Goal: Task Accomplishment & Management: Manage account settings

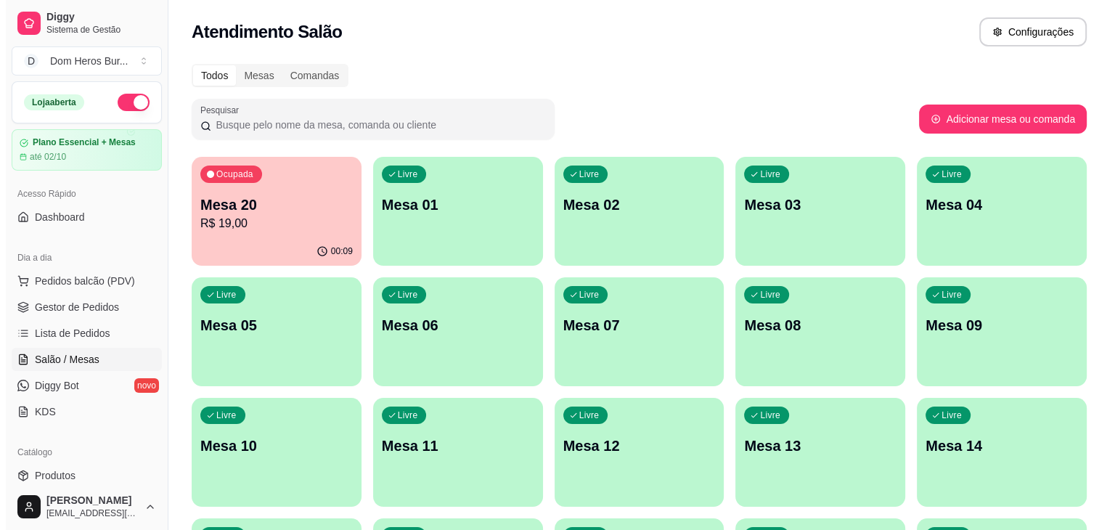
scroll to position [210, 0]
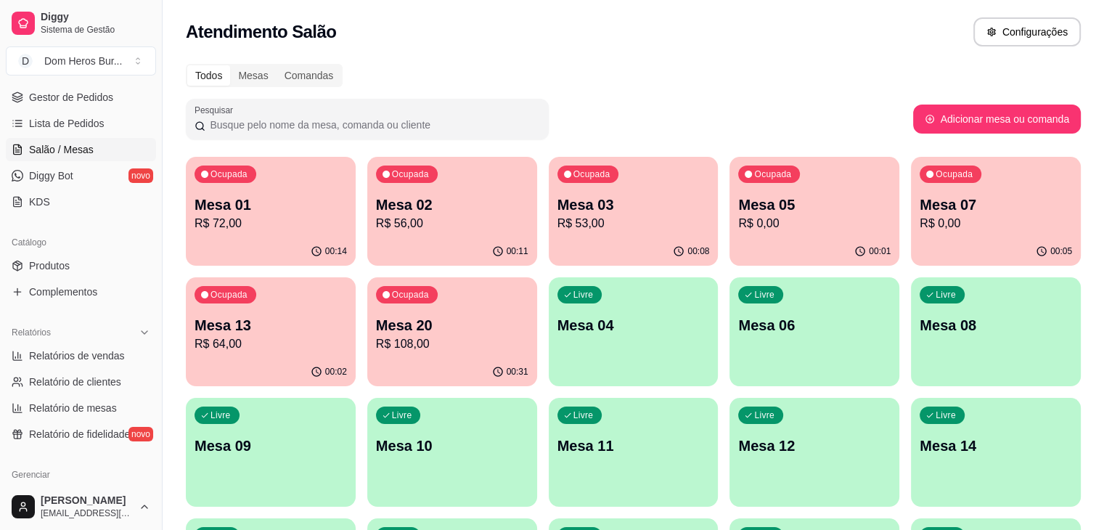
click at [367, 288] on div "Ocupada Mesa 20 R$ 108,00" at bounding box center [452, 317] width 170 height 81
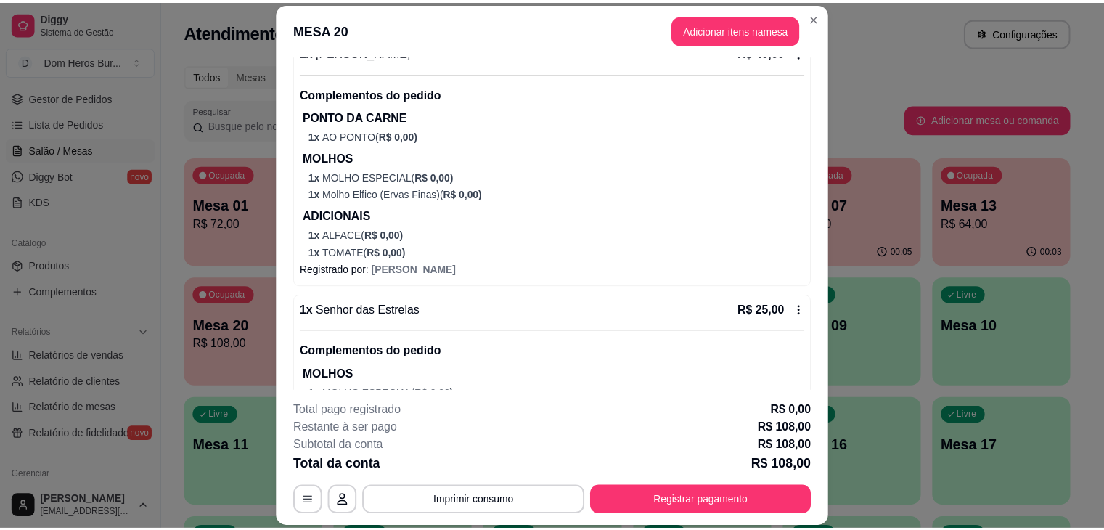
scroll to position [607, 0]
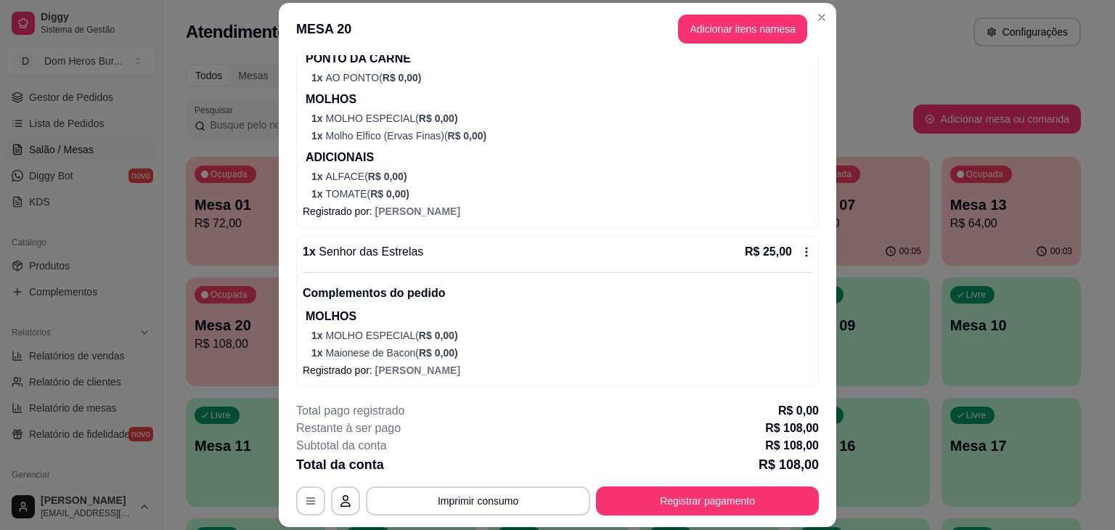
click at [761, 243] on p "R$ 25,00" at bounding box center [768, 251] width 47 height 17
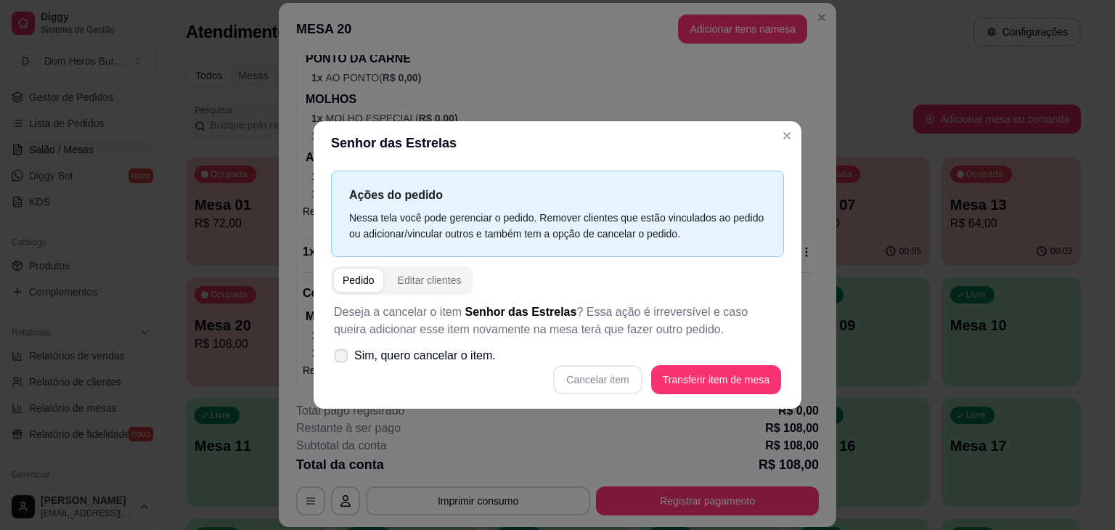
click at [488, 349] on span "Sim, quero cancelar o item." at bounding box center [425, 355] width 142 height 17
click at [343, 359] on input "Sim, quero cancelar o item." at bounding box center [337, 363] width 9 height 9
checkbox input "true"
click at [611, 381] on button "Cancelar item" at bounding box center [598, 380] width 86 height 28
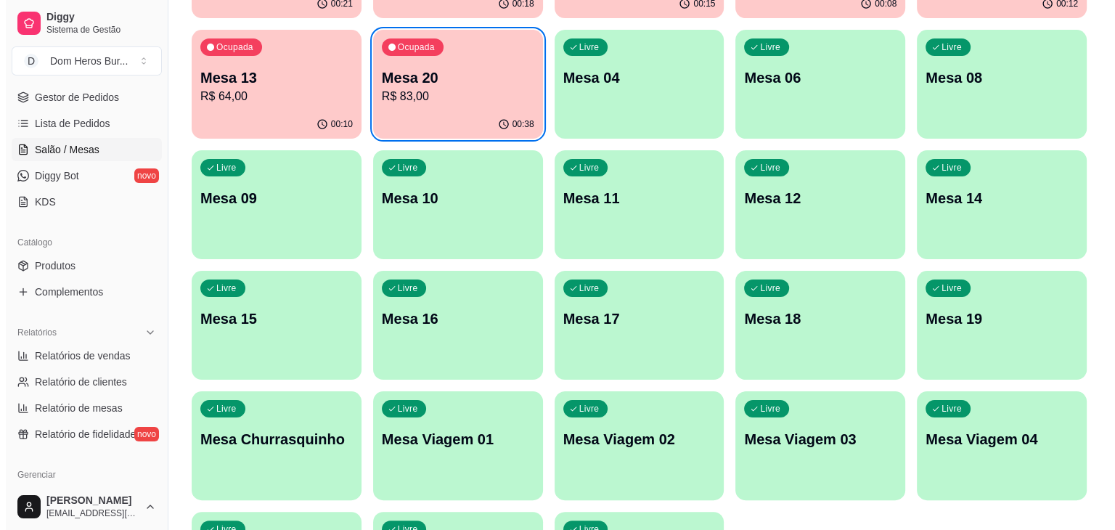
scroll to position [219, 0]
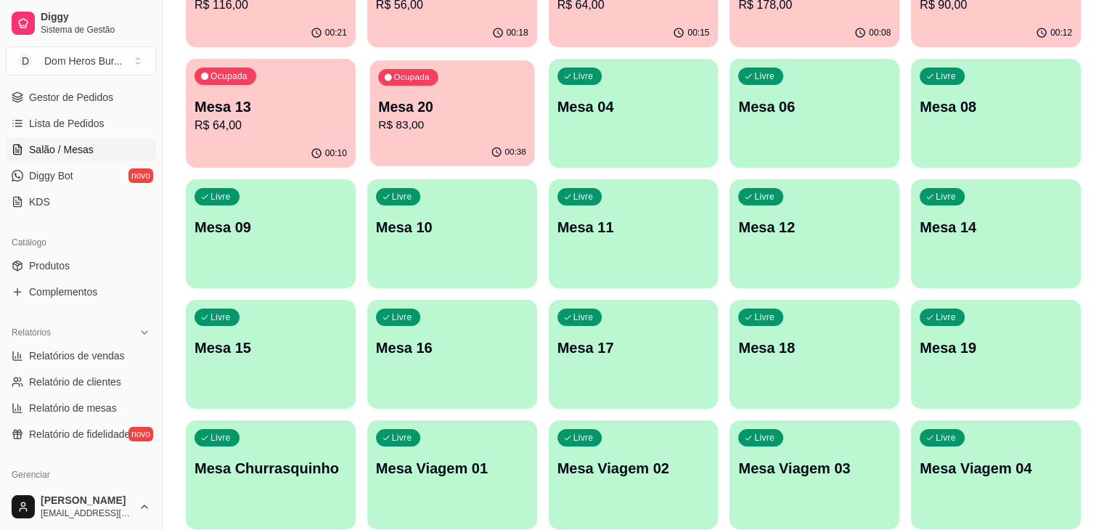
click at [378, 127] on p "R$ 83,00" at bounding box center [452, 125] width 148 height 17
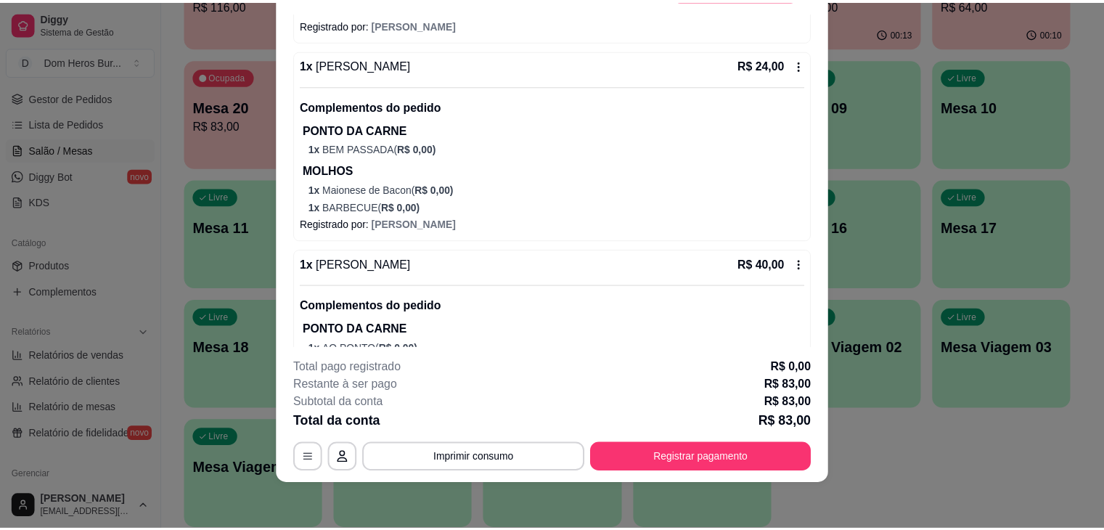
scroll to position [587, 0]
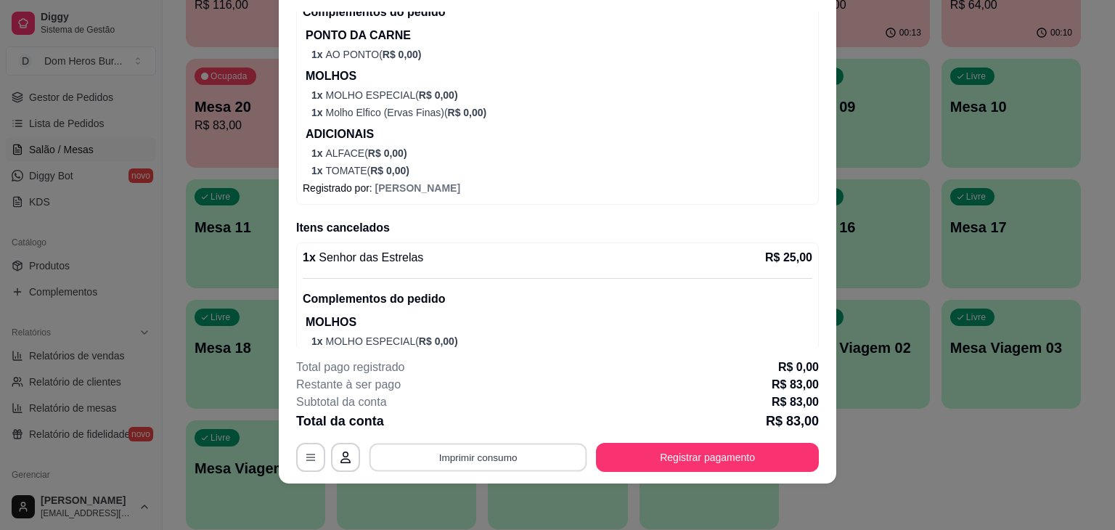
click at [515, 454] on button "Imprimir consumo" at bounding box center [479, 458] width 218 height 28
click at [499, 425] on button "IMPRESSORA" at bounding box center [477, 424] width 102 height 23
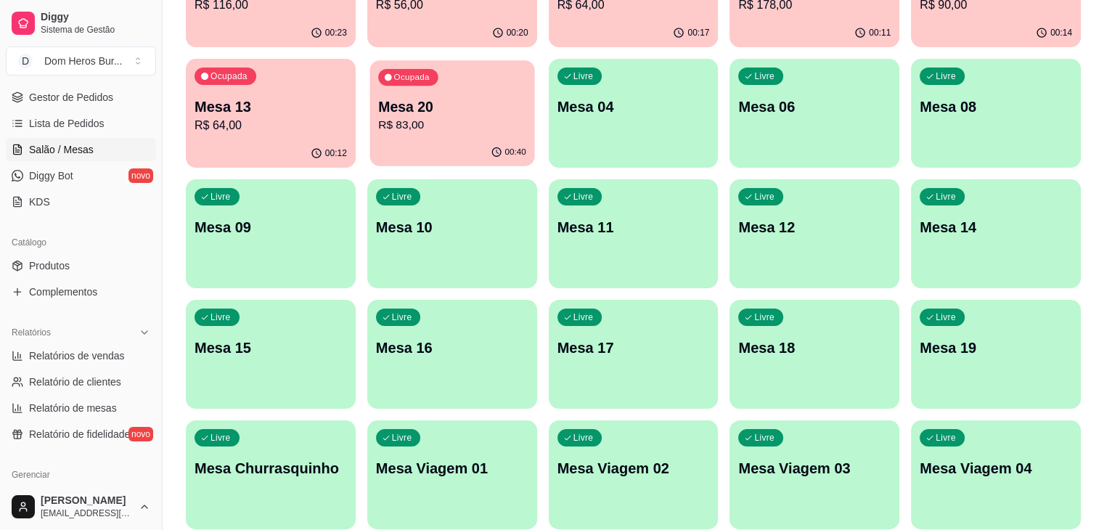
click at [370, 94] on div "Ocupada Mesa 20 R$ 83,00" at bounding box center [452, 99] width 165 height 78
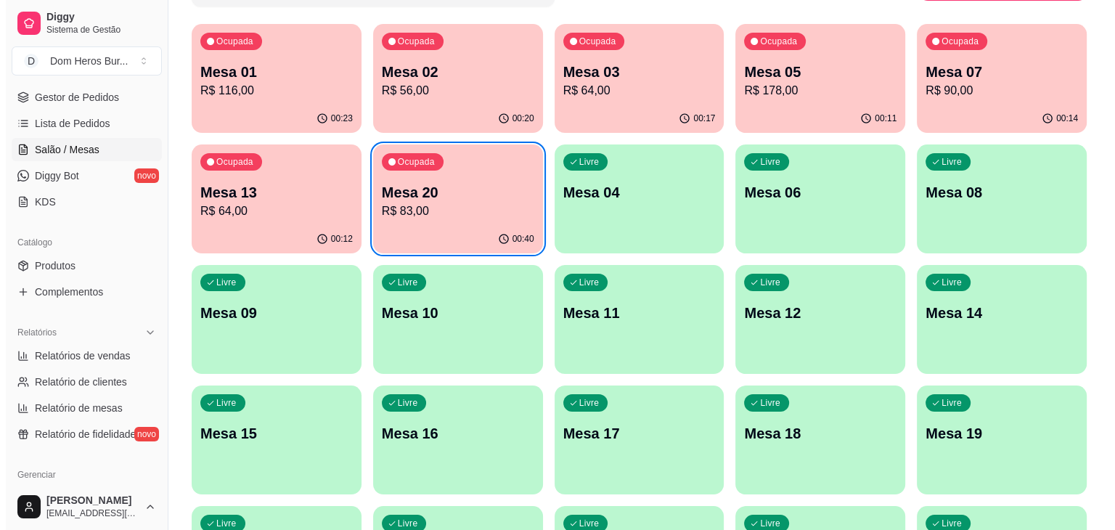
scroll to position [131, 0]
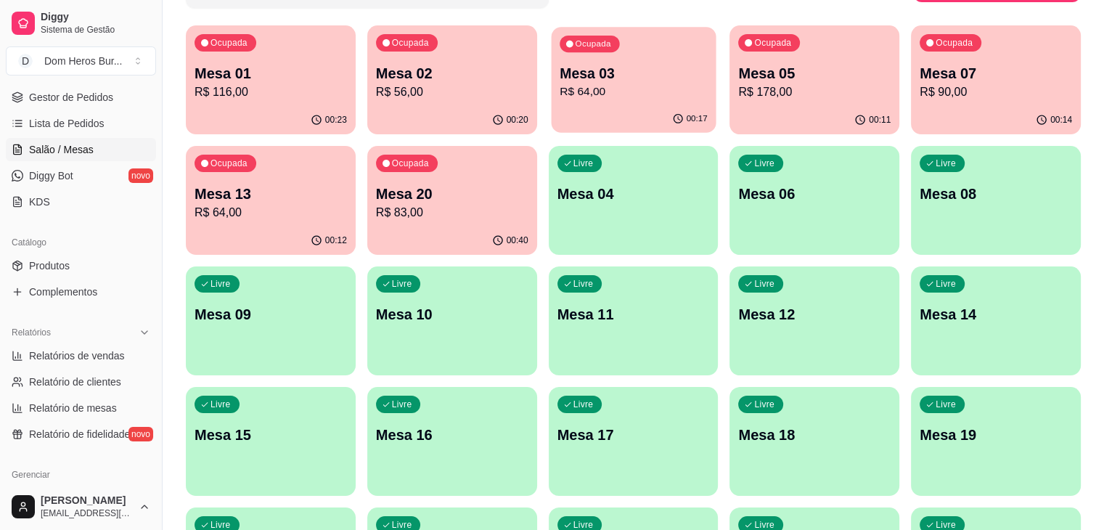
click at [560, 81] on p "Mesa 03" at bounding box center [634, 74] width 148 height 20
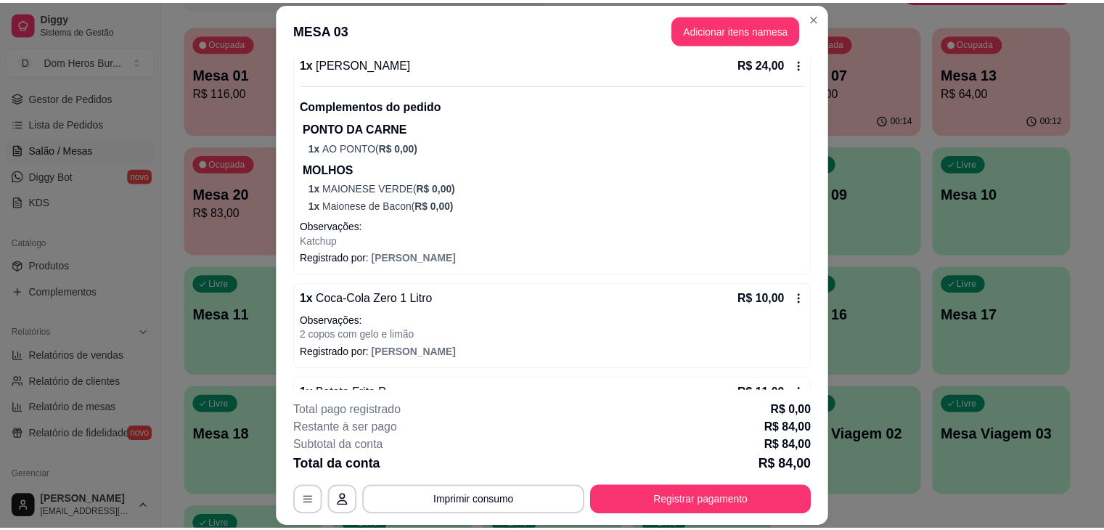
scroll to position [404, 0]
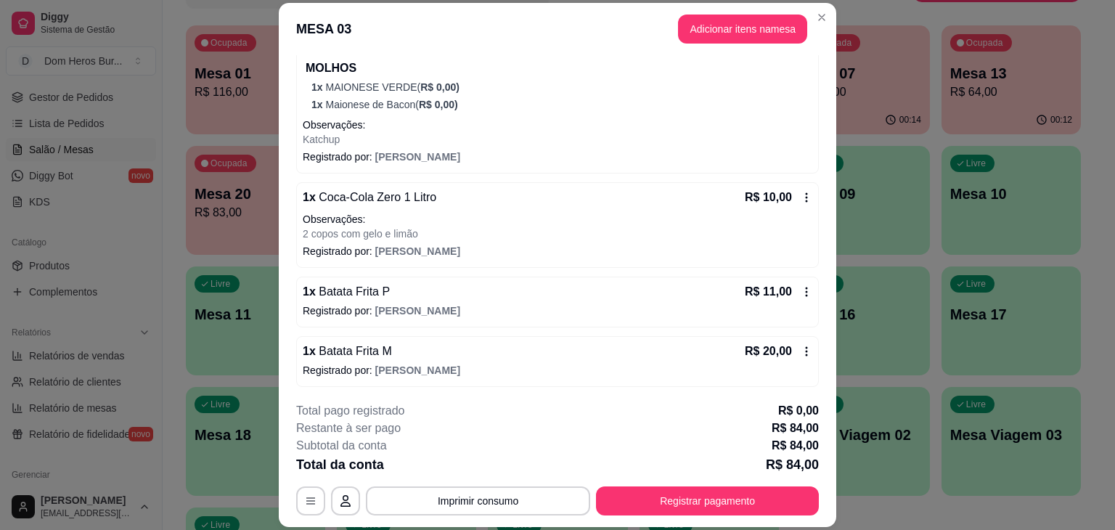
click at [560, 293] on div "1 x Batata Frita P R$ 11,00" at bounding box center [558, 291] width 510 height 17
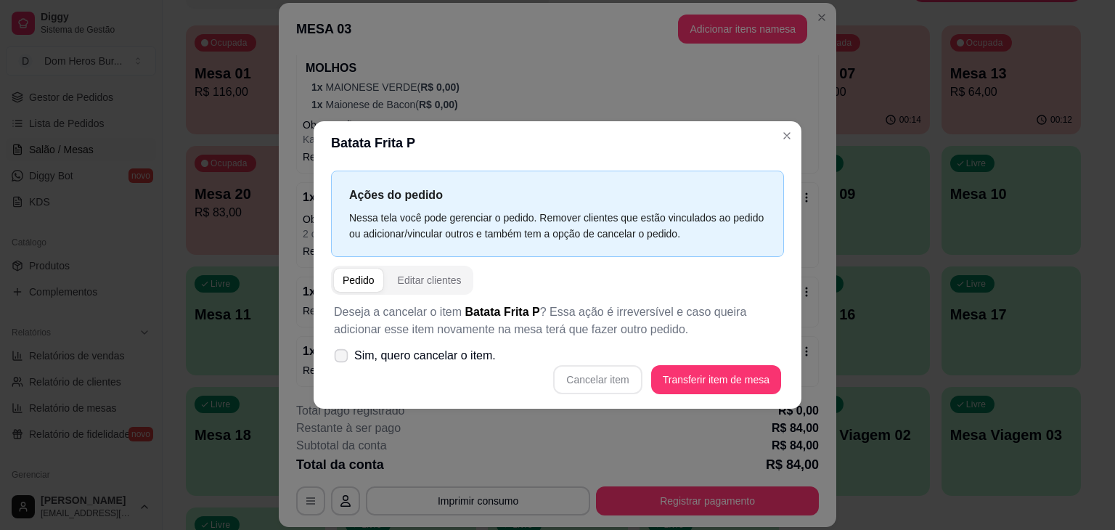
click at [440, 343] on label "Sim, quero cancelar o item." at bounding box center [415, 355] width 174 height 29
click at [343, 359] on input "Sim, quero cancelar o item." at bounding box center [337, 363] width 9 height 9
checkbox input "true"
click at [582, 378] on button "Cancelar item" at bounding box center [598, 380] width 86 height 28
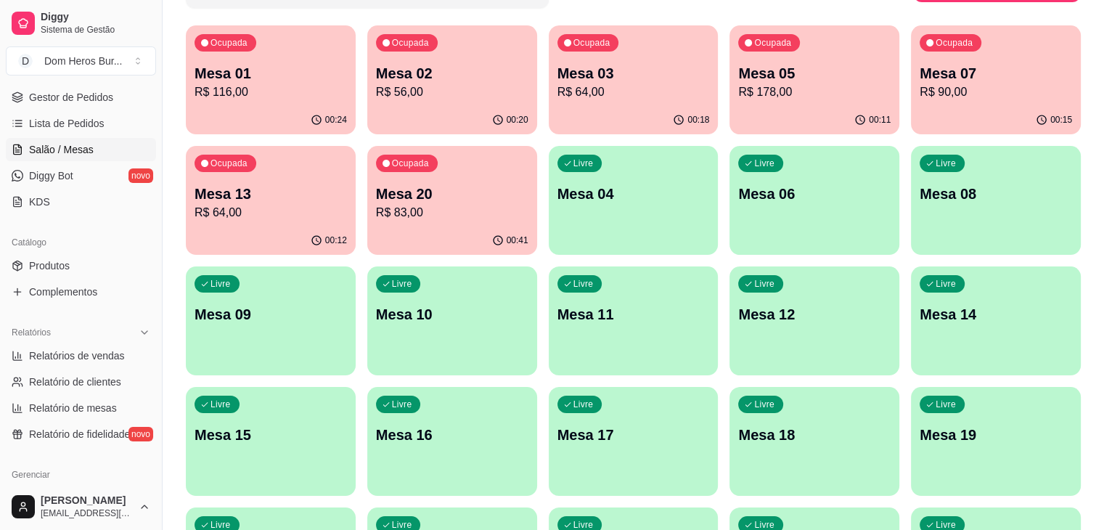
click at [730, 241] on div "button" at bounding box center [815, 245] width 170 height 17
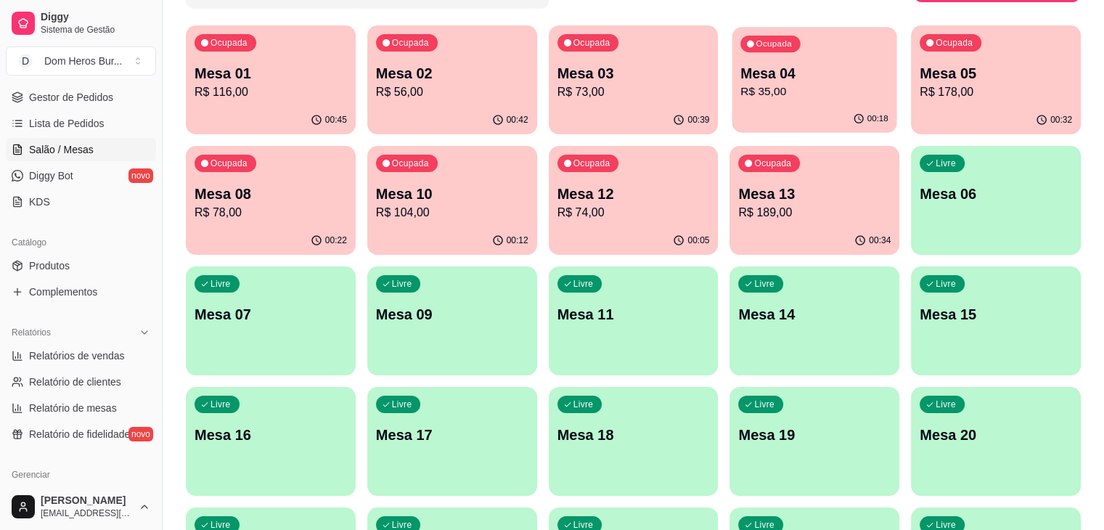
click at [741, 97] on p "R$ 35,00" at bounding box center [815, 91] width 148 height 17
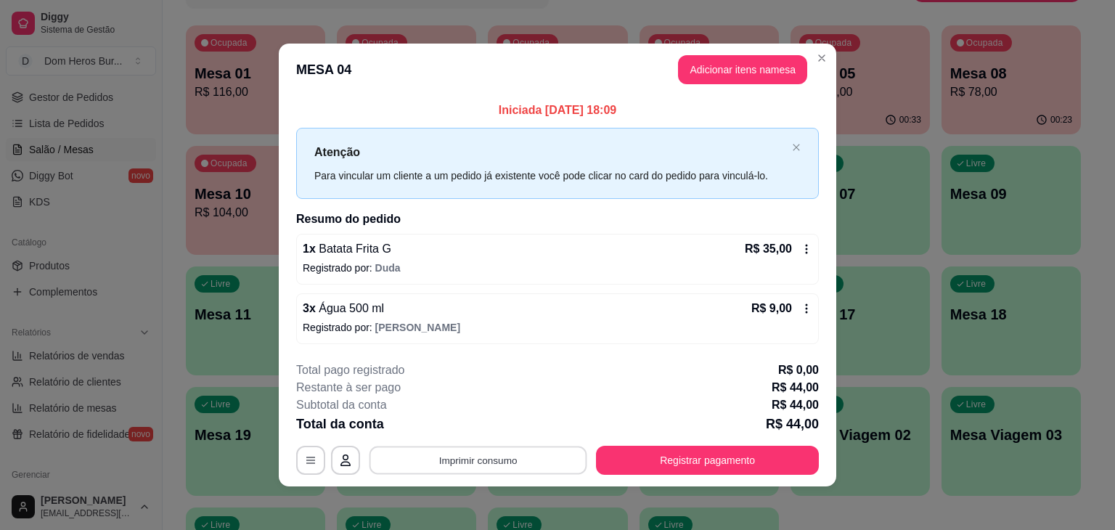
click at [473, 473] on button "Imprimir consumo" at bounding box center [479, 460] width 218 height 28
click at [469, 425] on button "IMPRESSORA" at bounding box center [477, 426] width 102 height 23
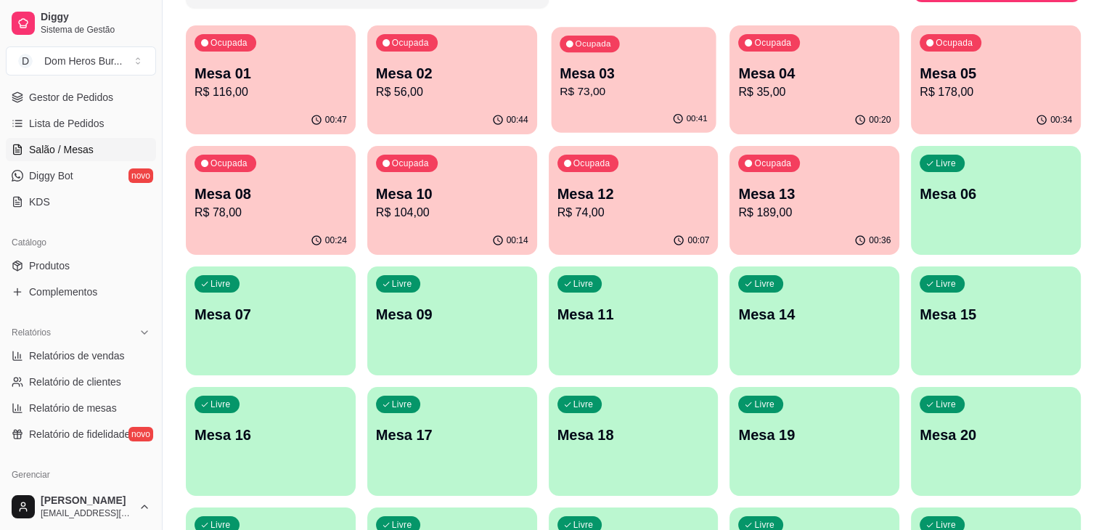
click at [613, 86] on p "R$ 73,00" at bounding box center [634, 91] width 148 height 17
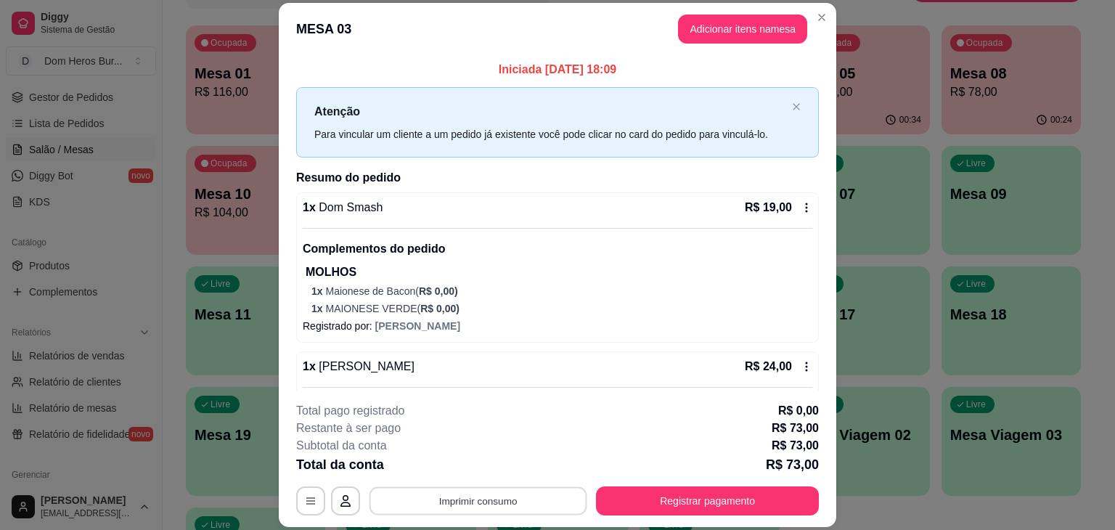
click at [497, 497] on button "Imprimir consumo" at bounding box center [479, 501] width 218 height 28
click at [468, 470] on button "IMPRESSORA" at bounding box center [477, 468] width 102 height 23
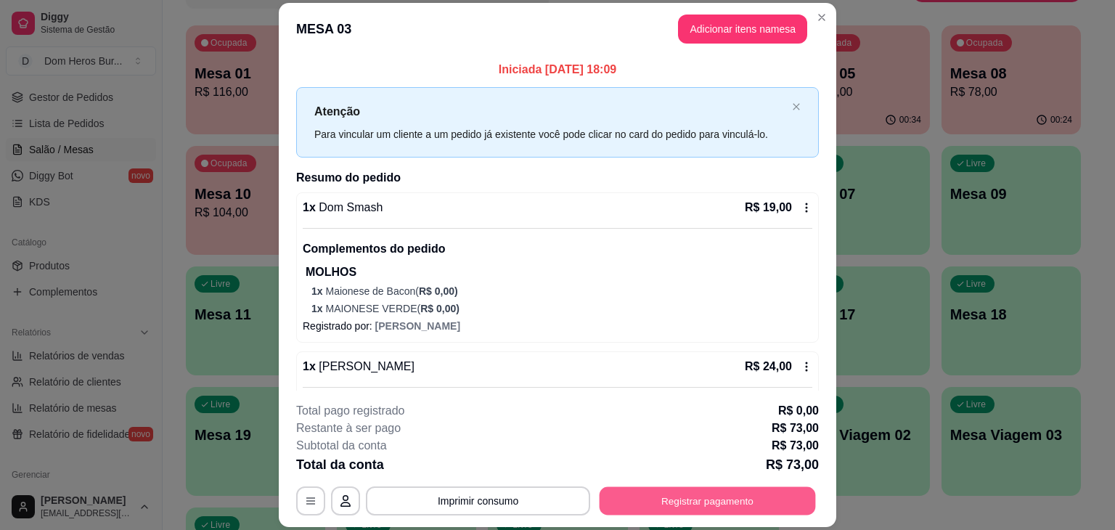
click at [701, 496] on button "Registrar pagamento" at bounding box center [708, 501] width 216 height 28
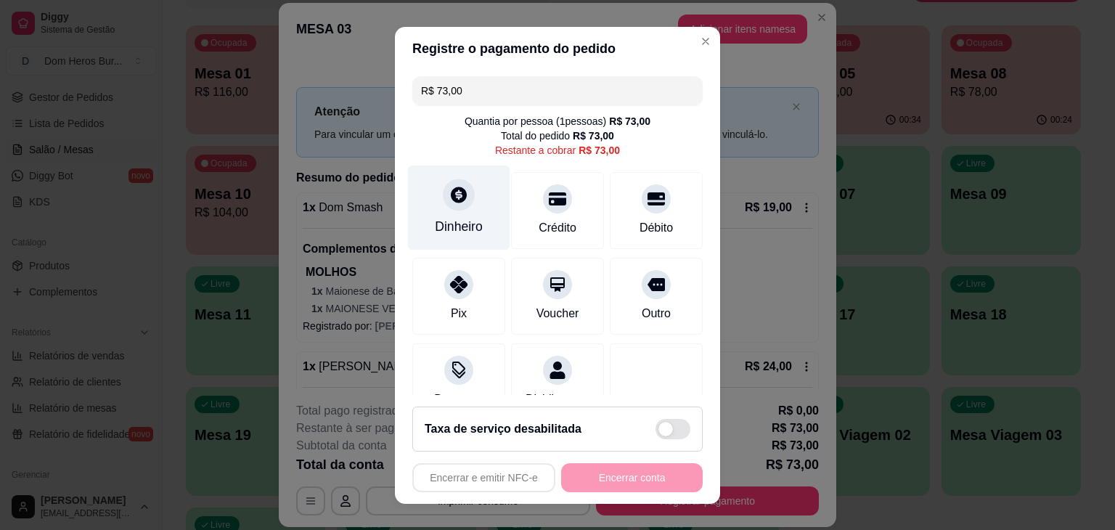
click at [443, 199] on div at bounding box center [459, 195] width 32 height 32
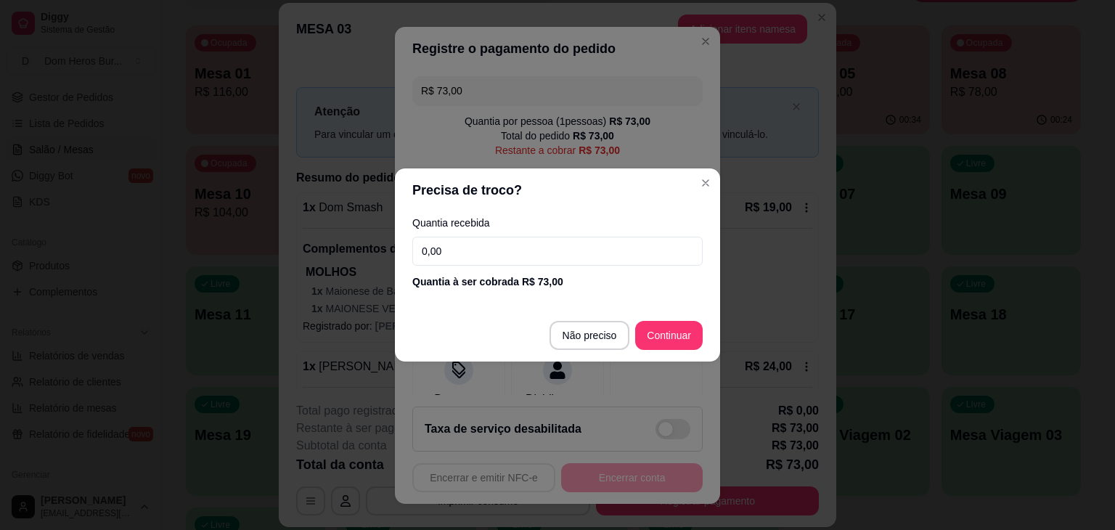
click at [467, 252] on input "0,00" at bounding box center [557, 251] width 290 height 29
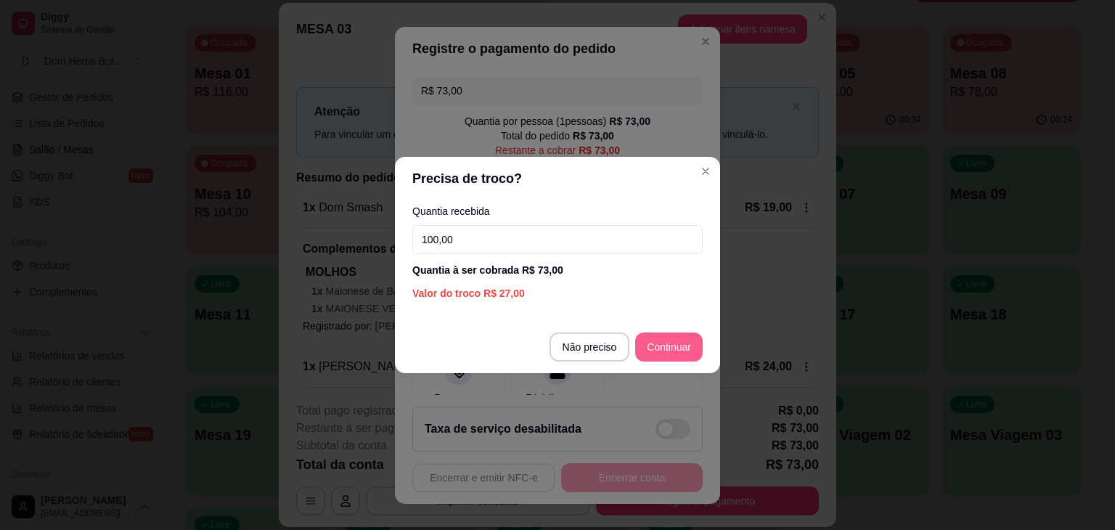
type input "100,00"
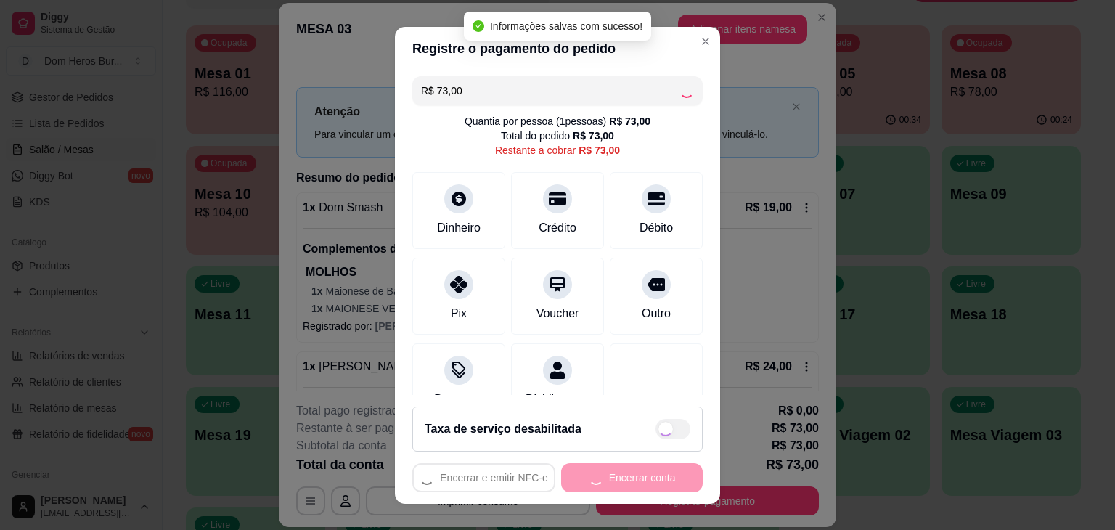
type input "R$ 0,00"
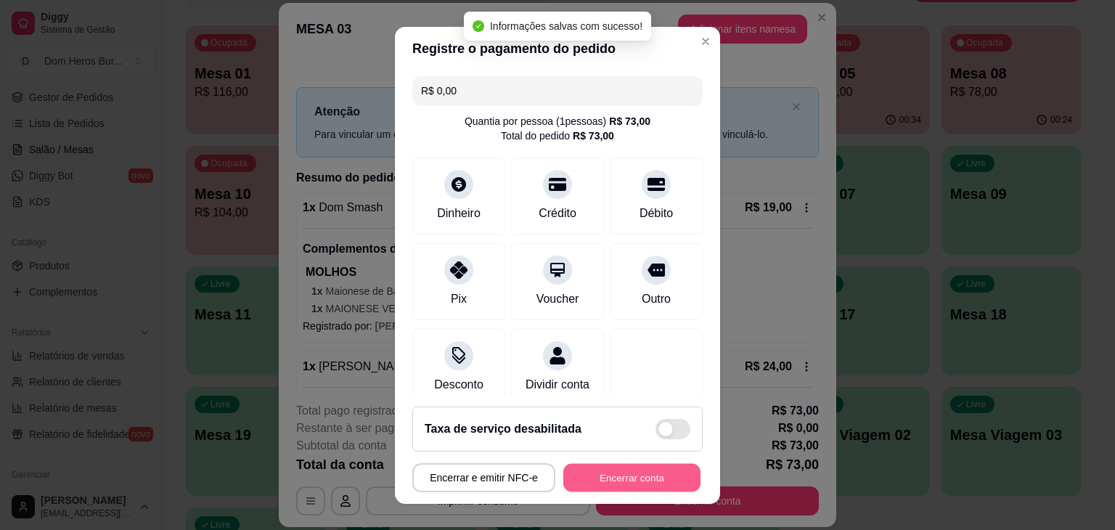
click at [619, 477] on button "Encerrar conta" at bounding box center [631, 477] width 137 height 28
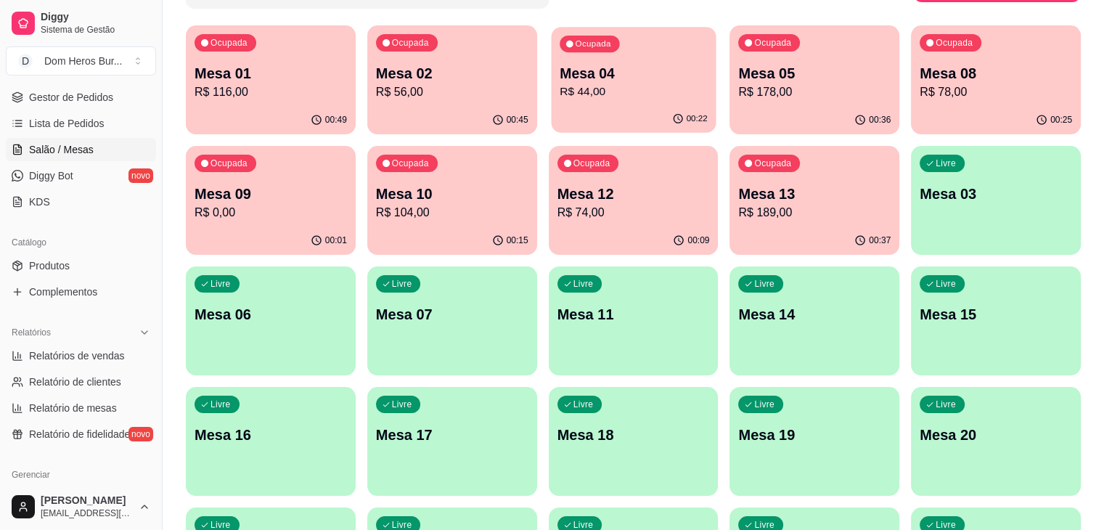
click at [551, 120] on div "00:22" at bounding box center [633, 119] width 165 height 28
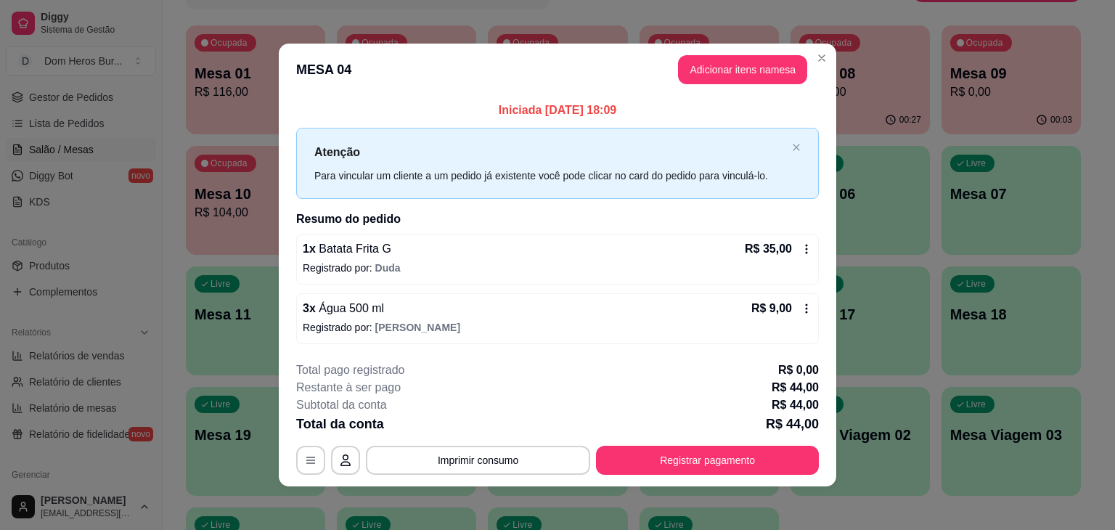
click at [548, 266] on p "Registrado por: Duda" at bounding box center [558, 268] width 510 height 15
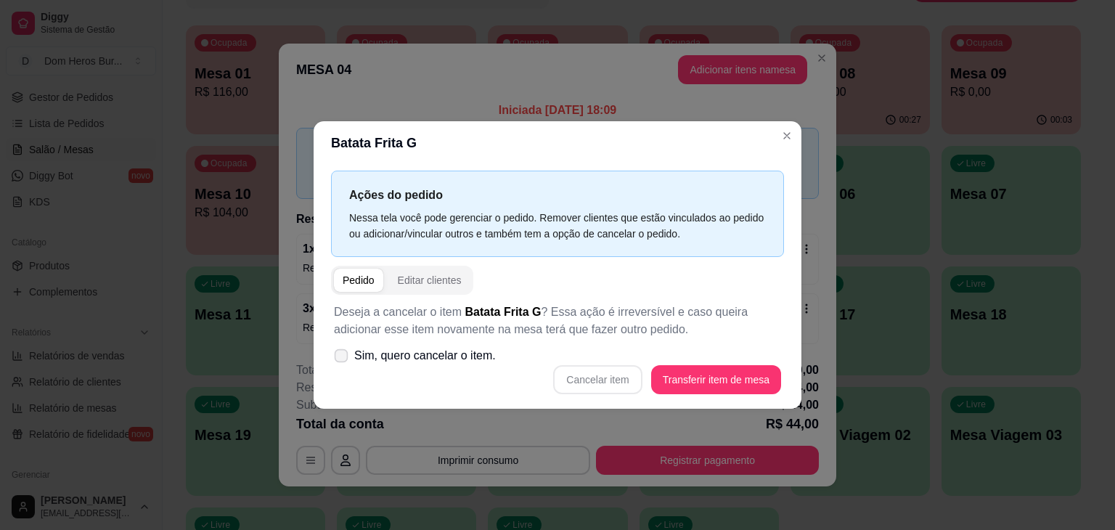
click at [446, 359] on span "Sim, quero cancelar o item." at bounding box center [425, 355] width 142 height 17
click at [343, 359] on input "Sim, quero cancelar o item." at bounding box center [337, 363] width 9 height 9
checkbox input "true"
click at [605, 387] on button "Cancelar item" at bounding box center [598, 380] width 86 height 28
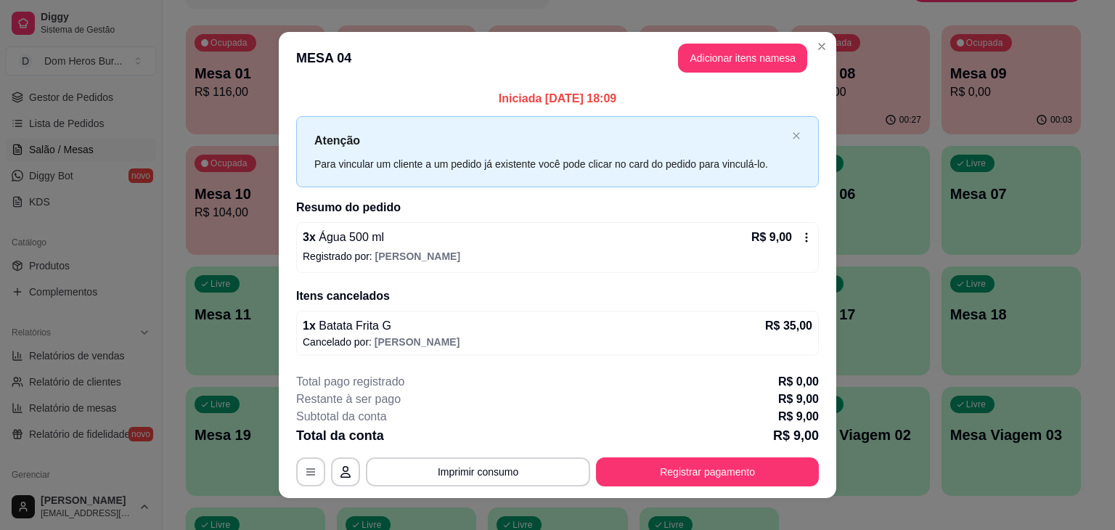
click at [456, 240] on div "3 x Água 500 ml R$ 9,00" at bounding box center [558, 237] width 510 height 17
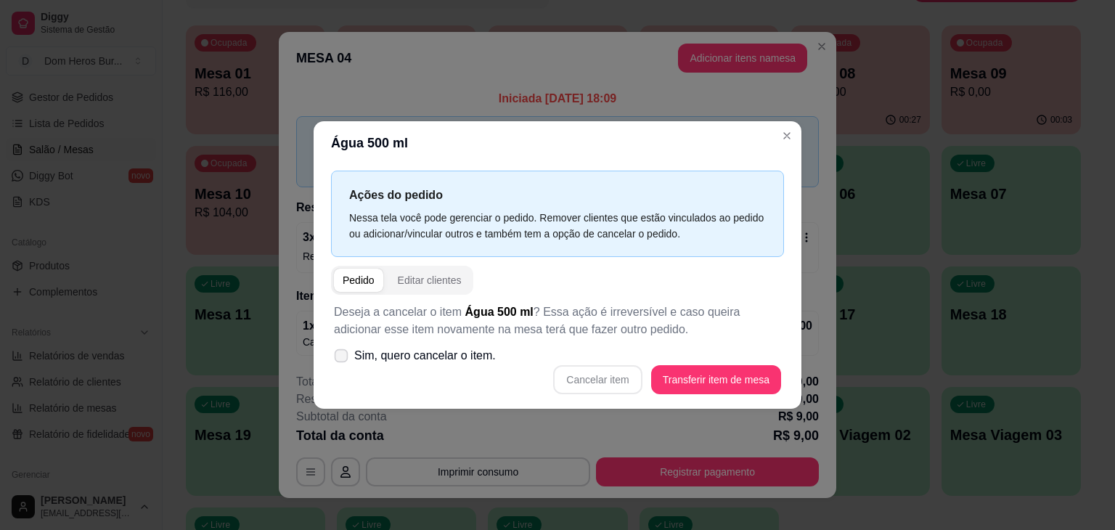
click at [449, 354] on span "Sim, quero cancelar o item." at bounding box center [425, 355] width 142 height 17
click at [343, 359] on input "Sim, quero cancelar o item." at bounding box center [337, 363] width 9 height 9
checkbox input "true"
click at [613, 387] on button "Cancelar item" at bounding box center [598, 380] width 86 height 28
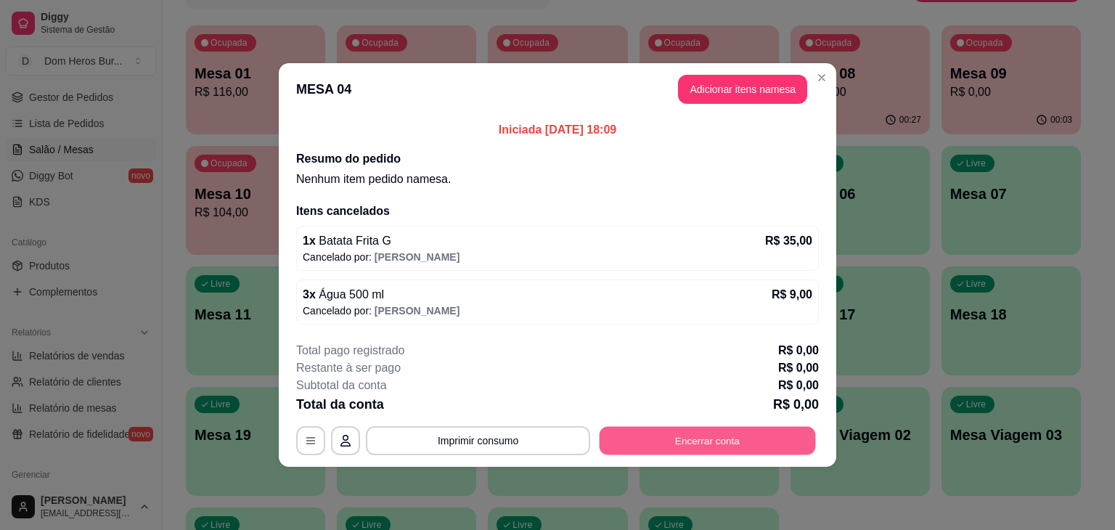
click at [691, 439] on button "Encerrar conta" at bounding box center [708, 441] width 216 height 28
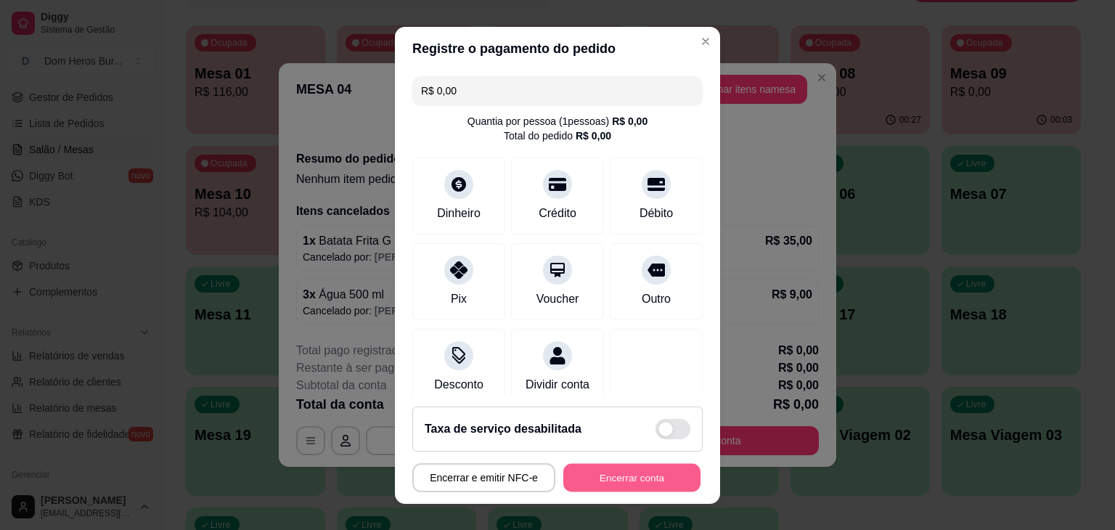
click at [651, 483] on button "Encerrar conta" at bounding box center [631, 477] width 137 height 28
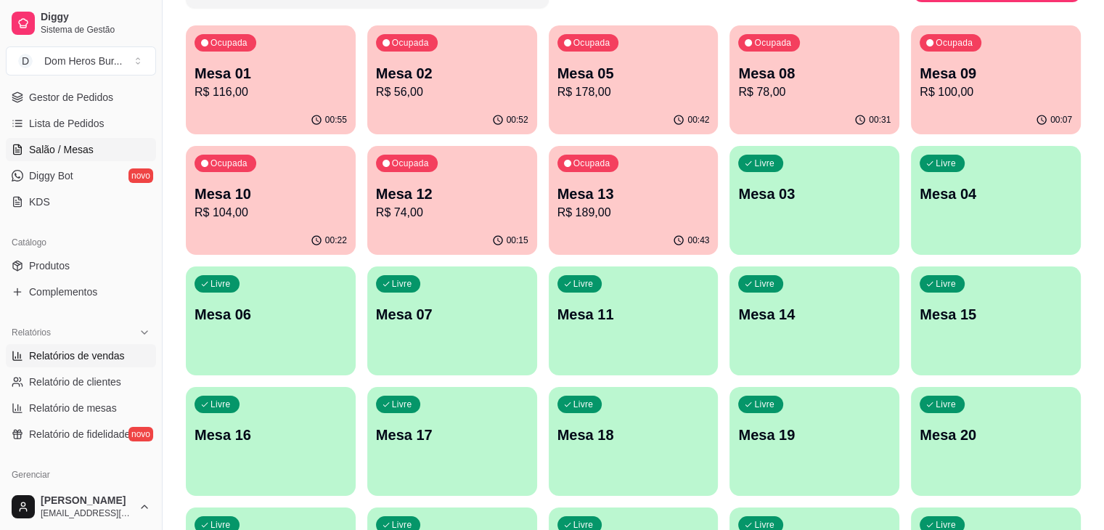
click at [102, 348] on span "Relatórios de vendas" at bounding box center [77, 355] width 96 height 15
select select "ALL"
select select "0"
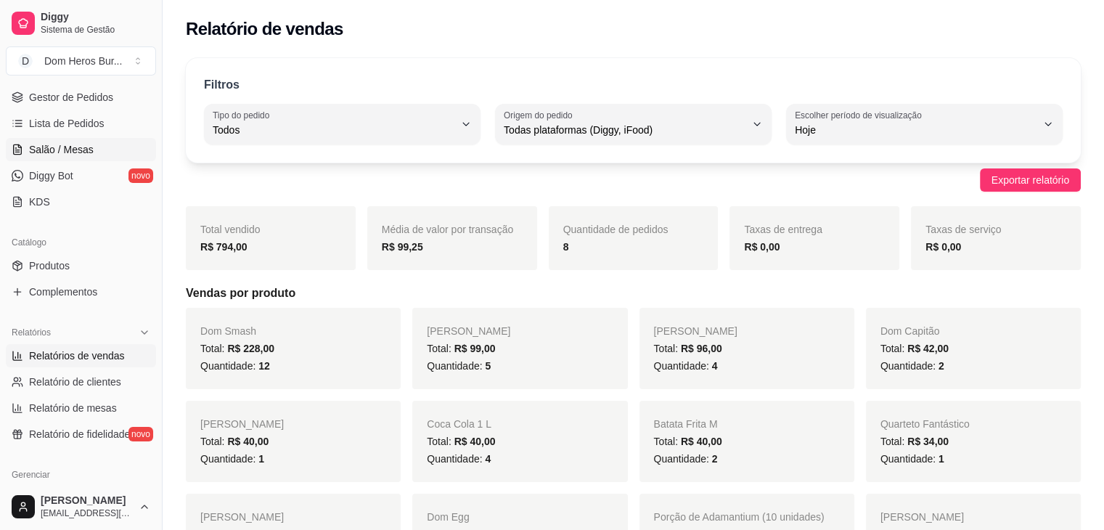
click at [82, 143] on span "Salão / Mesas" at bounding box center [61, 149] width 65 height 15
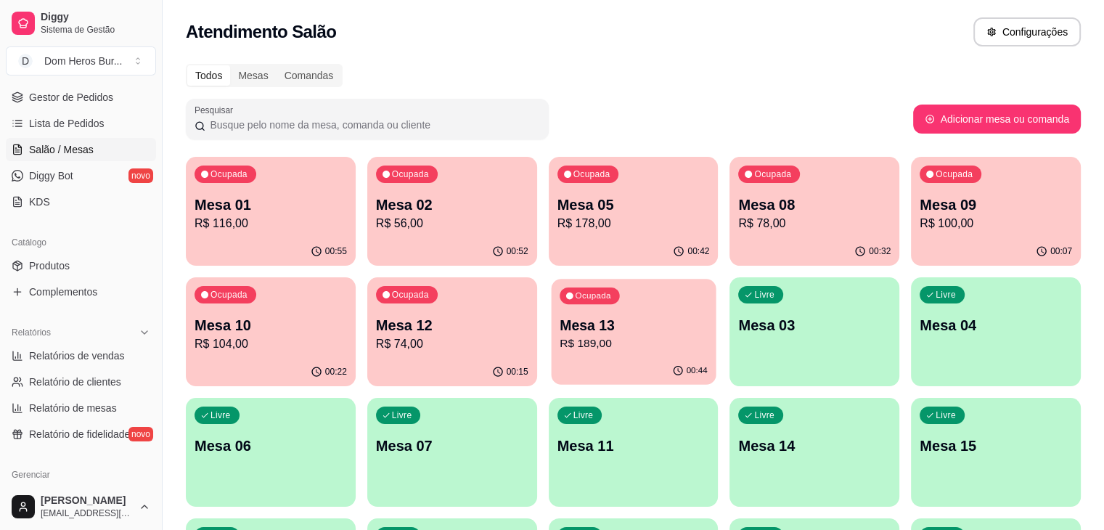
click at [560, 332] on p "Mesa 13" at bounding box center [634, 326] width 148 height 20
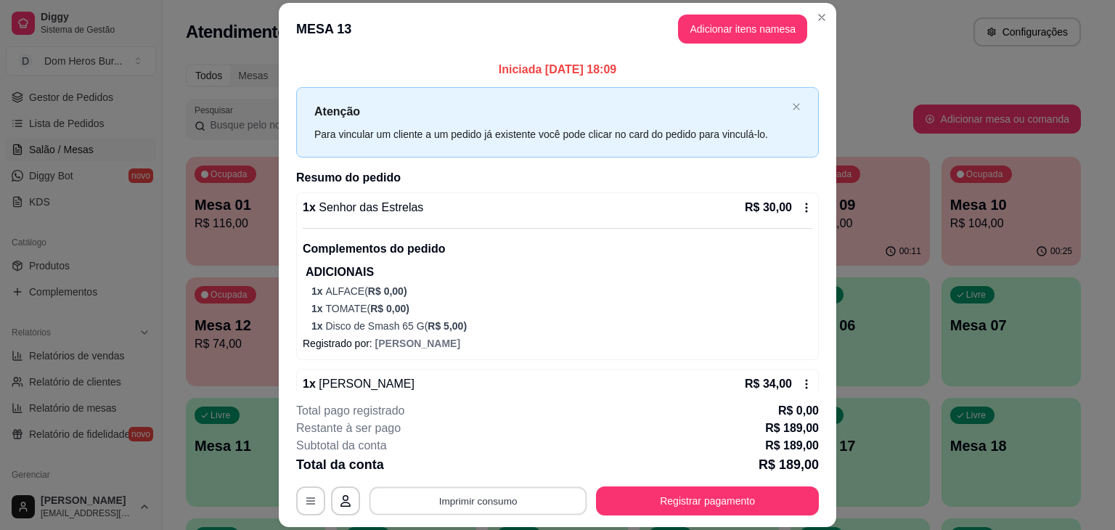
click at [527, 500] on button "Imprimir consumo" at bounding box center [479, 501] width 218 height 28
click at [497, 474] on button "IMPRESSORA" at bounding box center [477, 467] width 102 height 23
click at [653, 513] on footer "**********" at bounding box center [558, 459] width 558 height 136
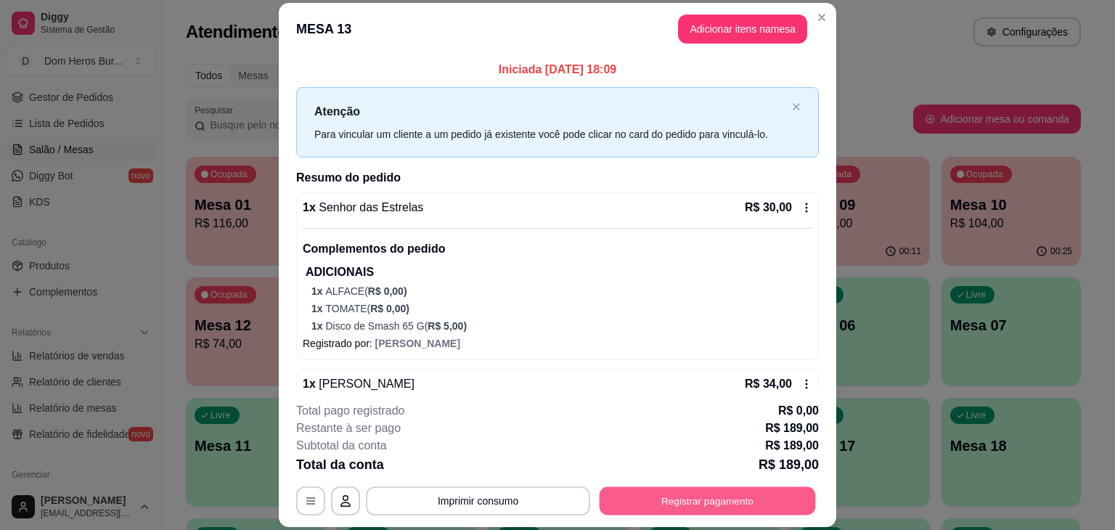
click at [653, 513] on button "Registrar pagamento" at bounding box center [708, 501] width 216 height 28
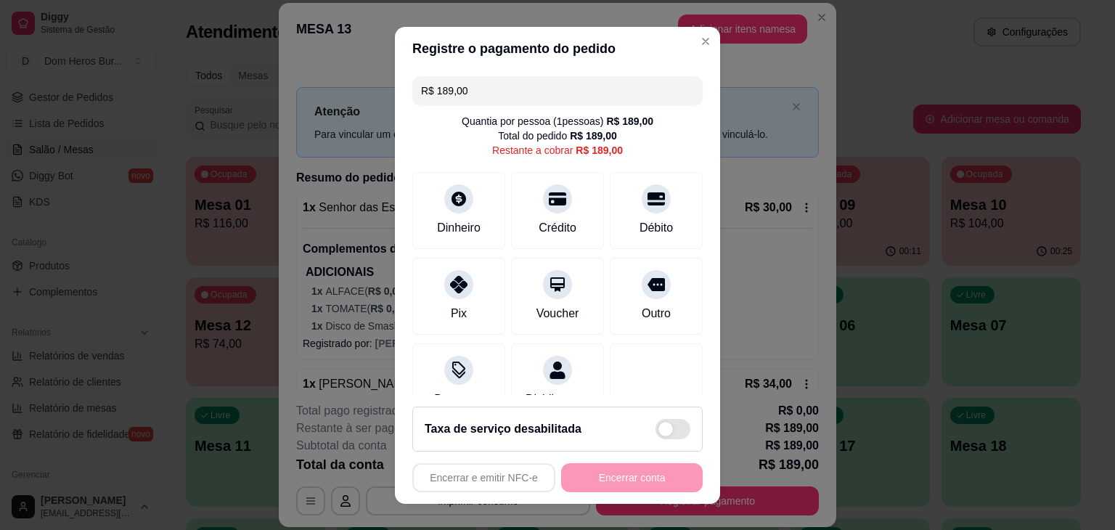
click at [564, 99] on input "R$ 189,00" at bounding box center [557, 90] width 273 height 29
click at [559, 201] on div "Crédito" at bounding box center [558, 207] width 102 height 85
click at [645, 209] on div "Débito" at bounding box center [657, 207] width 102 height 85
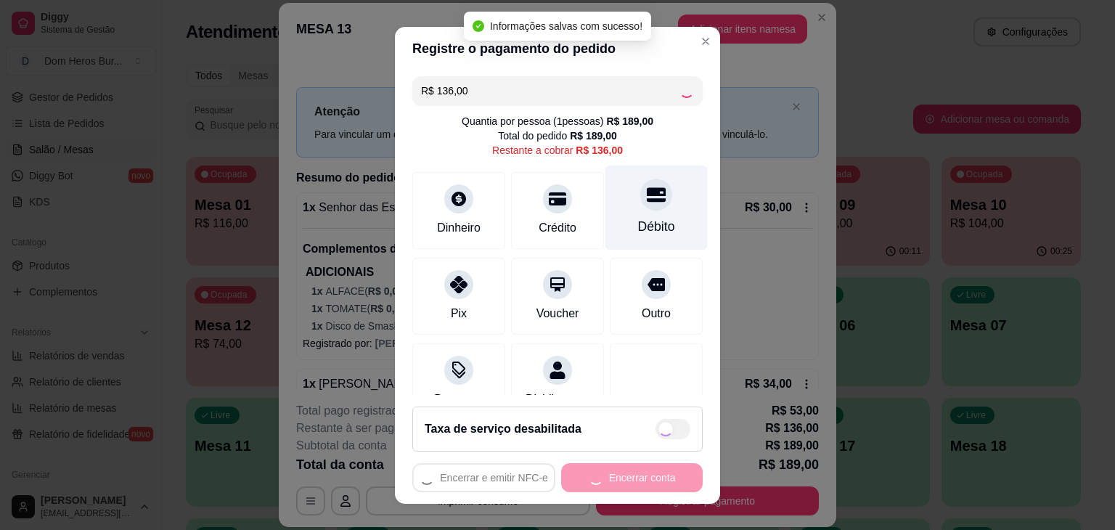
type input "R$ 0,00"
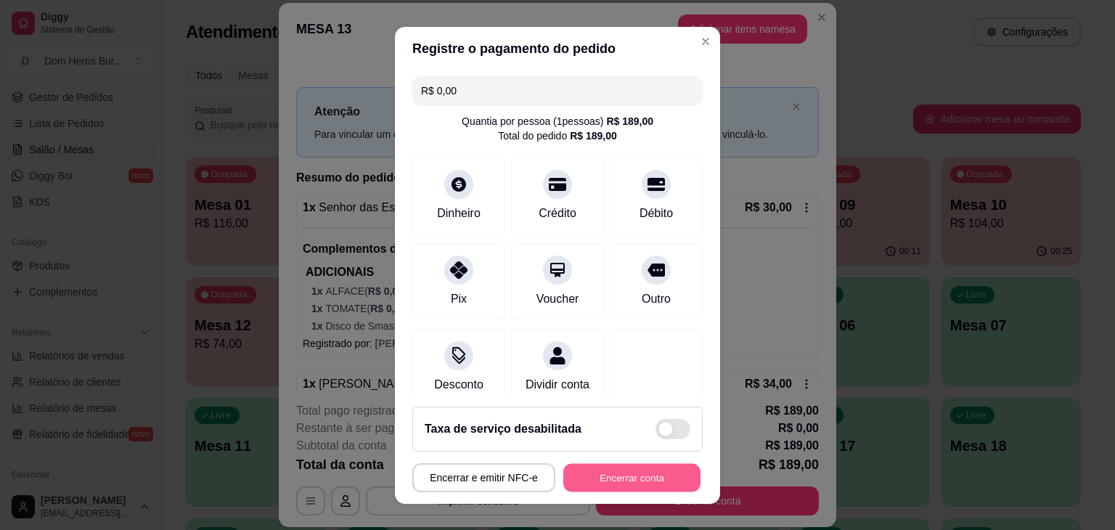
click at [581, 473] on button "Encerrar conta" at bounding box center [631, 477] width 137 height 28
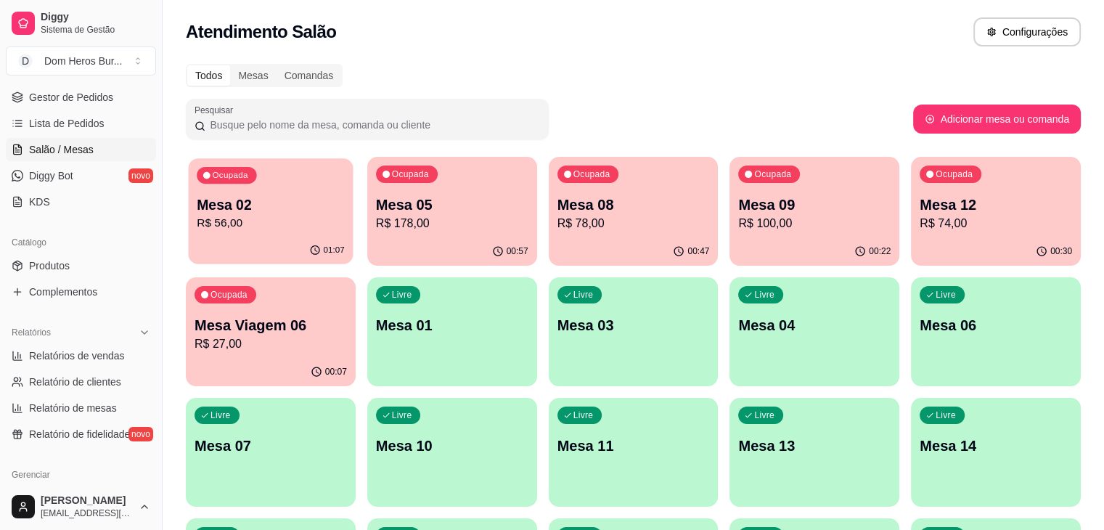
click at [253, 240] on div "01:07" at bounding box center [271, 251] width 165 height 28
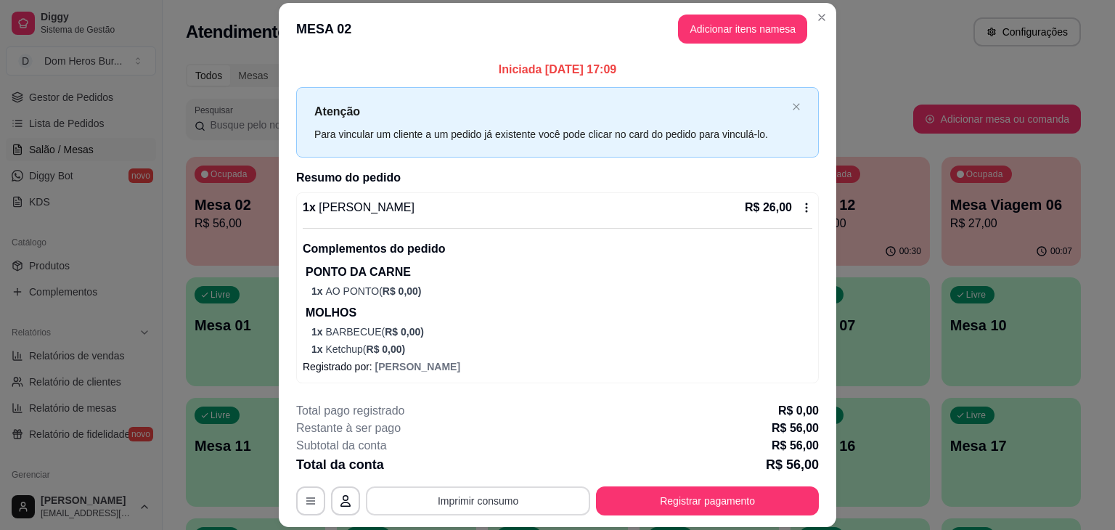
click at [495, 492] on button "Imprimir consumo" at bounding box center [478, 500] width 224 height 29
click at [479, 474] on button "IMPRESSORA" at bounding box center [477, 467] width 102 height 23
click at [680, 496] on button "Registrar pagamento" at bounding box center [708, 501] width 216 height 28
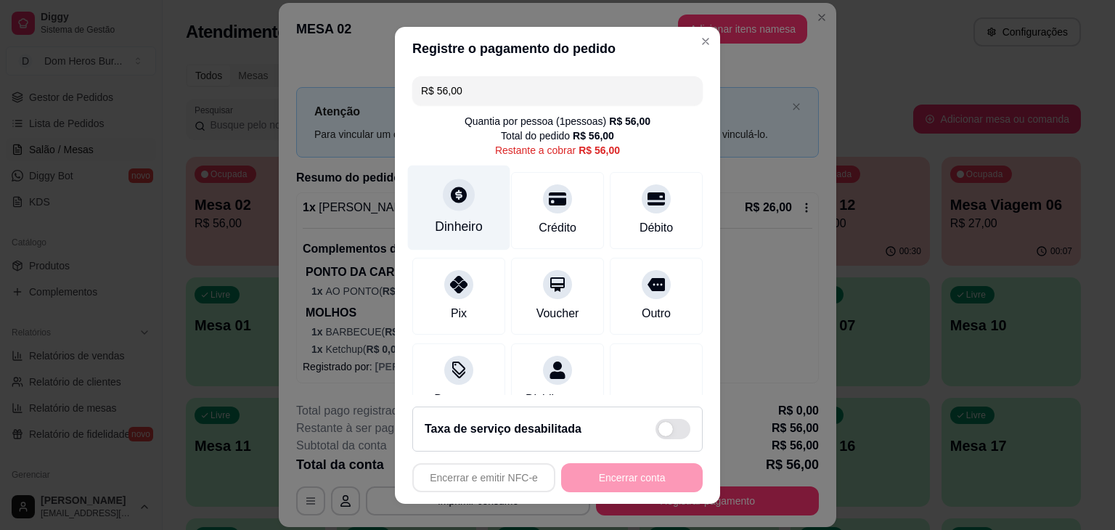
click at [443, 227] on div "Dinheiro" at bounding box center [459, 226] width 48 height 19
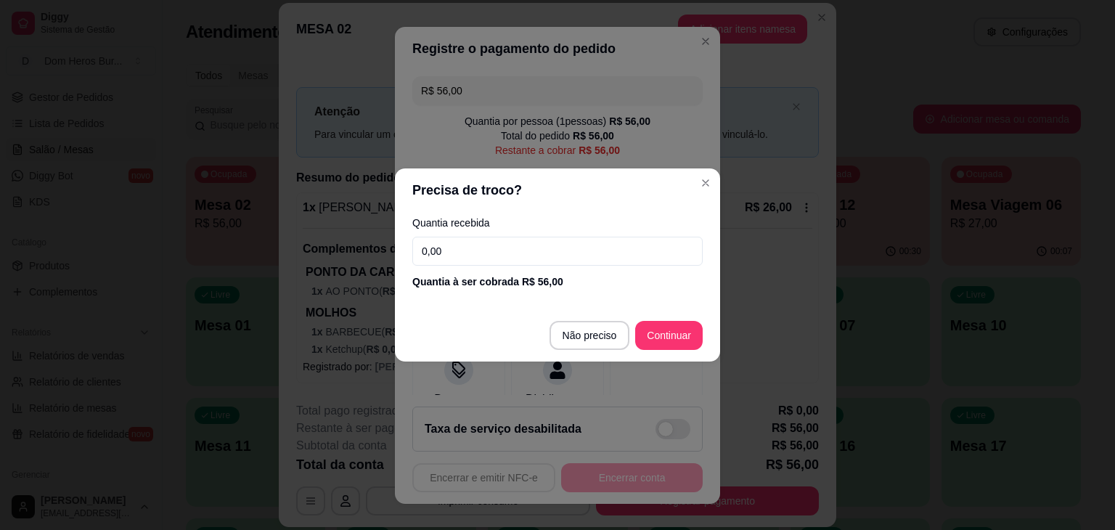
click at [473, 253] on input "0,00" at bounding box center [557, 251] width 290 height 29
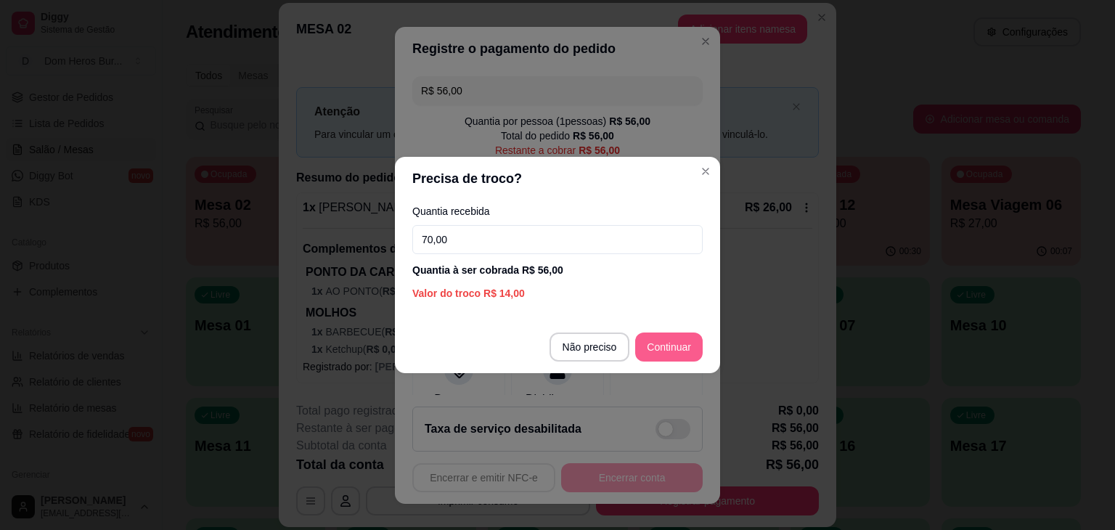
type input "70,00"
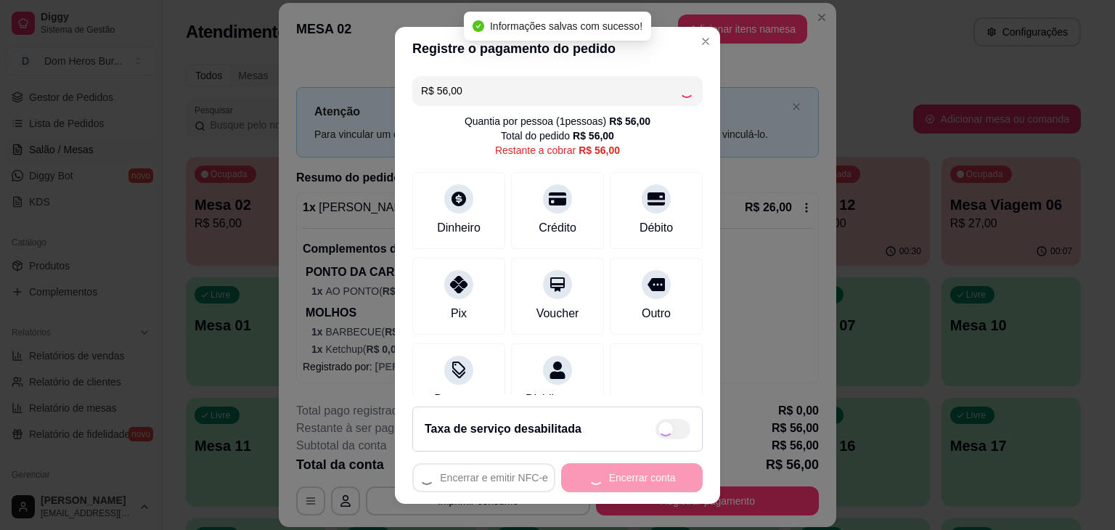
type input "R$ 0,00"
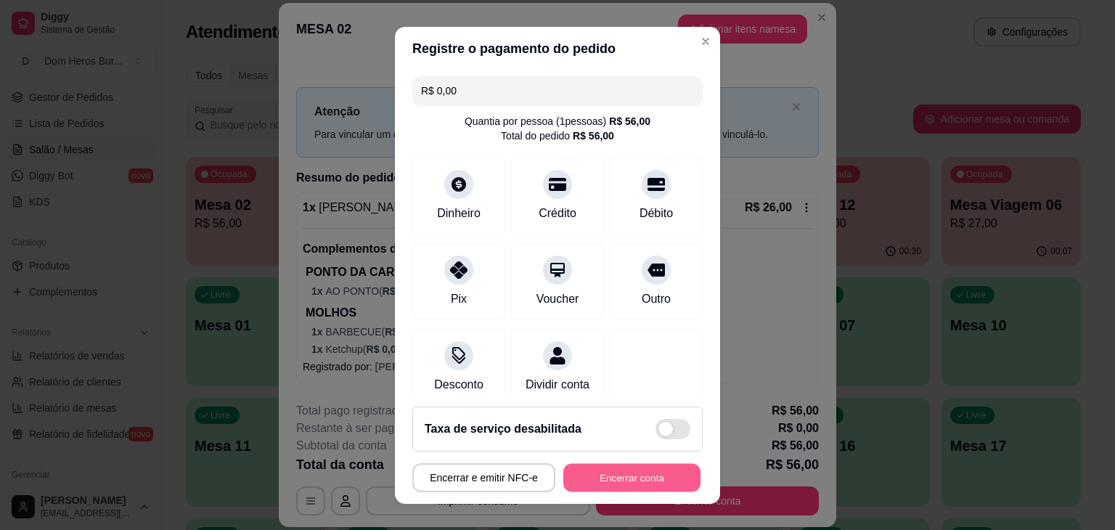
click at [643, 468] on button "Encerrar conta" at bounding box center [631, 477] width 137 height 28
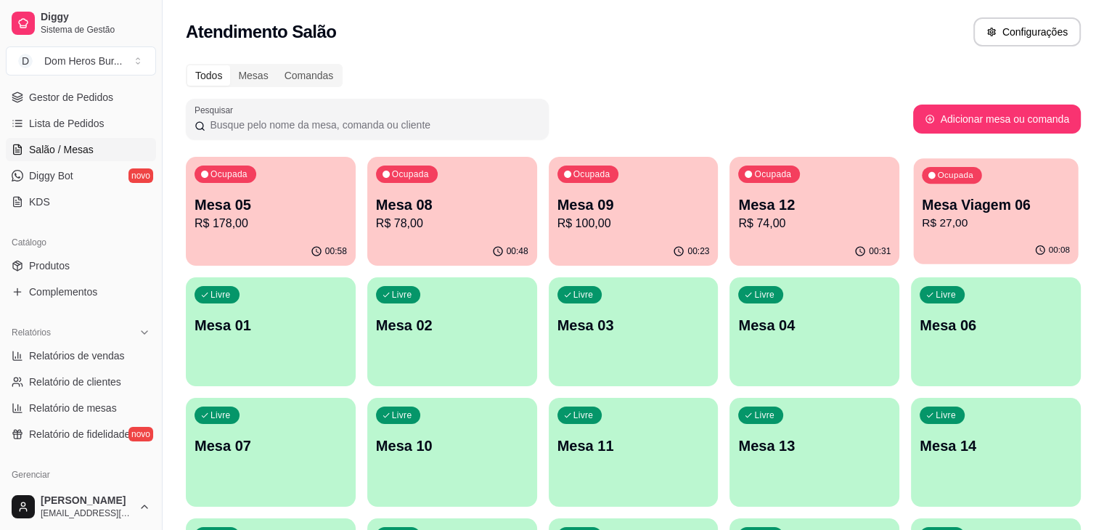
click at [922, 218] on p "R$ 27,00" at bounding box center [996, 223] width 148 height 17
click at [112, 356] on span "Relatórios de vendas" at bounding box center [77, 355] width 96 height 15
select select "ALL"
select select "0"
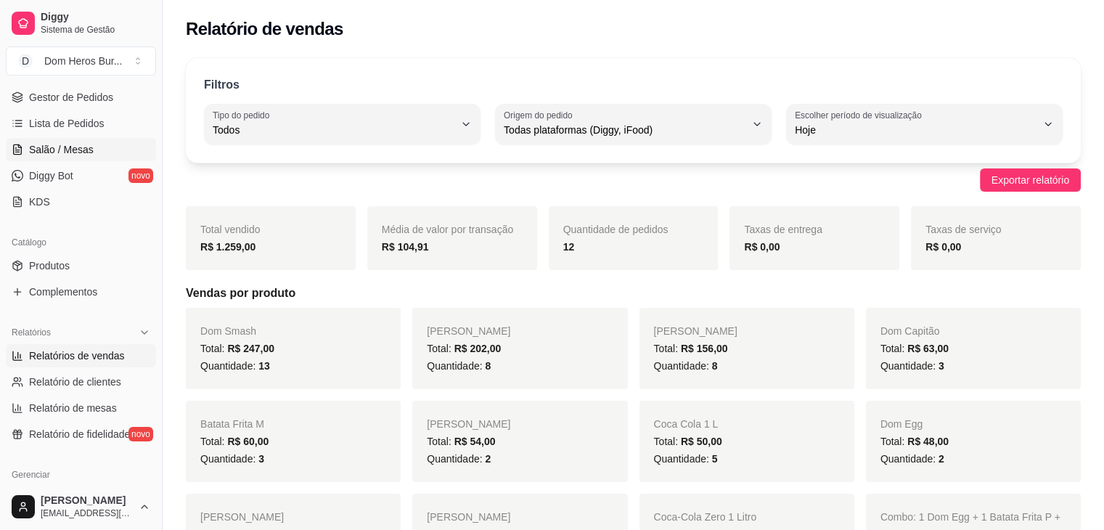
click at [95, 138] on link "Salão / Mesas" at bounding box center [81, 149] width 150 height 23
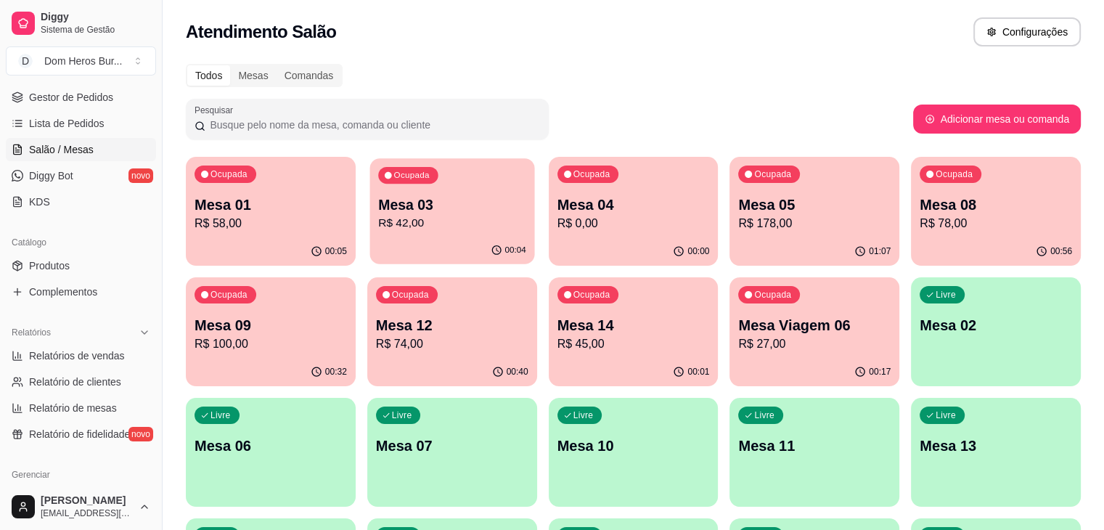
click at [401, 217] on p "R$ 42,00" at bounding box center [452, 223] width 148 height 17
click at [741, 351] on p "R$ 27,00" at bounding box center [815, 343] width 148 height 17
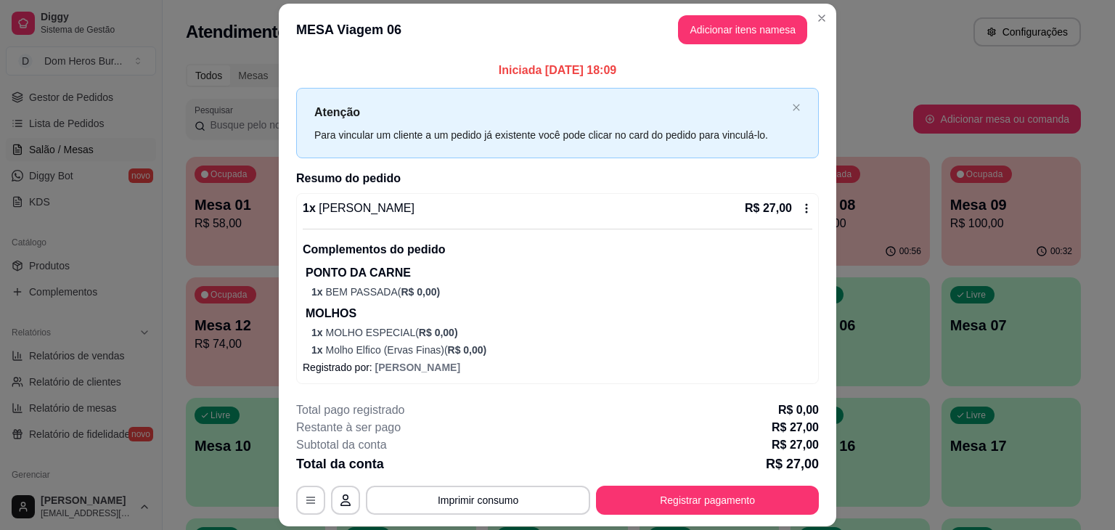
click at [600, 229] on hr at bounding box center [558, 229] width 510 height 1
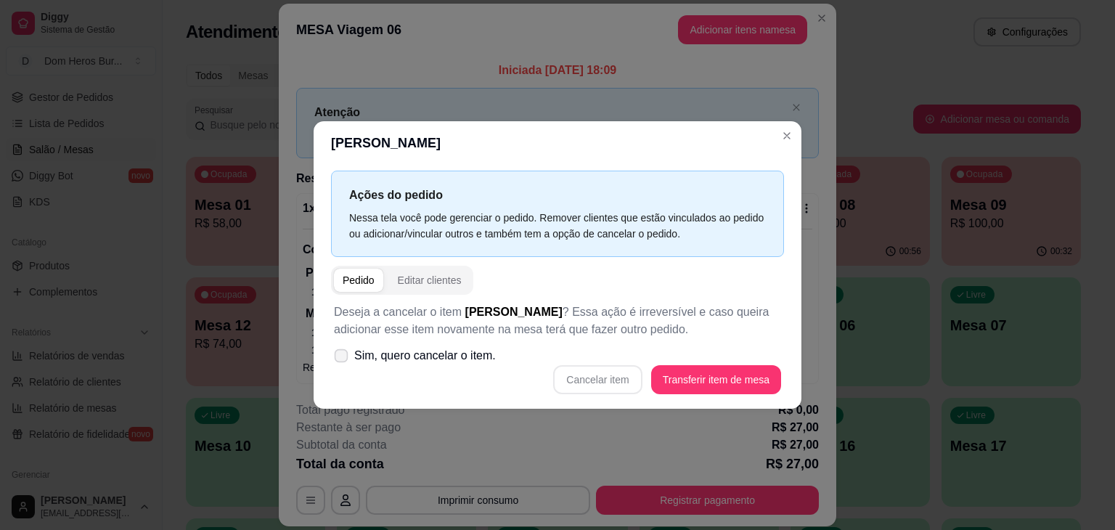
click at [477, 361] on span "Sim, quero cancelar o item." at bounding box center [425, 355] width 142 height 17
click at [343, 361] on input "Sim, quero cancelar o item." at bounding box center [337, 363] width 9 height 9
checkbox input "true"
click at [598, 365] on div "Cancelar item Transferir item de mesa" at bounding box center [557, 379] width 447 height 29
click at [621, 368] on button "Cancelar item" at bounding box center [597, 379] width 89 height 29
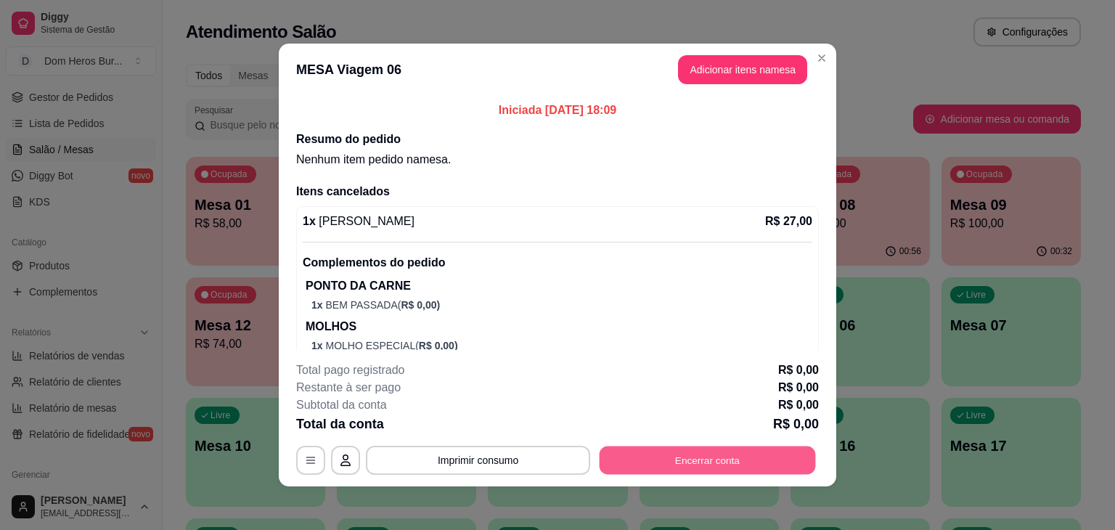
click at [689, 452] on button "Encerrar conta" at bounding box center [708, 461] width 216 height 28
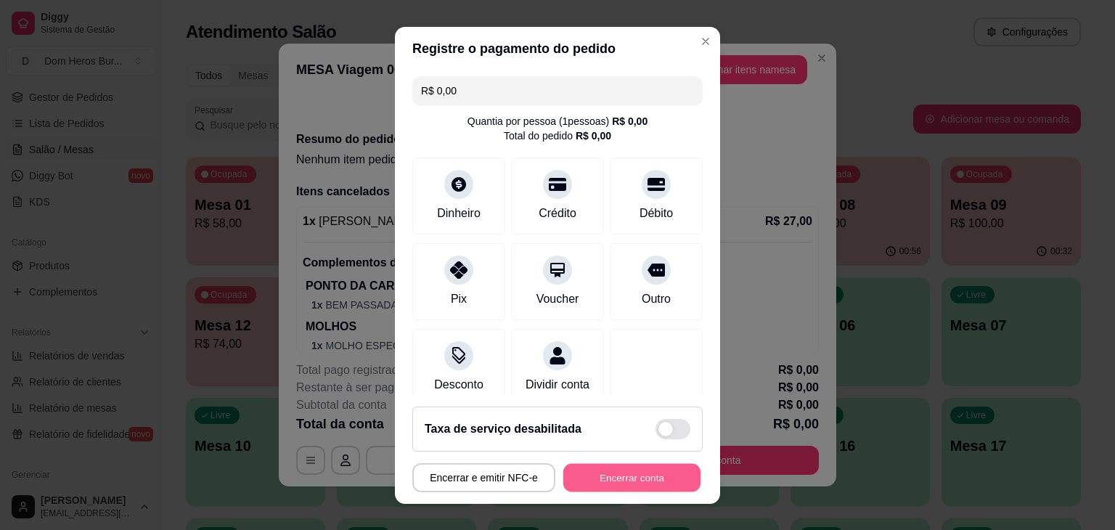
click at [640, 471] on button "Encerrar conta" at bounding box center [631, 477] width 137 height 28
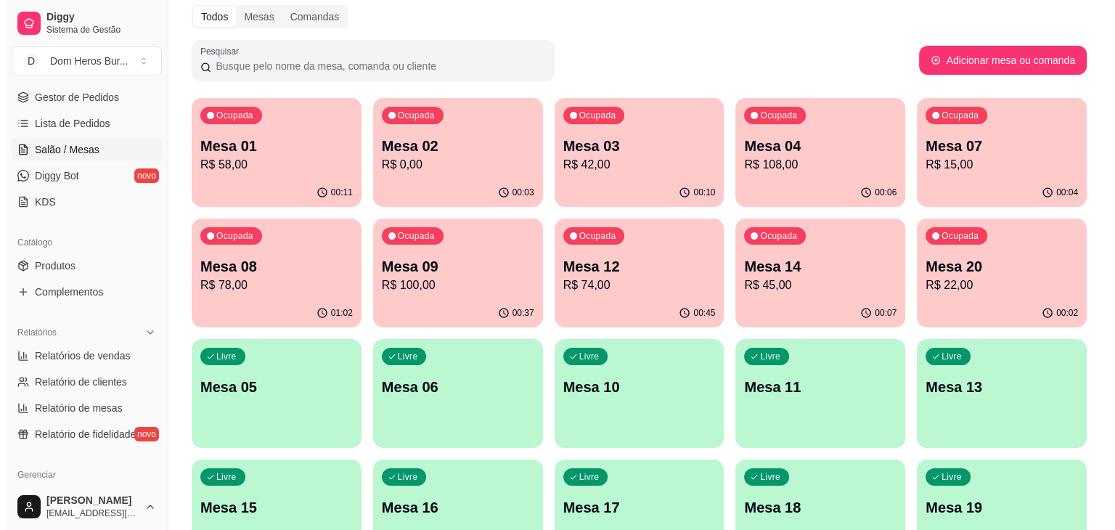
scroll to position [58, 0]
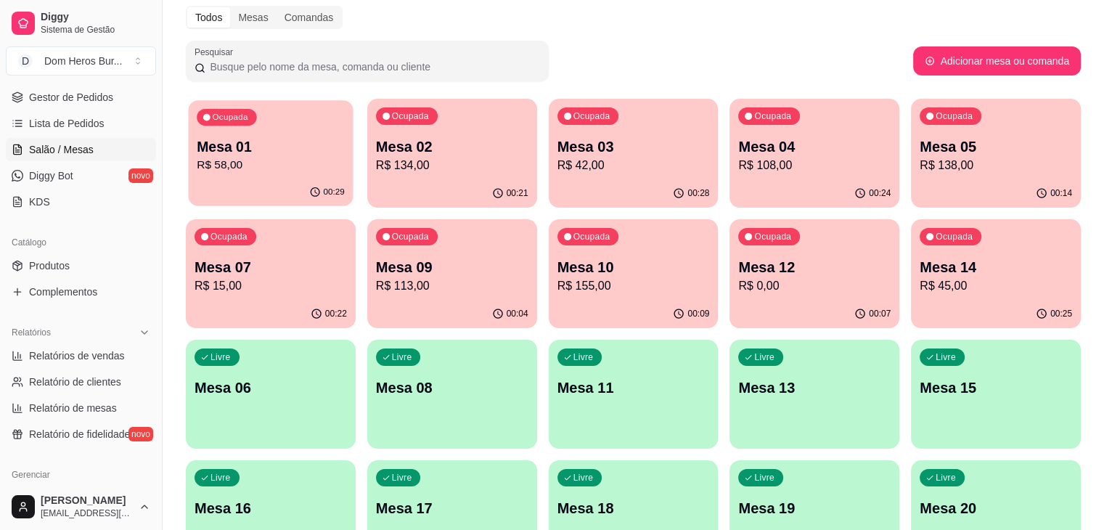
click at [273, 144] on p "Mesa 01" at bounding box center [271, 147] width 148 height 20
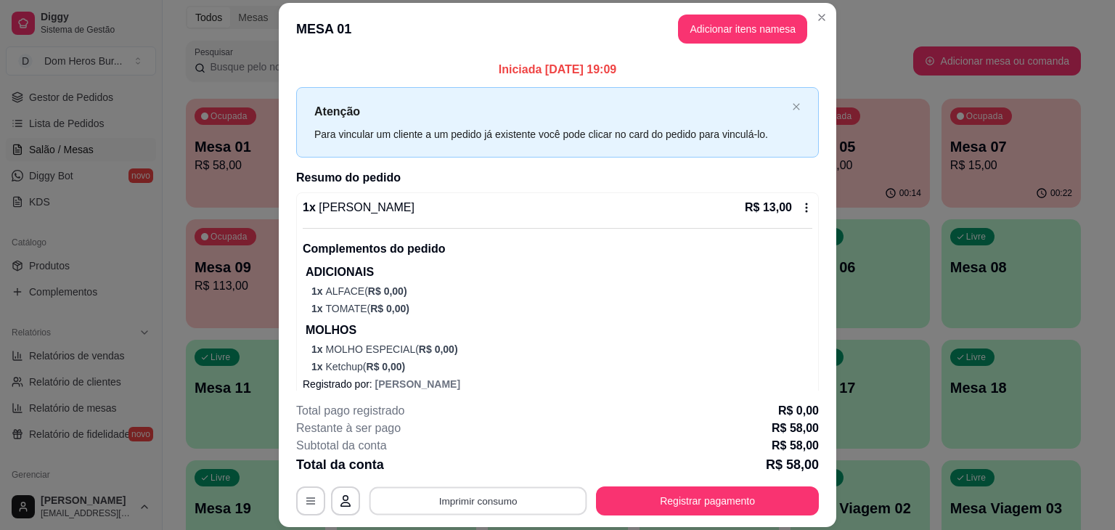
click at [481, 508] on button "Imprimir consumo" at bounding box center [479, 501] width 218 height 28
click at [465, 465] on button "IMPRESSORA" at bounding box center [477, 467] width 102 height 23
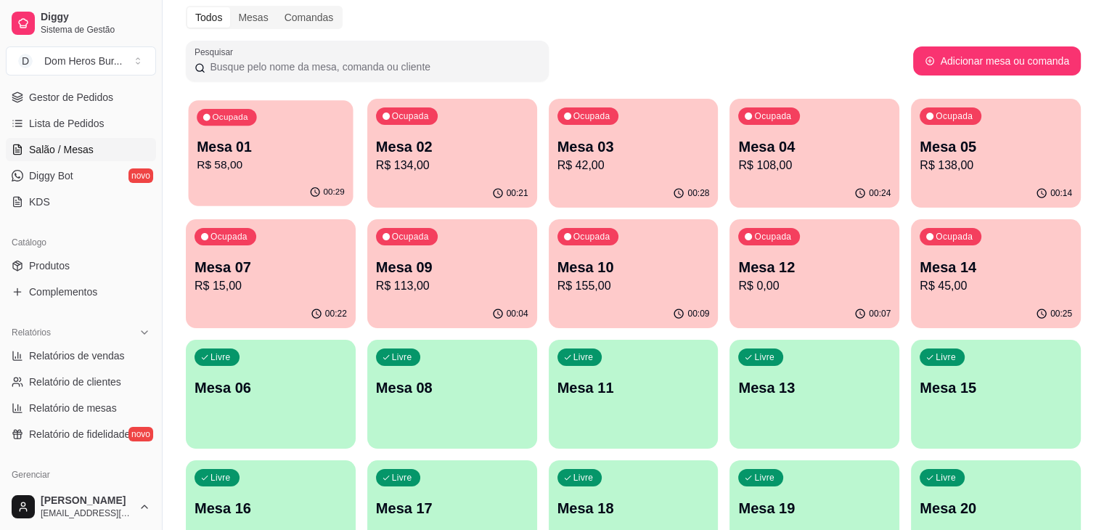
click at [232, 155] on p "Mesa 01" at bounding box center [271, 147] width 148 height 20
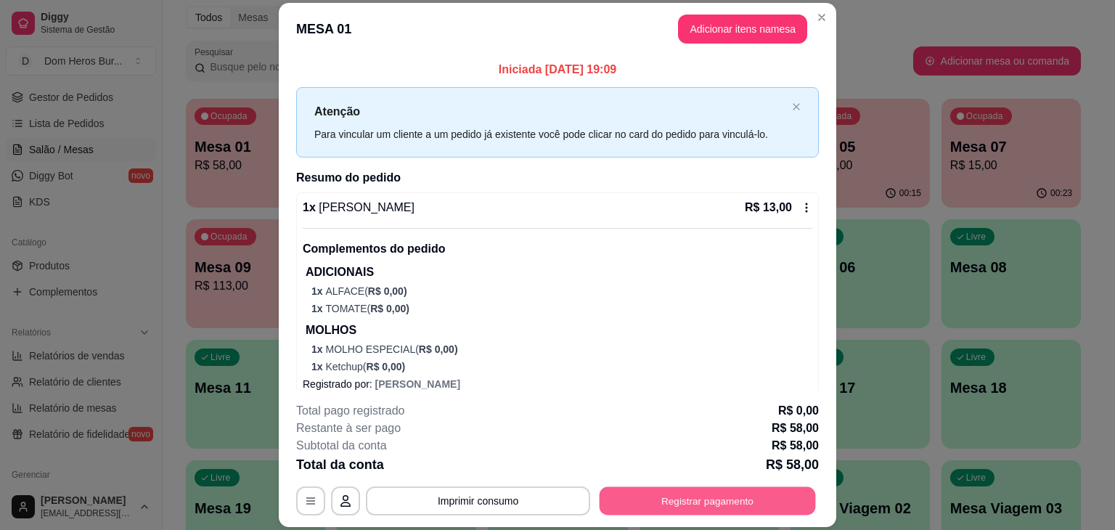
click at [700, 505] on button "Registrar pagamento" at bounding box center [708, 501] width 216 height 28
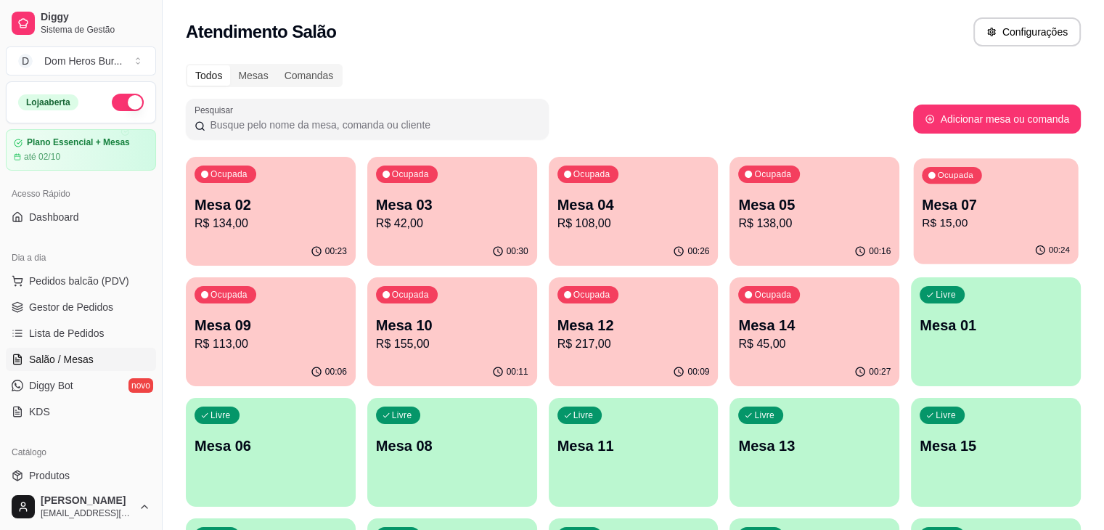
click at [922, 197] on p "Mesa 07" at bounding box center [996, 205] width 148 height 20
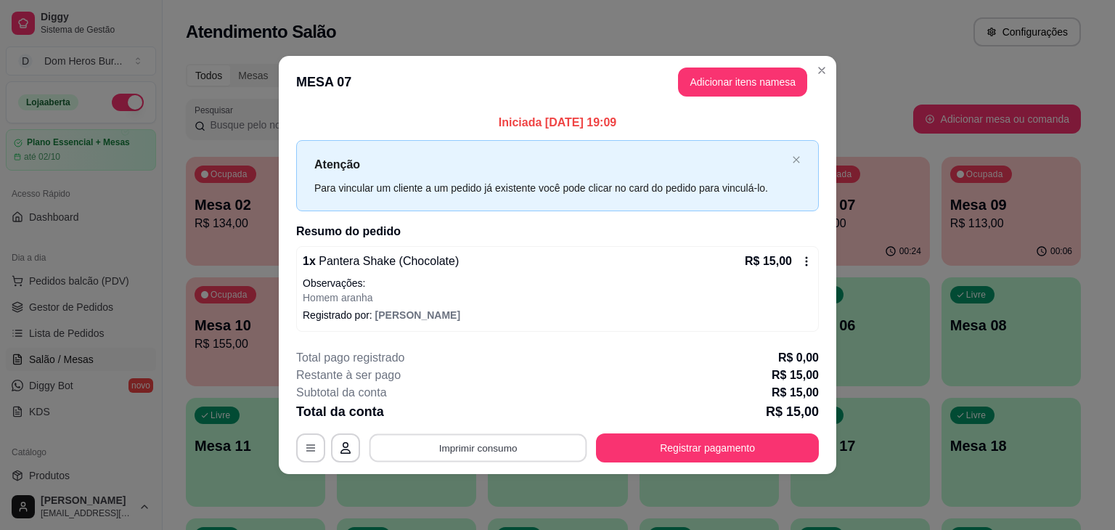
click at [545, 433] on button "Imprimir consumo" at bounding box center [479, 447] width 218 height 28
click at [505, 417] on button "IMPRESSORA" at bounding box center [483, 413] width 102 height 23
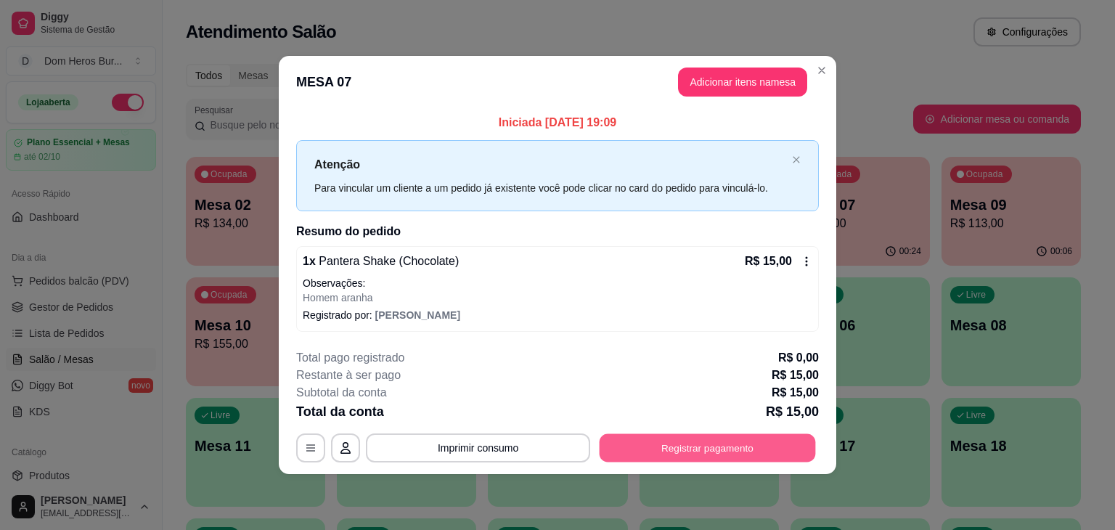
click at [680, 449] on button "Registrar pagamento" at bounding box center [708, 447] width 216 height 28
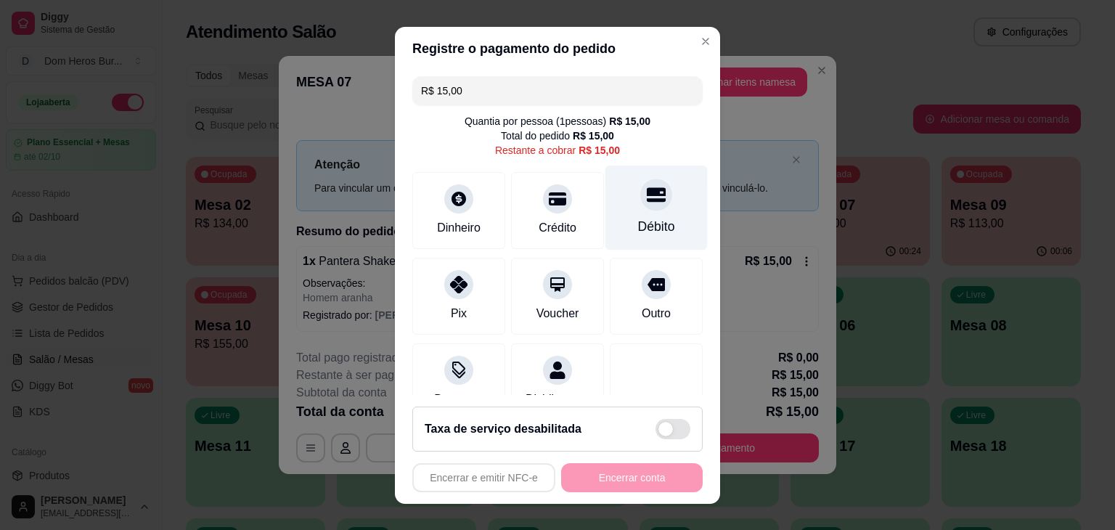
click at [651, 216] on div "Débito" at bounding box center [657, 207] width 102 height 85
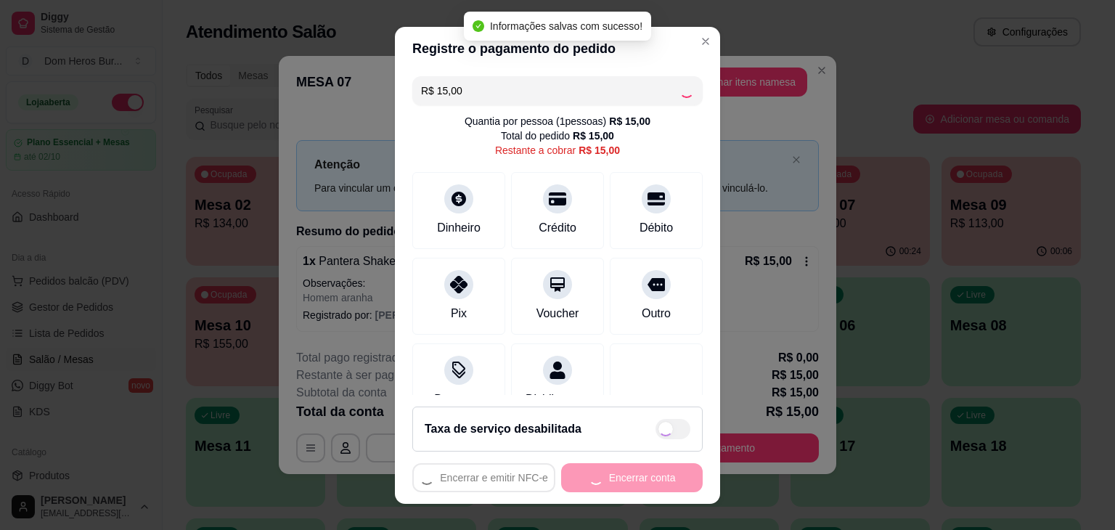
type input "R$ 0,00"
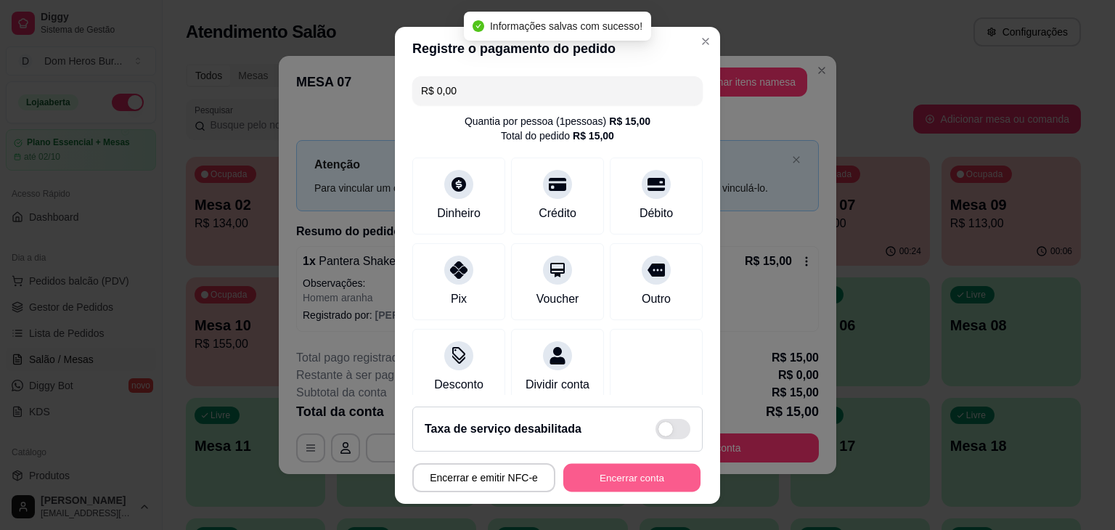
click at [645, 483] on button "Encerrar conta" at bounding box center [631, 477] width 137 height 28
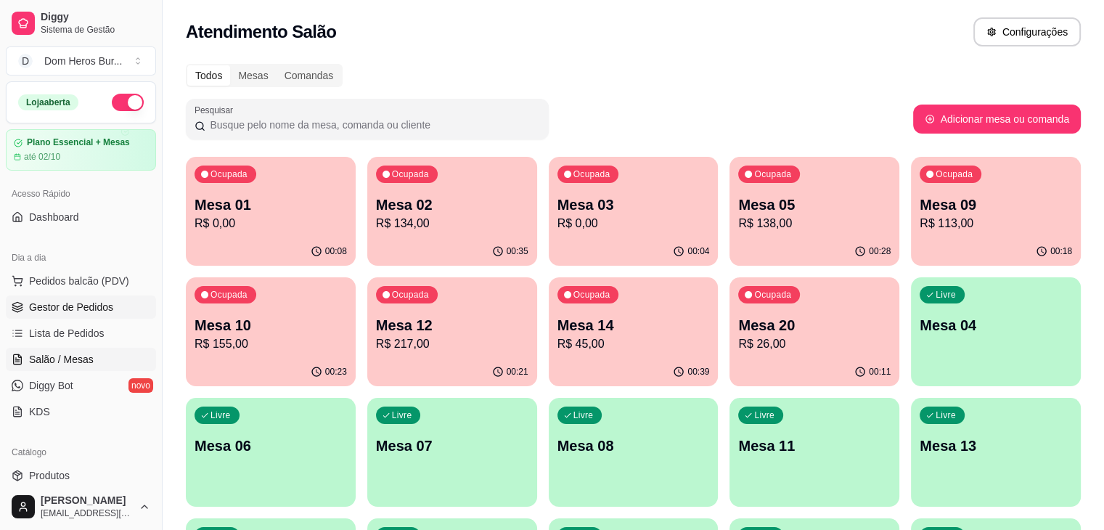
click at [105, 309] on span "Gestor de Pedidos" at bounding box center [71, 307] width 84 height 15
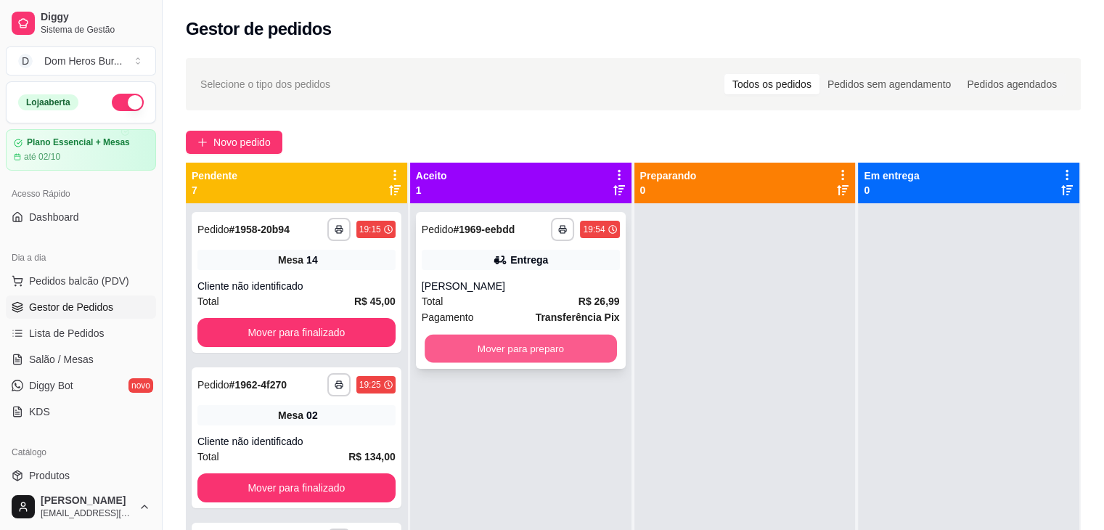
click at [539, 361] on button "Mover para preparo" at bounding box center [521, 349] width 192 height 28
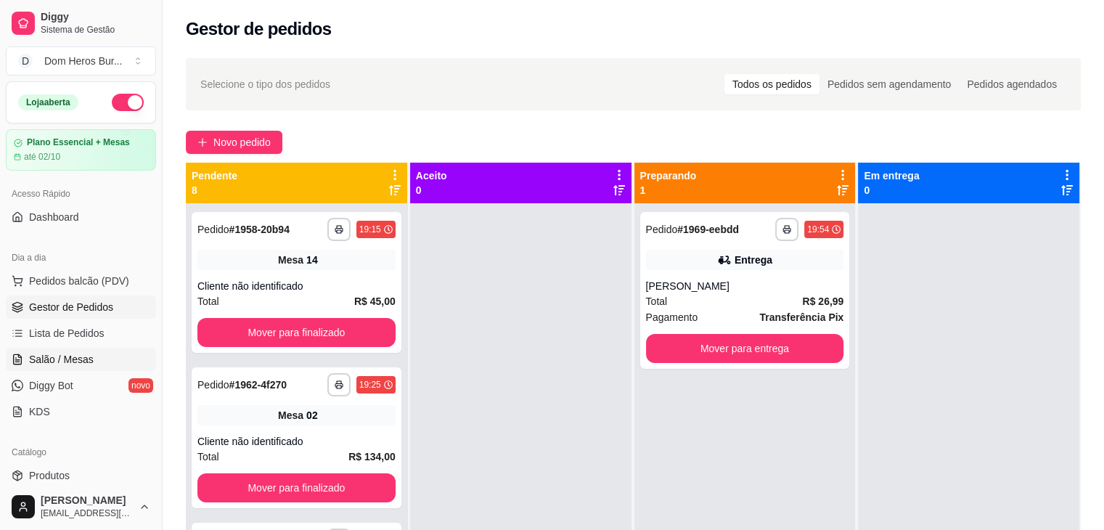
click at [87, 358] on span "Salão / Mesas" at bounding box center [61, 359] width 65 height 15
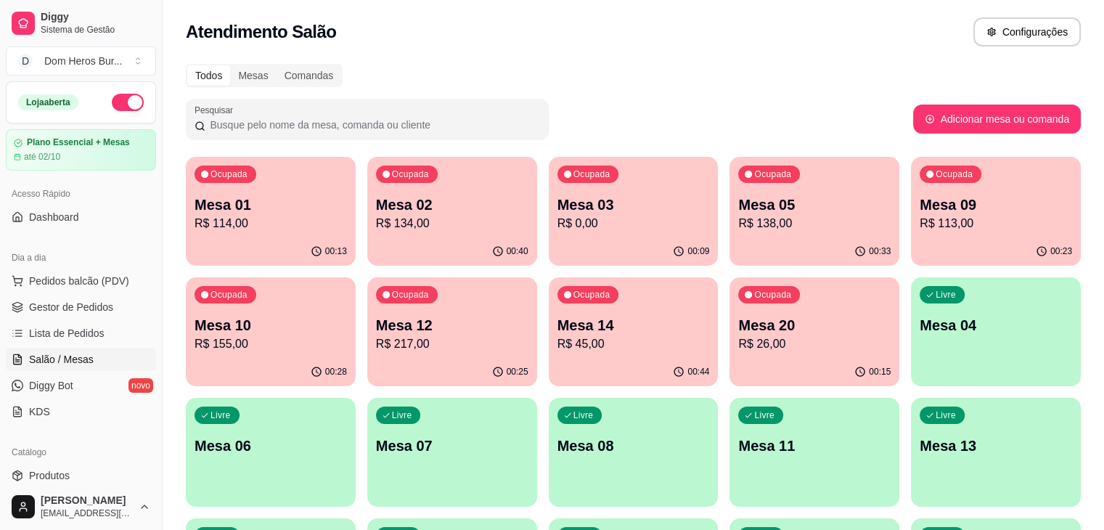
click at [90, 356] on span "Salão / Mesas" at bounding box center [61, 359] width 65 height 15
click at [406, 59] on div "Todos Mesas Comandas Pesquisar Adicionar mesa ou comanda Ocupada Mesa 01 R$ 114…" at bounding box center [634, 470] width 942 height 831
click at [131, 311] on link "Gestor de Pedidos" at bounding box center [81, 306] width 150 height 23
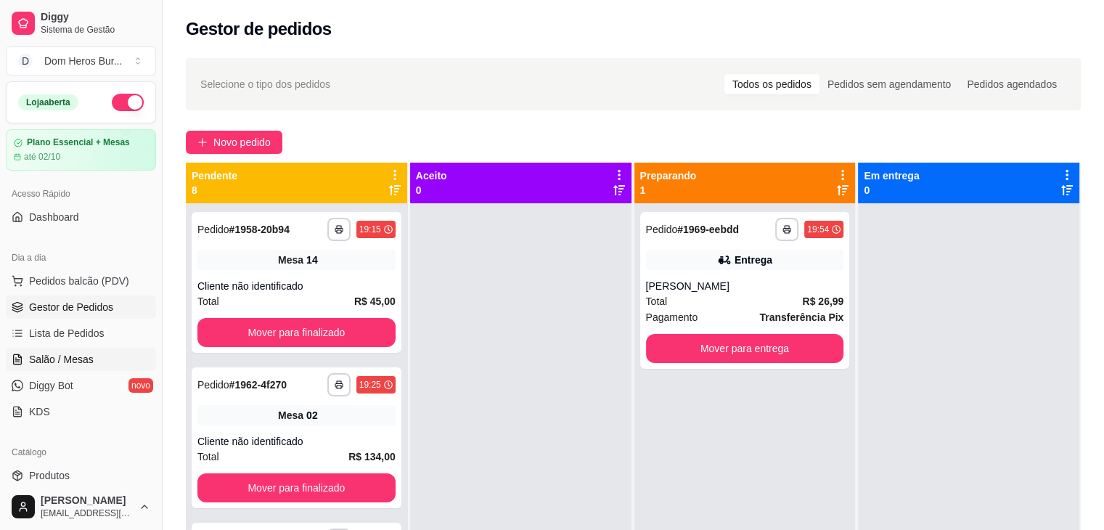
click at [99, 354] on link "Salão / Mesas" at bounding box center [81, 359] width 150 height 23
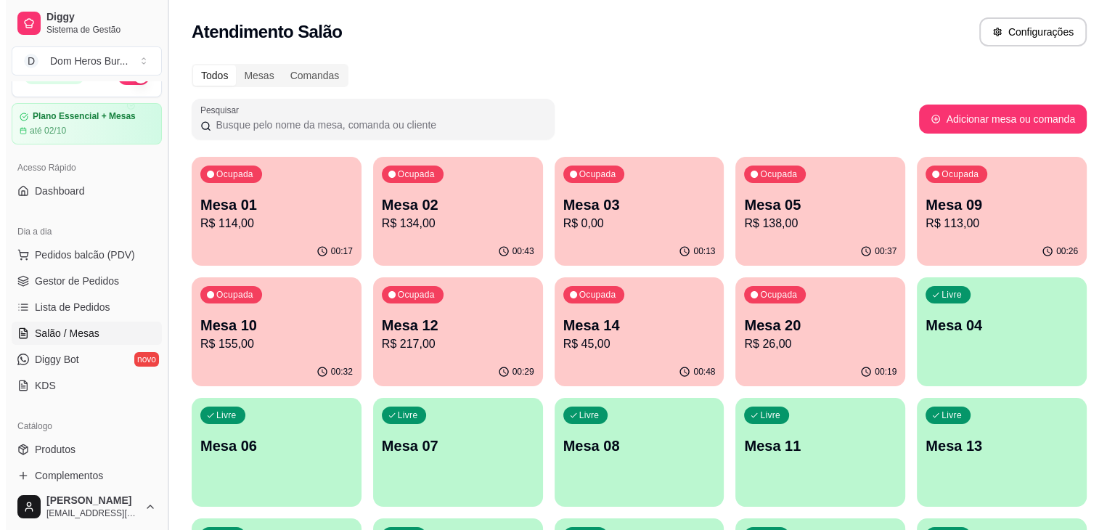
scroll to position [29, 0]
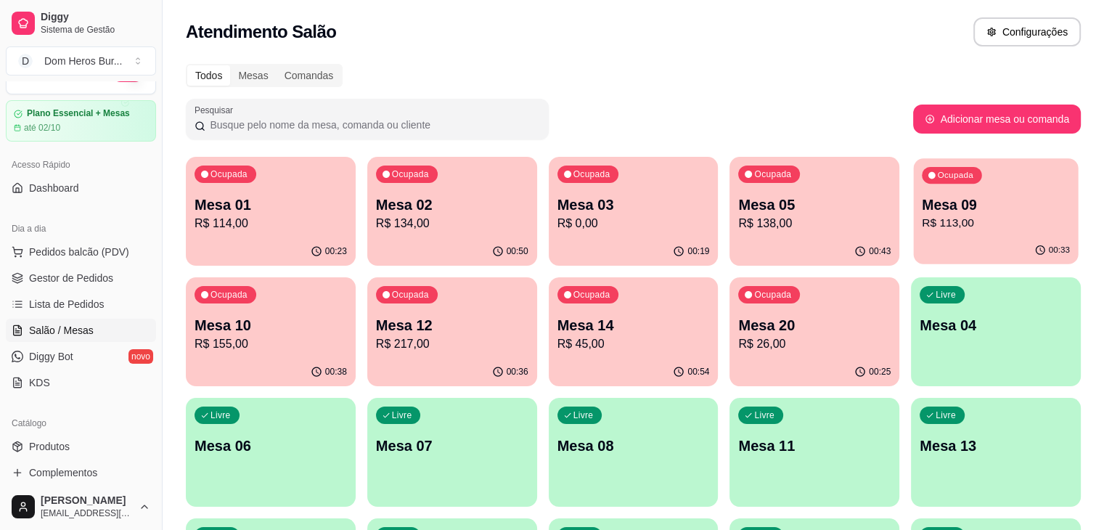
click at [914, 235] on div "Ocupada Mesa 09 R$ 113,00" at bounding box center [996, 197] width 165 height 78
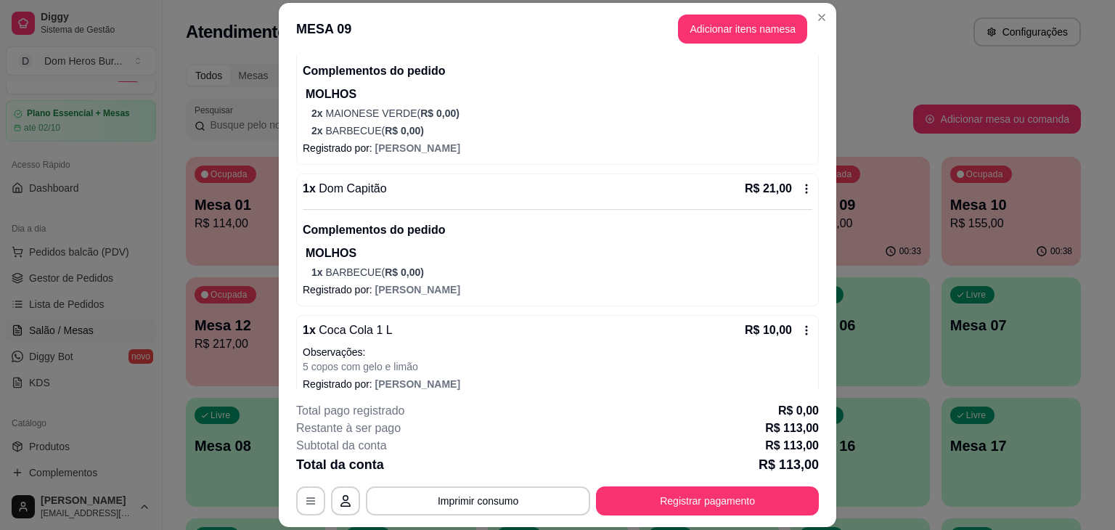
scroll to position [486, 0]
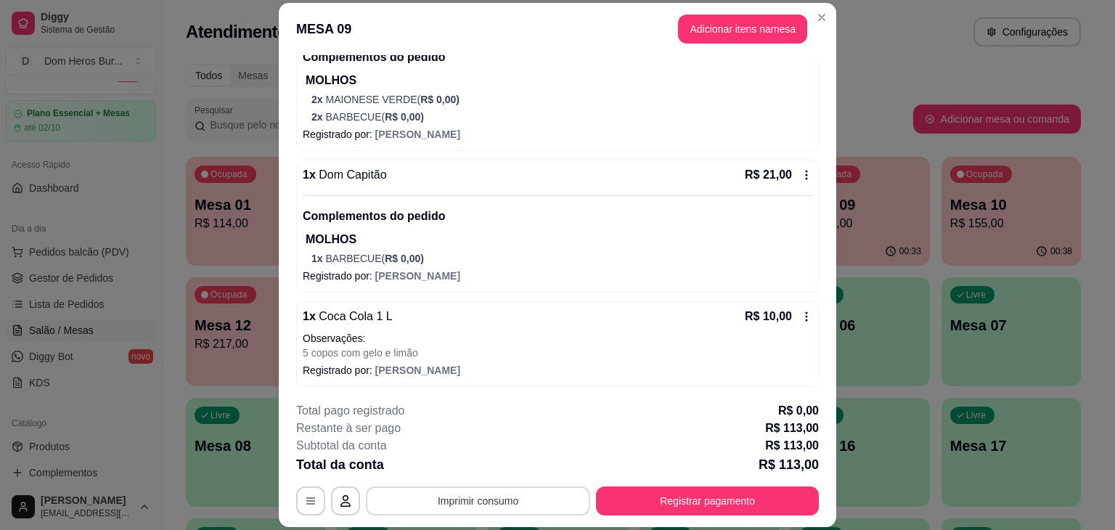
click at [534, 506] on button "Imprimir consumo" at bounding box center [478, 500] width 224 height 29
click at [502, 468] on button "IMPRESSORA" at bounding box center [477, 467] width 102 height 23
click at [655, 507] on button "Registrar pagamento" at bounding box center [707, 500] width 223 height 29
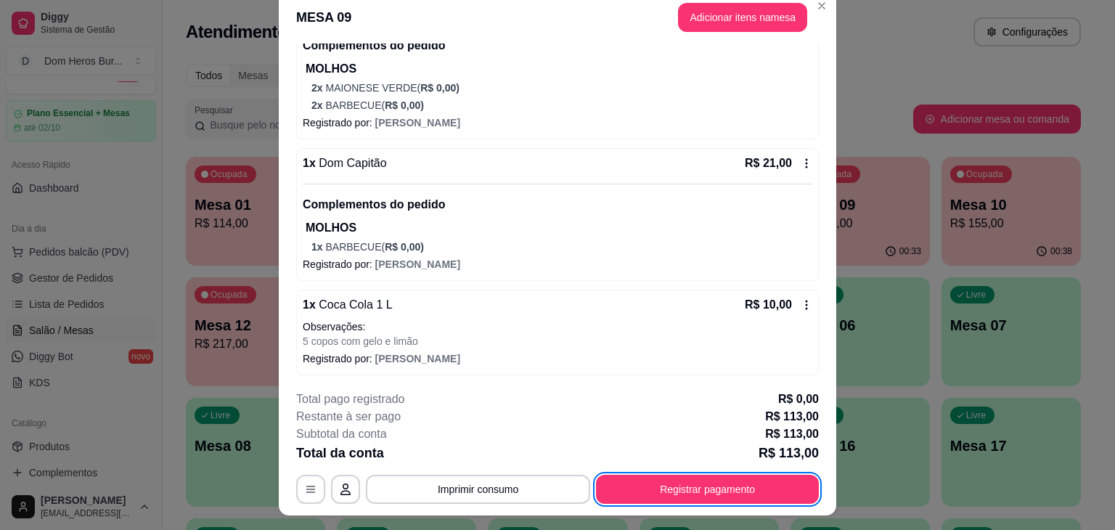
scroll to position [0, 0]
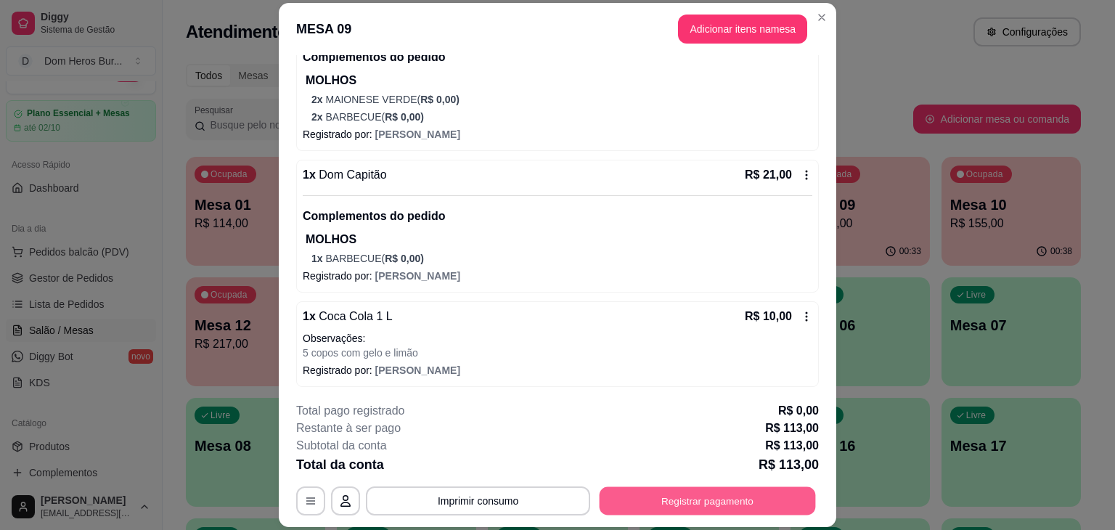
click at [703, 503] on button "Registrar pagamento" at bounding box center [708, 501] width 216 height 28
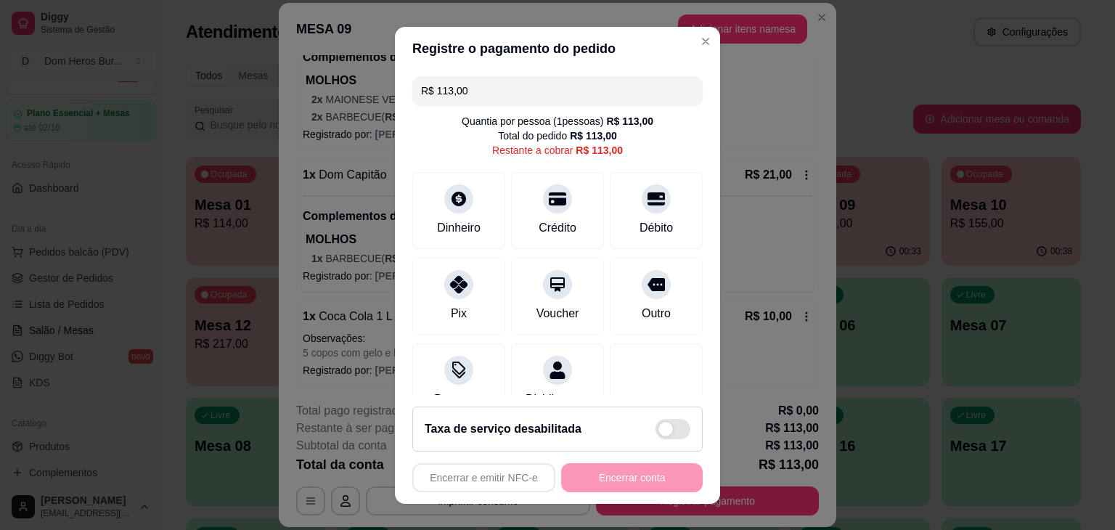
click at [508, 102] on input "R$ 113,00" at bounding box center [557, 90] width 273 height 29
click at [461, 292] on div "Pix" at bounding box center [459, 292] width 102 height 85
click at [510, 91] on input "R$ 87,00" at bounding box center [557, 90] width 273 height 29
click at [449, 192] on icon at bounding box center [458, 194] width 19 height 19
click at [518, 89] on input "R$ 73,00" at bounding box center [557, 90] width 273 height 29
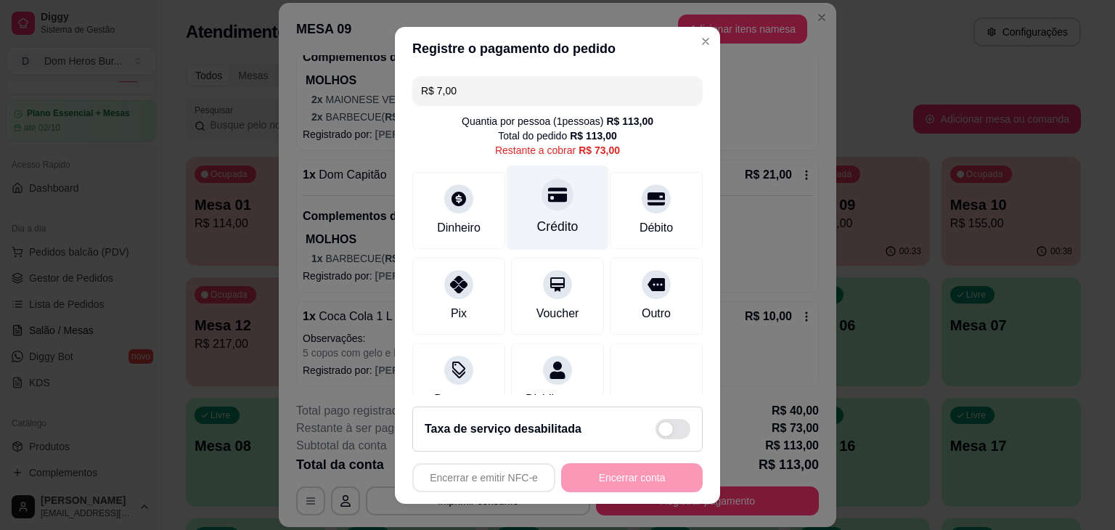
click at [549, 219] on div "Crédito" at bounding box center [557, 226] width 41 height 19
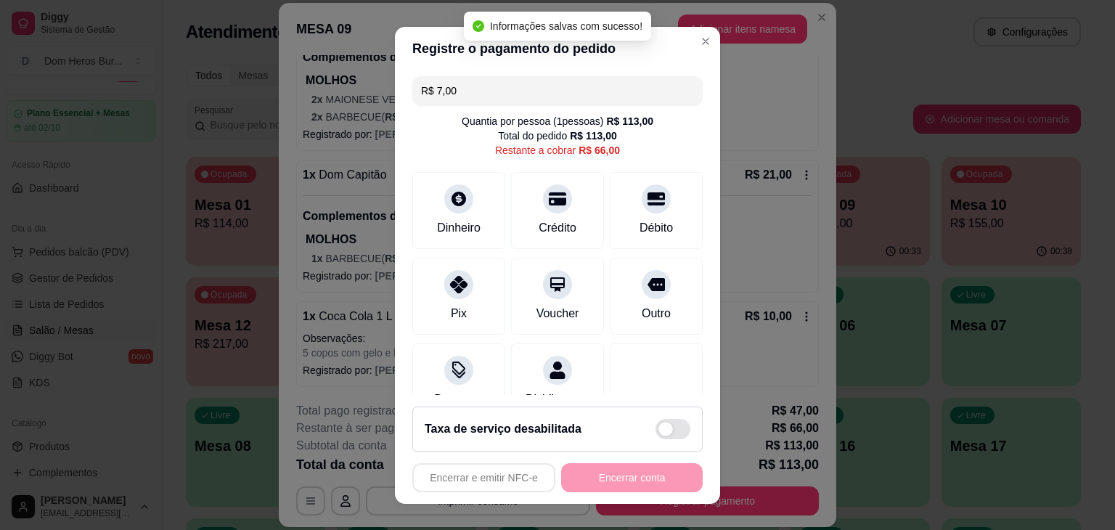
type input "R$ 66,00"
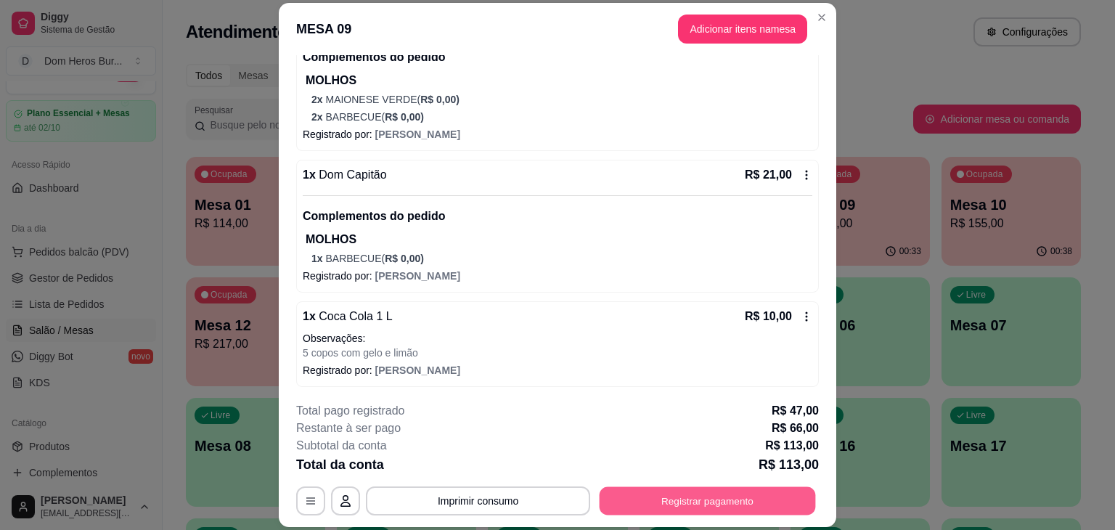
click at [679, 505] on button "Registrar pagamento" at bounding box center [708, 501] width 216 height 28
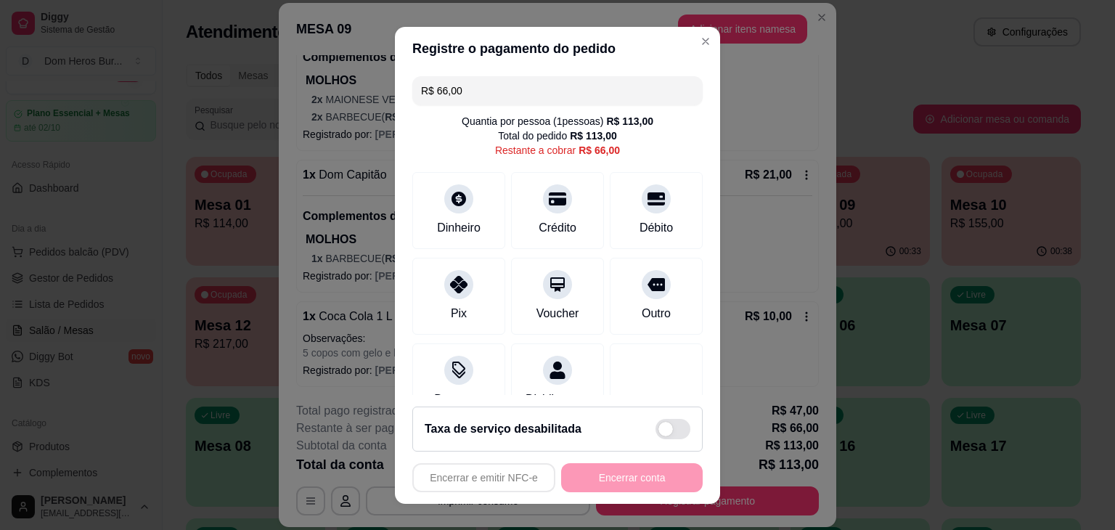
click at [502, 97] on input "R$ 66,00" at bounding box center [557, 90] width 273 height 29
click at [449, 285] on icon at bounding box center [458, 280] width 19 height 19
click at [449, 283] on icon at bounding box center [458, 280] width 19 height 19
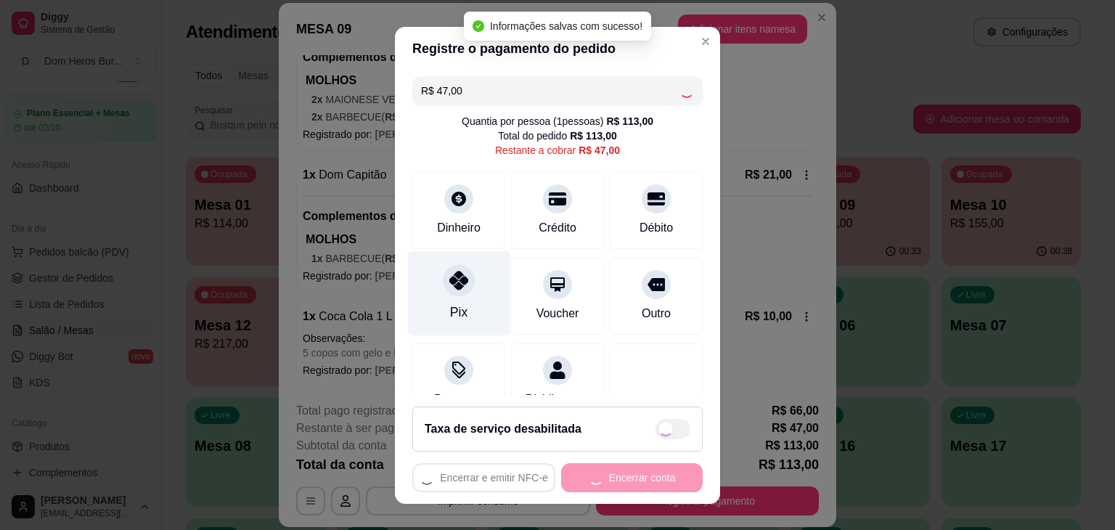
type input "R$ 0,00"
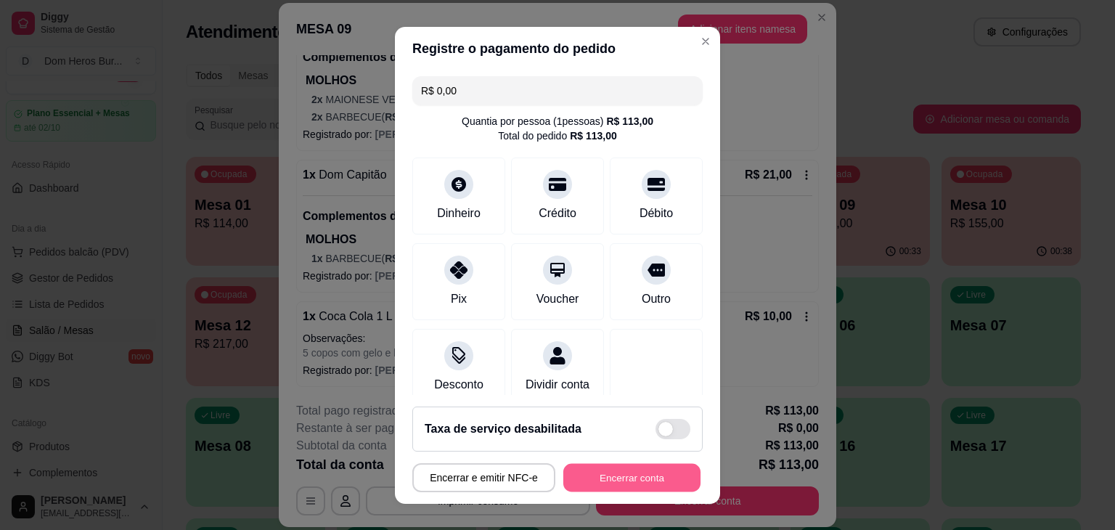
click at [621, 477] on button "Encerrar conta" at bounding box center [631, 477] width 137 height 28
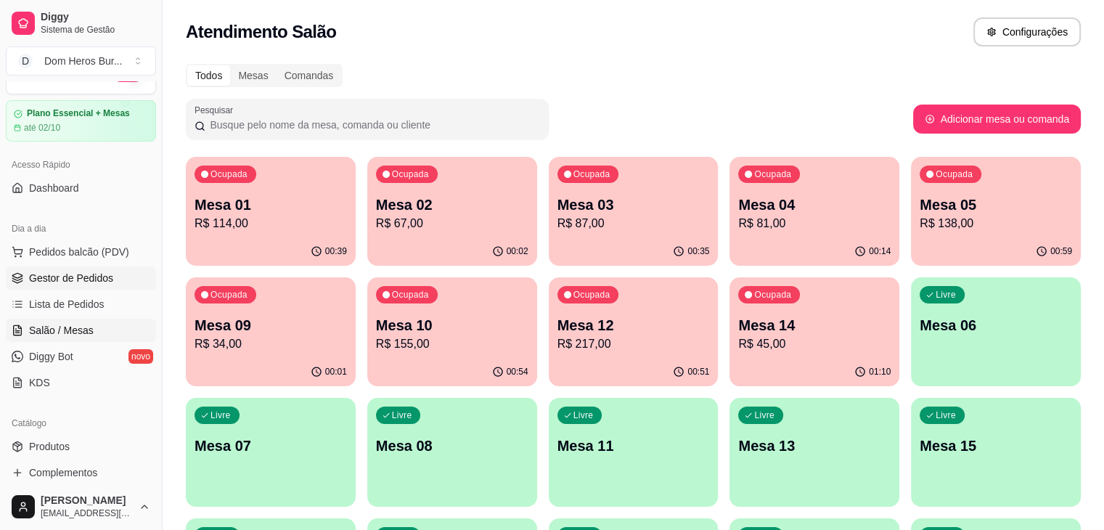
click at [86, 269] on link "Gestor de Pedidos" at bounding box center [81, 277] width 150 height 23
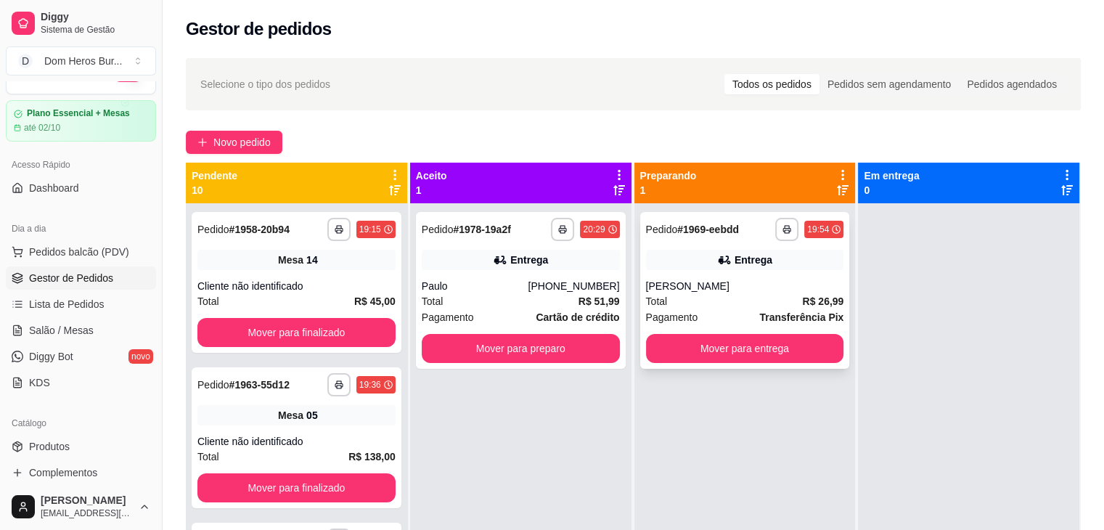
click at [714, 279] on div "[PERSON_NAME]" at bounding box center [745, 286] width 198 height 15
click at [784, 240] on button "button" at bounding box center [787, 229] width 23 height 23
click at [761, 288] on div "Escolha a impressora IMPRESSORA" at bounding box center [741, 269] width 120 height 49
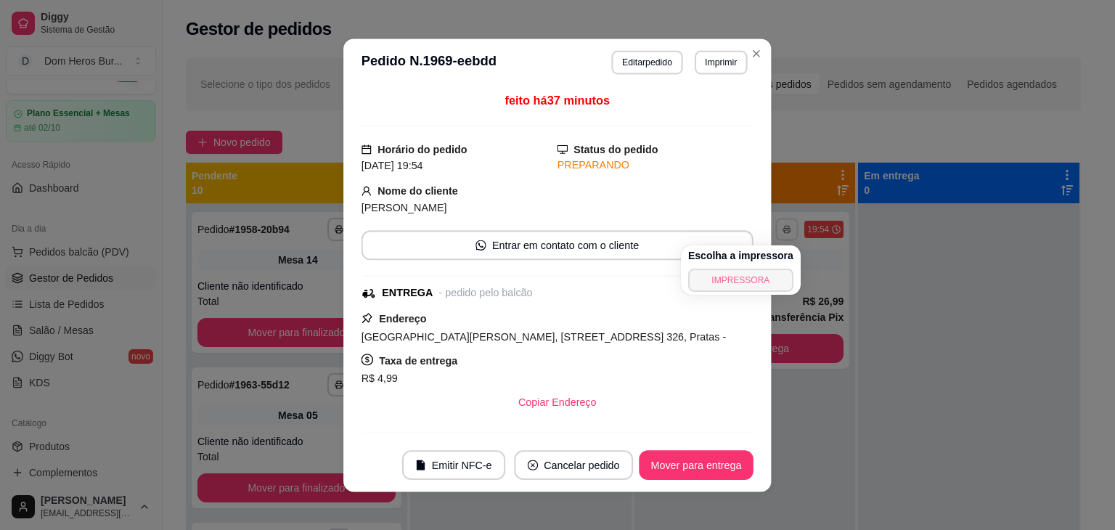
click at [761, 288] on button "IMPRESSORA" at bounding box center [740, 280] width 105 height 23
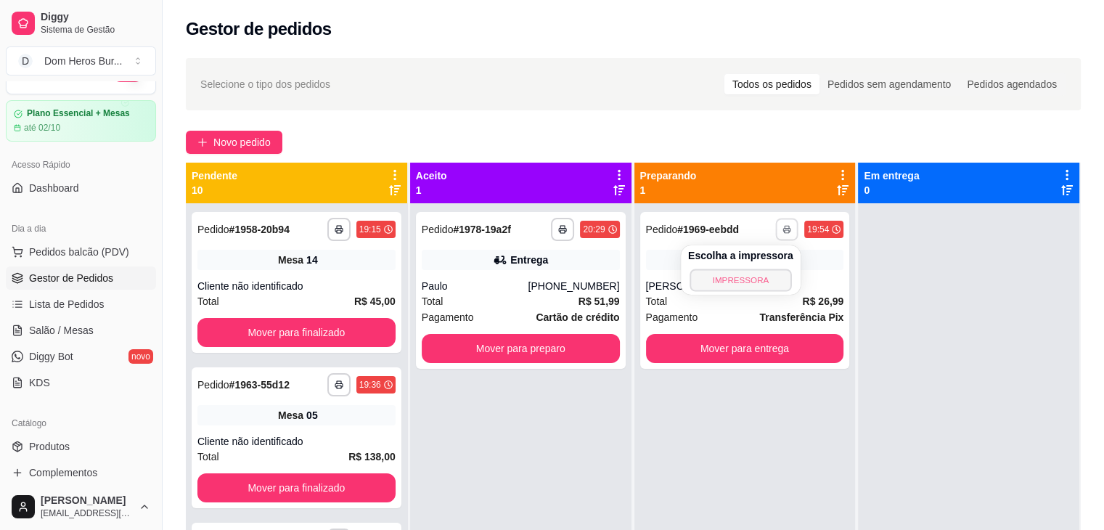
click at [761, 288] on button "IMPRESSORA" at bounding box center [741, 280] width 102 height 23
click at [100, 323] on link "Salão / Mesas" at bounding box center [81, 330] width 150 height 23
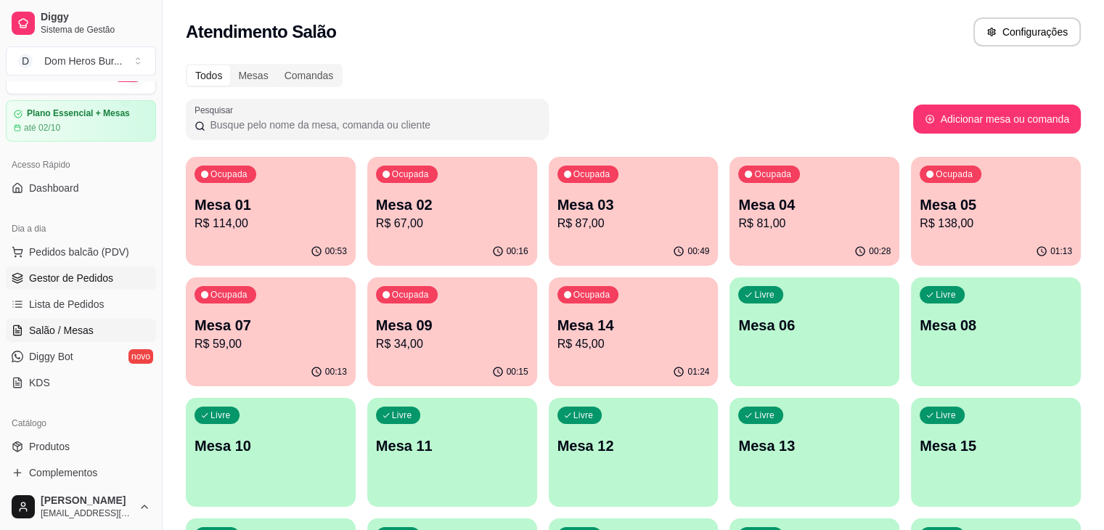
click at [86, 274] on span "Gestor de Pedidos" at bounding box center [71, 278] width 84 height 15
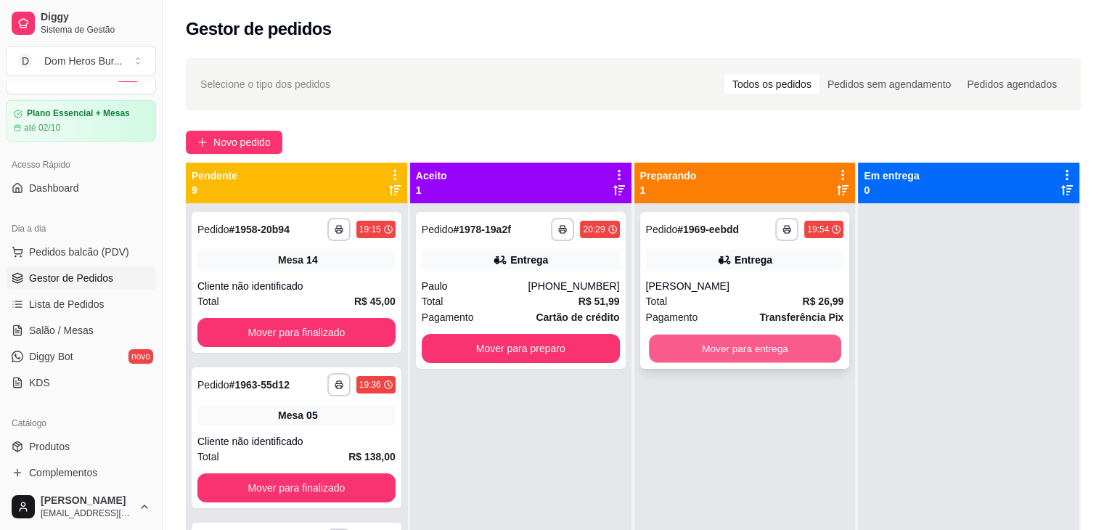
click at [722, 338] on button "Mover para entrega" at bounding box center [745, 349] width 192 height 28
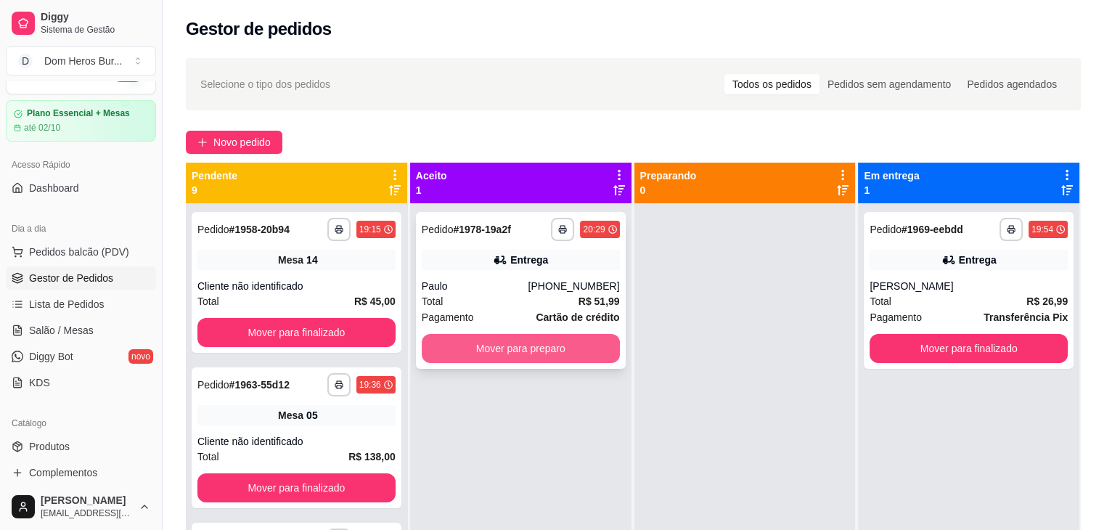
click at [594, 334] on button "Mover para preparo" at bounding box center [521, 348] width 198 height 29
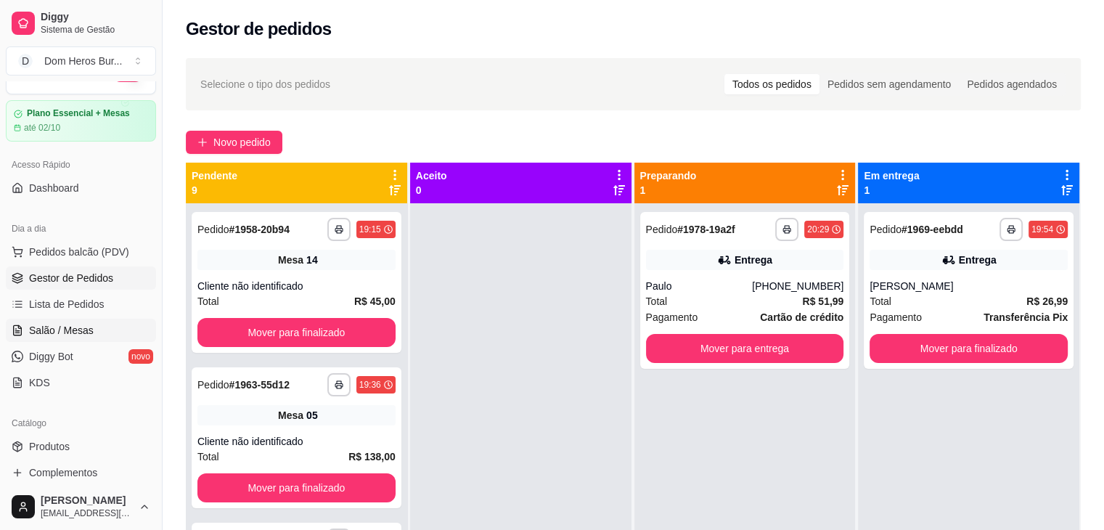
click at [82, 320] on link "Salão / Mesas" at bounding box center [81, 330] width 150 height 23
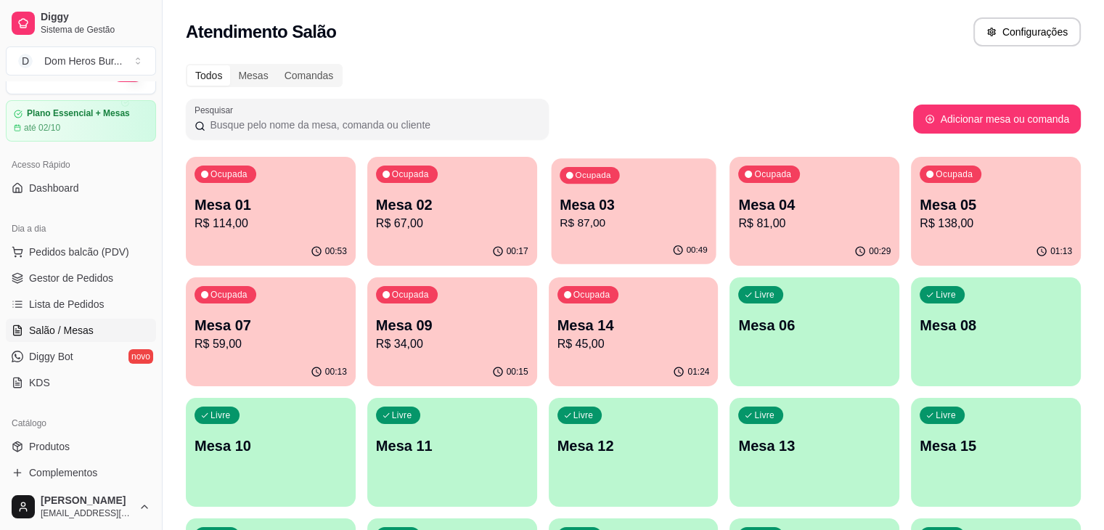
click at [560, 211] on p "Mesa 03" at bounding box center [634, 205] width 148 height 20
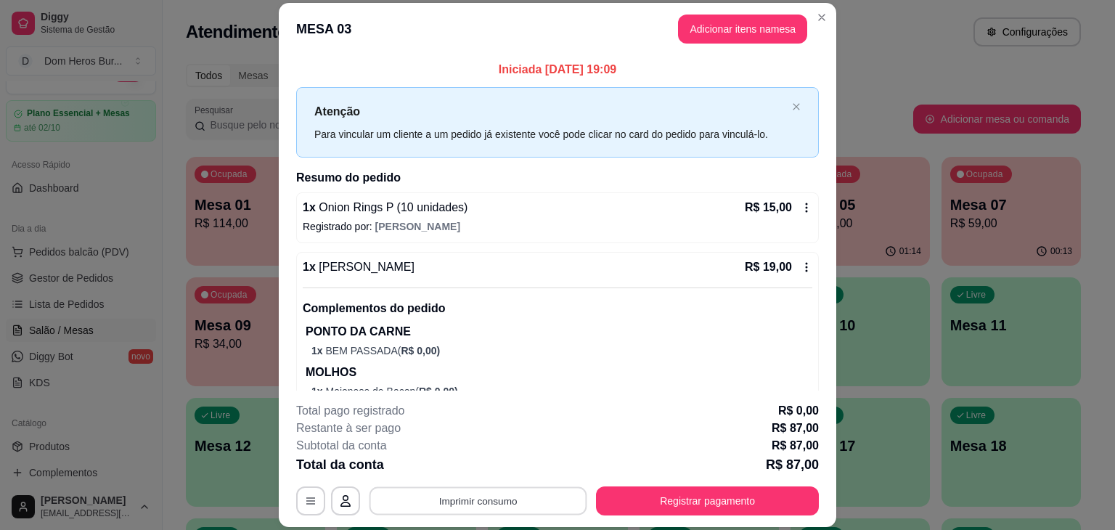
click at [537, 494] on button "Imprimir consumo" at bounding box center [479, 501] width 218 height 28
click at [500, 465] on button "IMPRESSORA" at bounding box center [477, 467] width 102 height 23
click at [659, 500] on button "Registrar pagamento" at bounding box center [707, 500] width 223 height 29
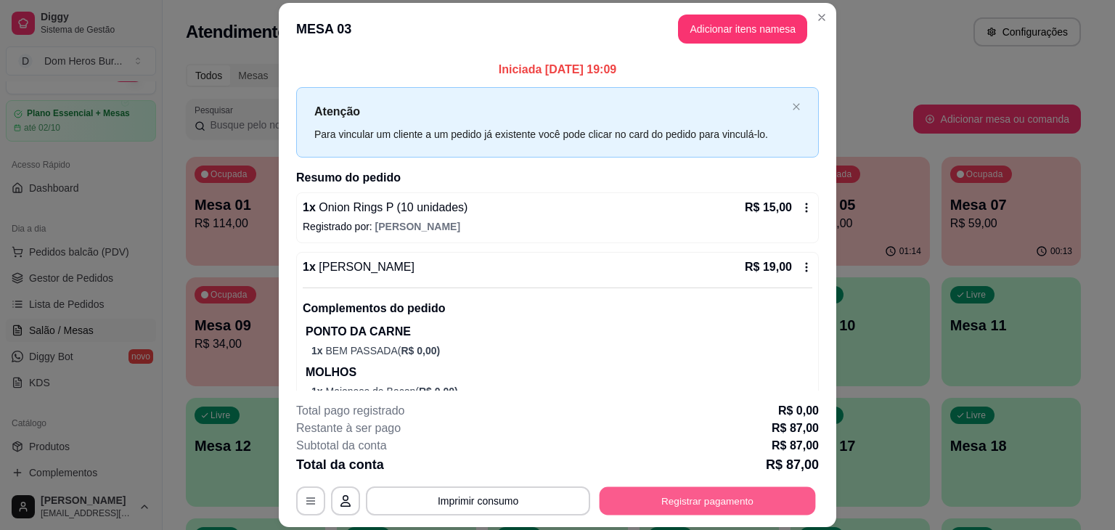
click at [659, 500] on button "Registrar pagamento" at bounding box center [708, 501] width 216 height 28
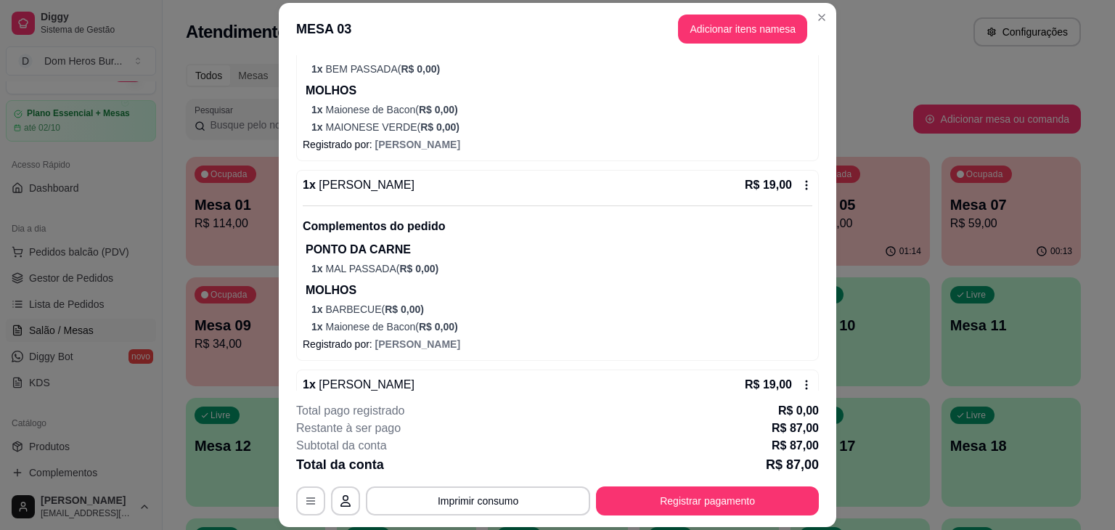
scroll to position [264, 0]
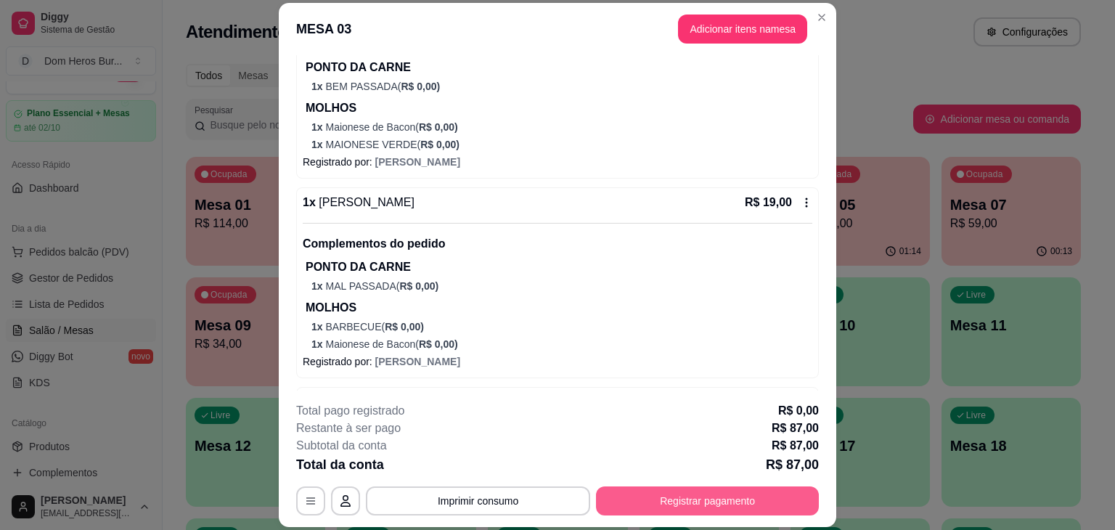
drag, startPoint x: 661, startPoint y: 515, endPoint x: 651, endPoint y: 506, distance: 13.9
click at [651, 506] on div "**********" at bounding box center [557, 500] width 523 height 29
click at [651, 506] on button "Registrar pagamento" at bounding box center [708, 501] width 216 height 28
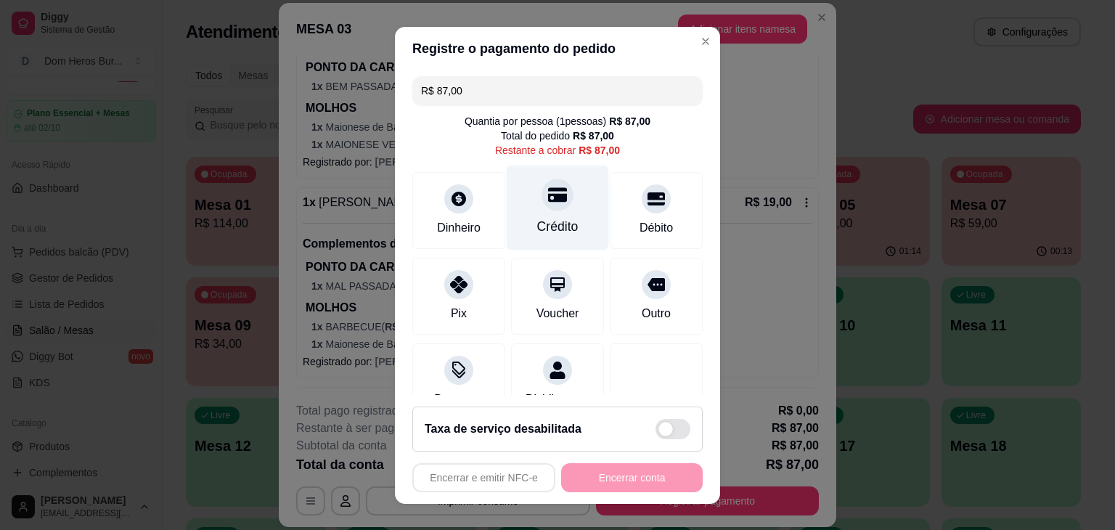
click at [530, 215] on div "Crédito" at bounding box center [558, 207] width 102 height 85
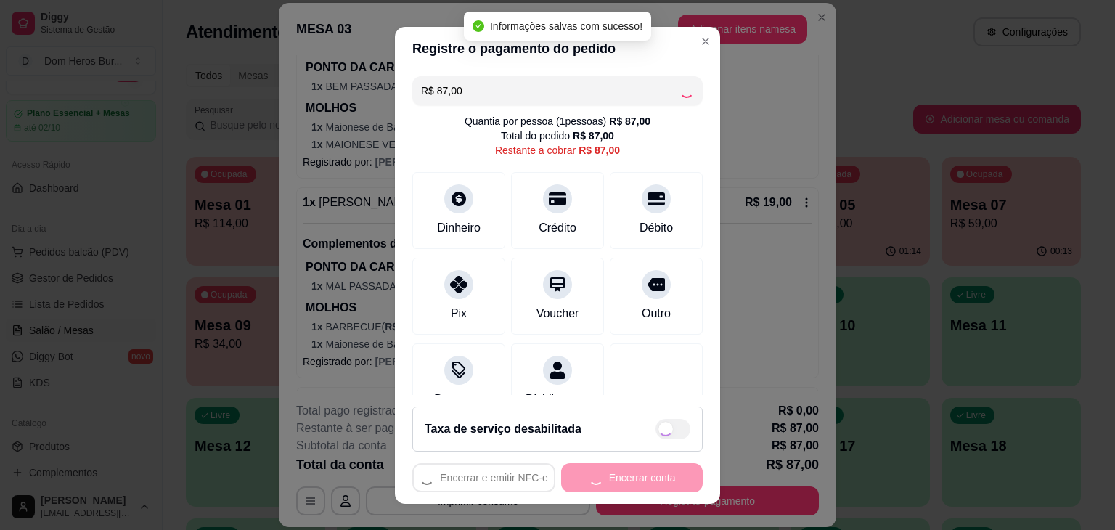
type input "R$ 0,00"
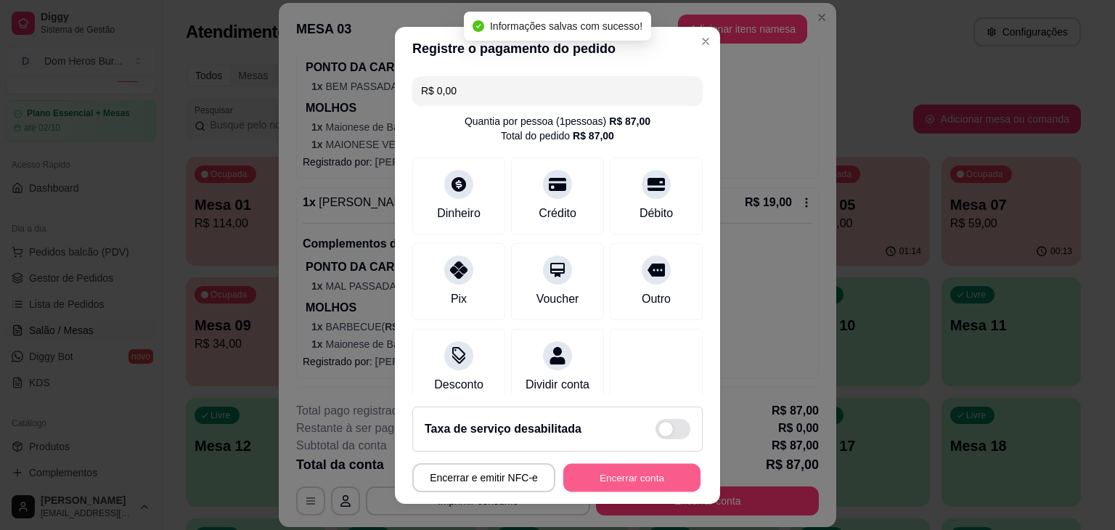
click at [576, 478] on button "Encerrar conta" at bounding box center [631, 477] width 137 height 28
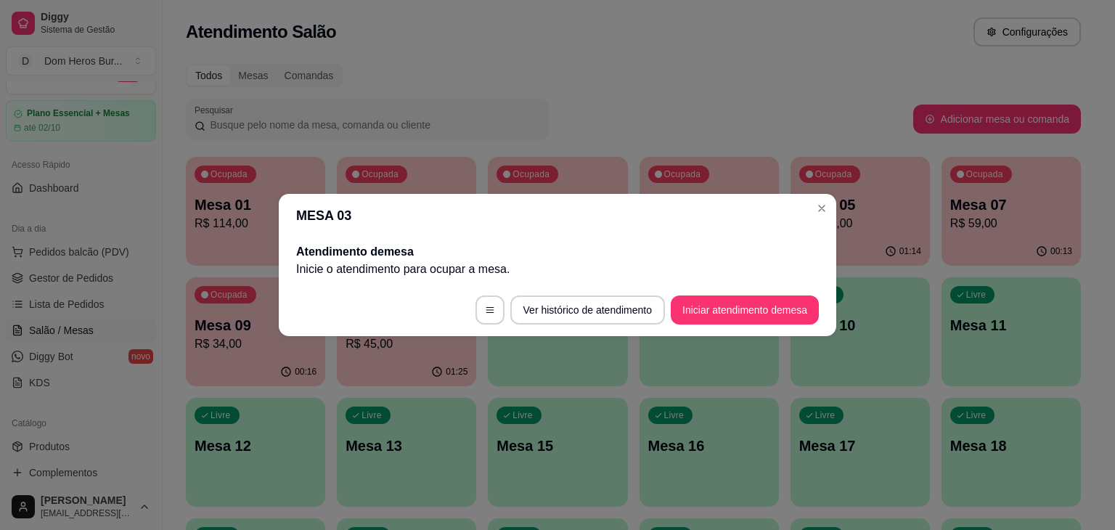
scroll to position [0, 0]
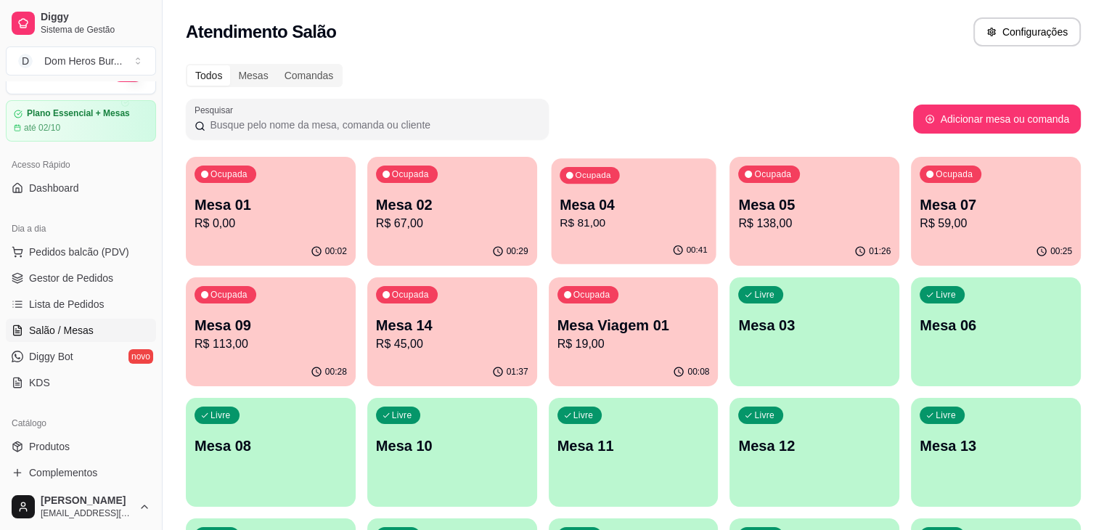
click at [551, 235] on div "Ocupada Mesa 04 R$ 81,00" at bounding box center [633, 197] width 165 height 78
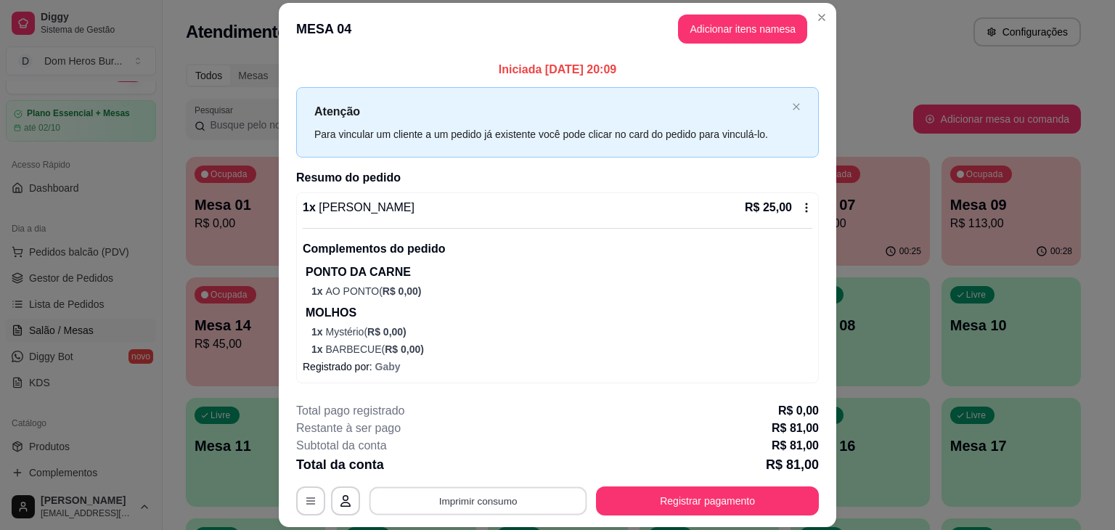
click at [510, 500] on button "Imprimir consumo" at bounding box center [479, 501] width 218 height 28
click at [468, 461] on button "IMPRESSORA" at bounding box center [477, 467] width 102 height 23
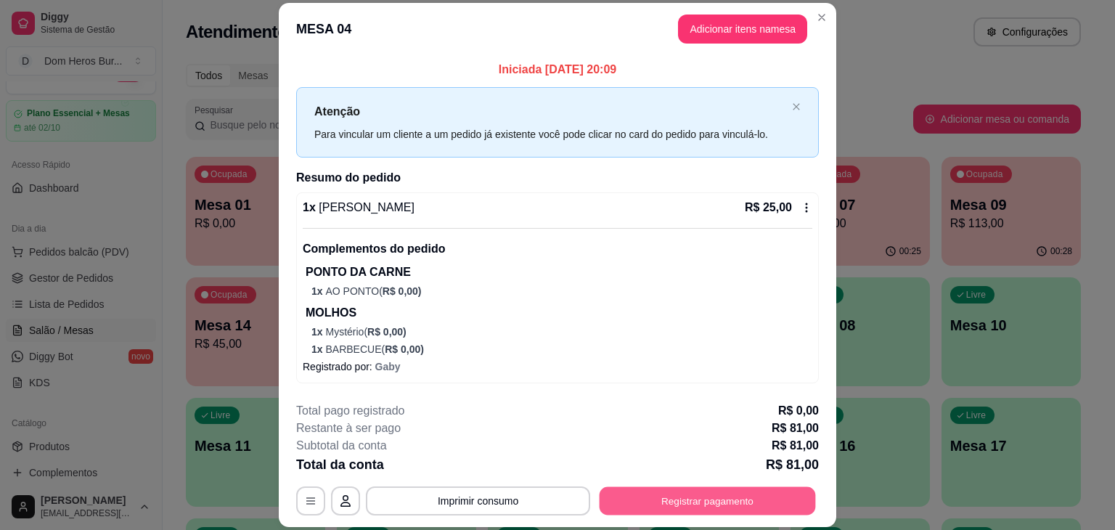
click at [662, 510] on button "Registrar pagamento" at bounding box center [708, 501] width 216 height 28
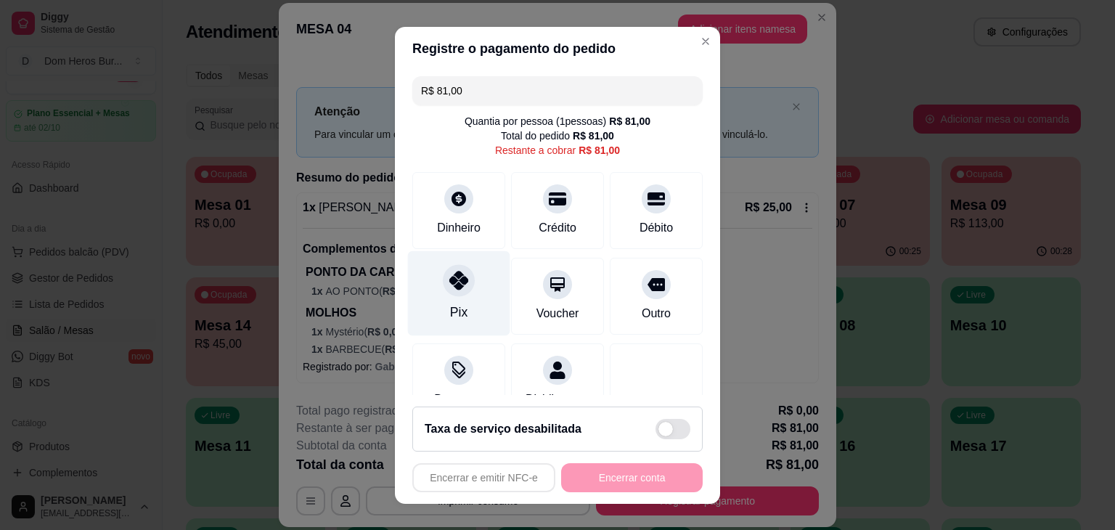
click at [465, 282] on div at bounding box center [459, 280] width 32 height 32
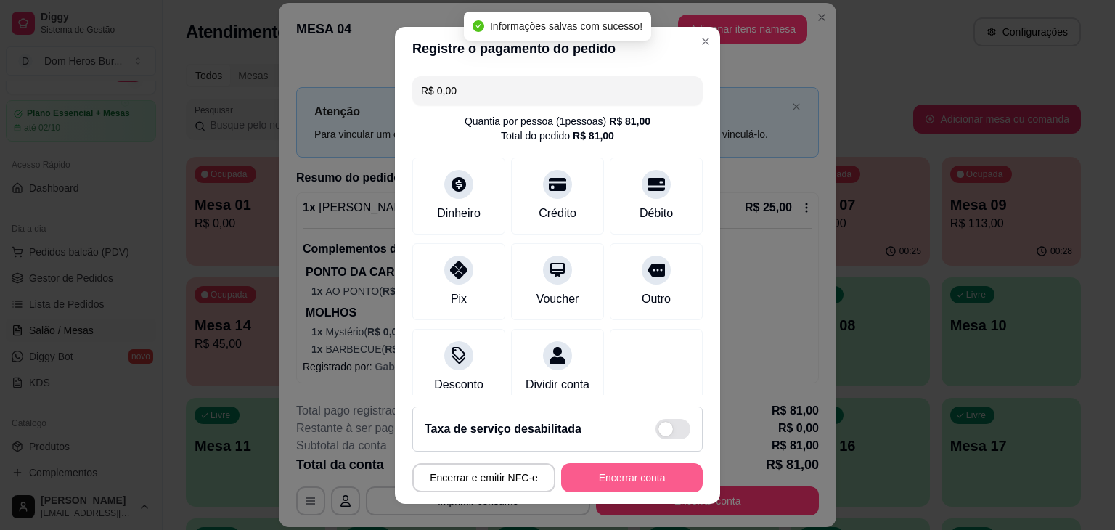
type input "R$ 0,00"
click at [578, 484] on button "Encerrar conta" at bounding box center [631, 477] width 137 height 28
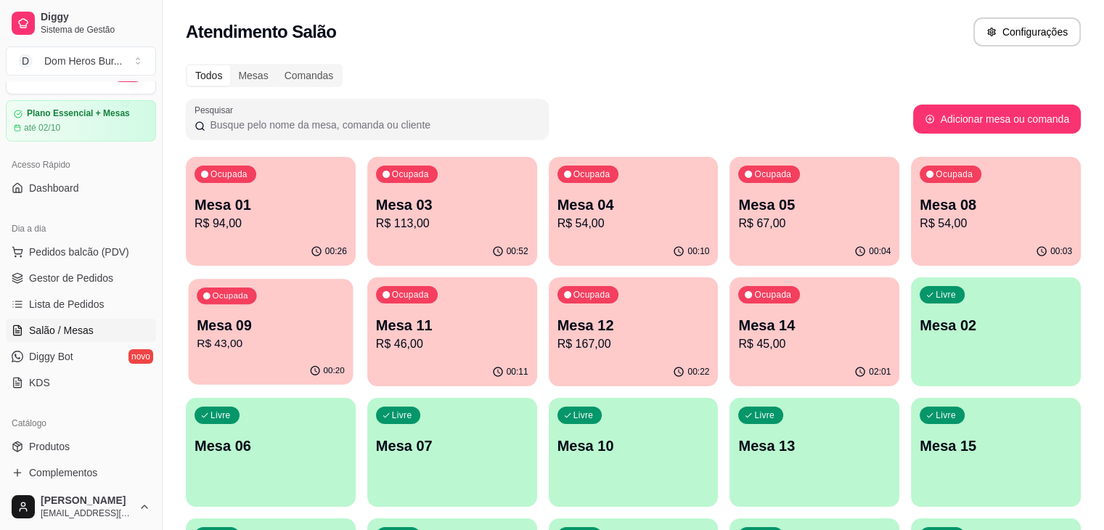
click at [354, 279] on div "Ocupada Mesa 09 R$ 43,00" at bounding box center [271, 318] width 165 height 78
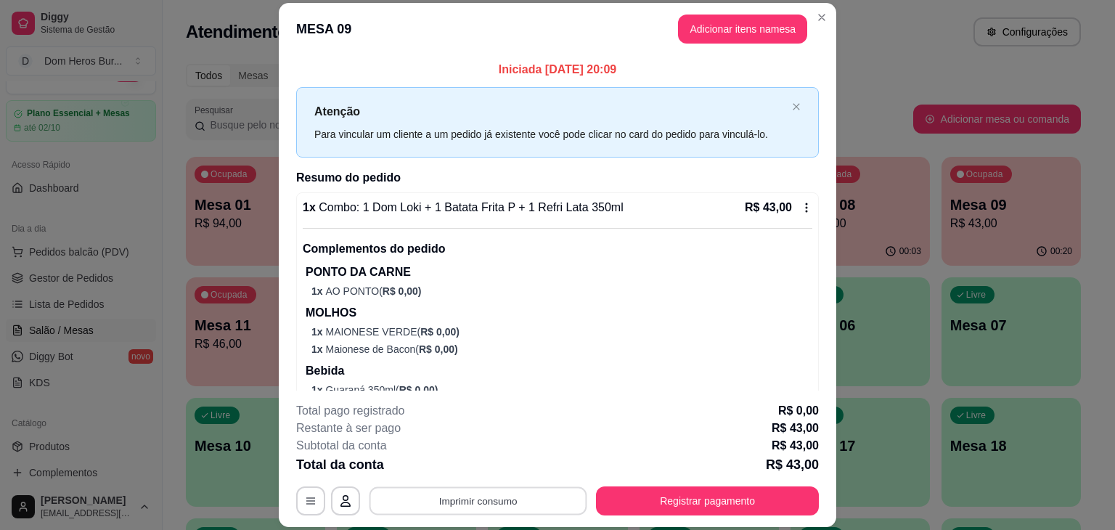
click at [519, 495] on button "Imprimir consumo" at bounding box center [479, 501] width 218 height 28
click at [486, 469] on button "IMPRESSORA" at bounding box center [477, 467] width 102 height 23
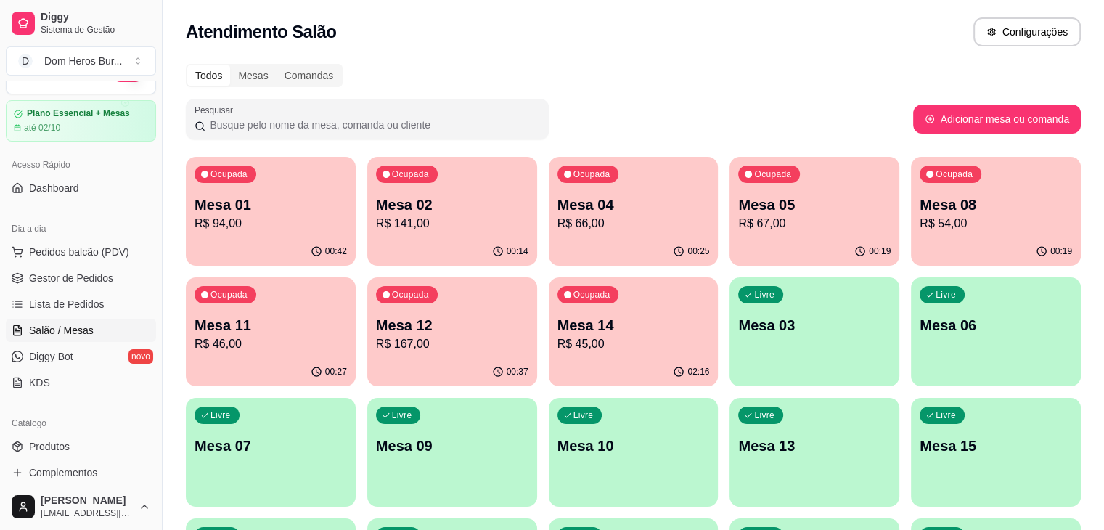
click at [332, 21] on div "Atendimento Salão Configurações" at bounding box center [633, 31] width 895 height 29
click at [296, 188] on div "Ocupada Mesa 01 R$ 94,00" at bounding box center [271, 197] width 165 height 78
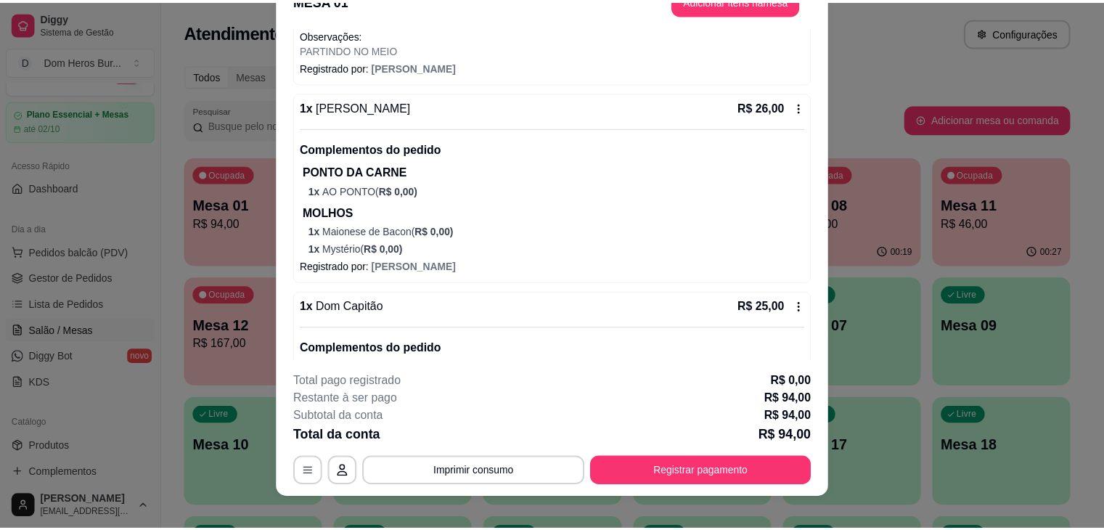
scroll to position [101, 0]
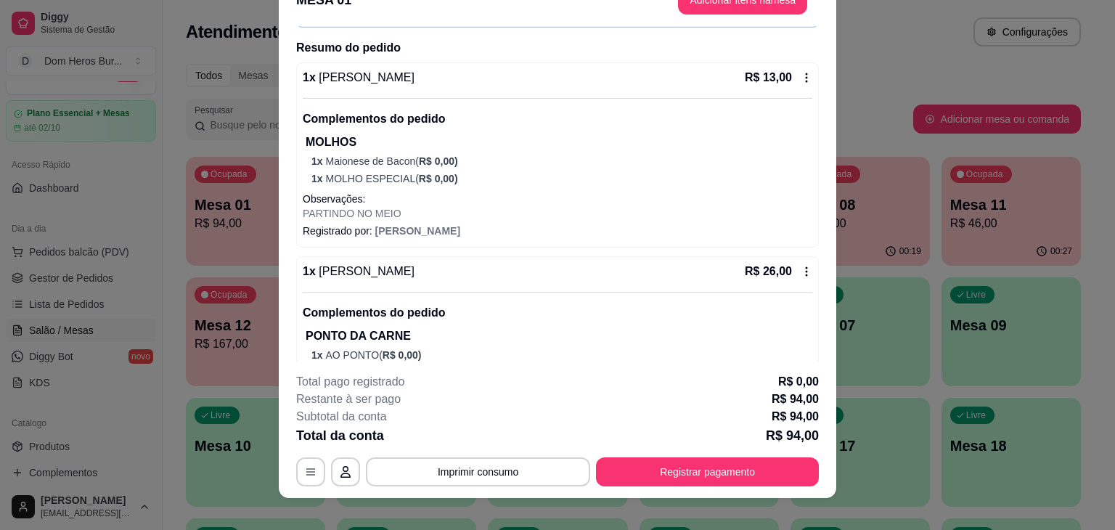
click at [648, 270] on div "1 x Thor Burguer R$ 26,00" at bounding box center [558, 271] width 510 height 17
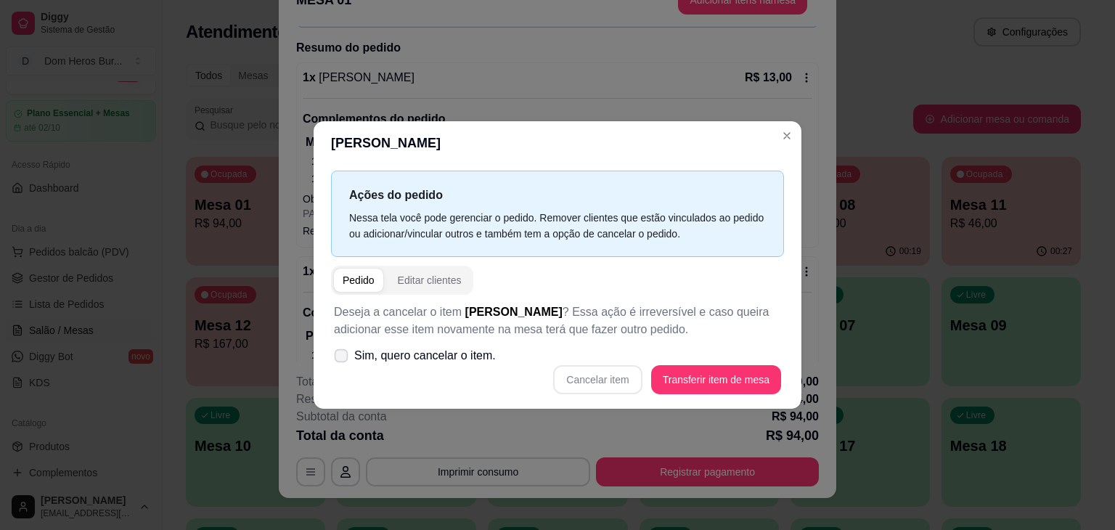
click at [481, 361] on span "Sim, quero cancelar o item." at bounding box center [425, 355] width 142 height 17
click at [343, 361] on input "Sim, quero cancelar o item." at bounding box center [337, 363] width 9 height 9
checkbox input "true"
click at [587, 370] on button "Cancelar item" at bounding box center [598, 380] width 86 height 28
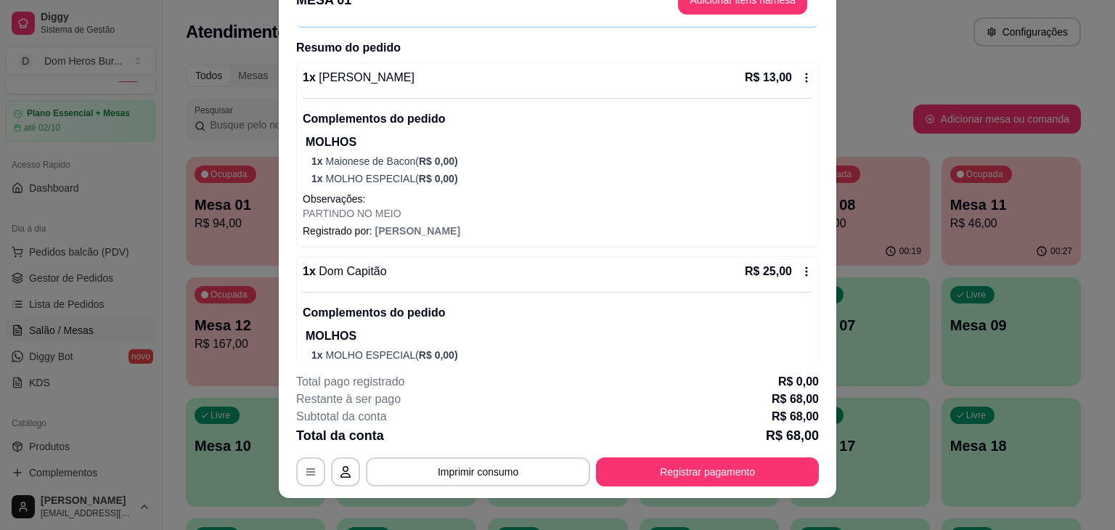
click at [279, 131] on div "Iniciada [DATE] 20:09 Atenção Para vincular um cliente a um pedido já existente…" at bounding box center [558, 194] width 558 height 336
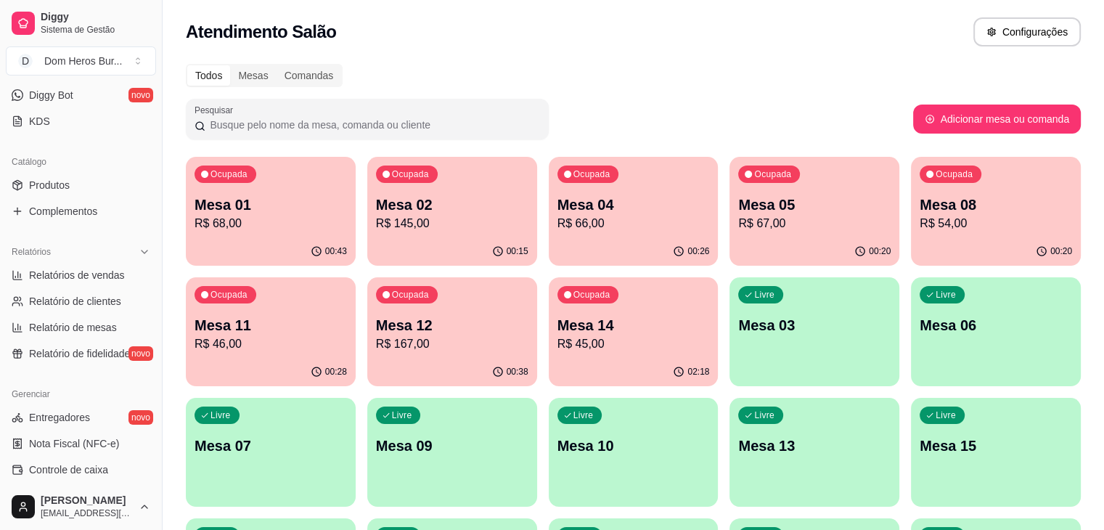
scroll to position [298, 0]
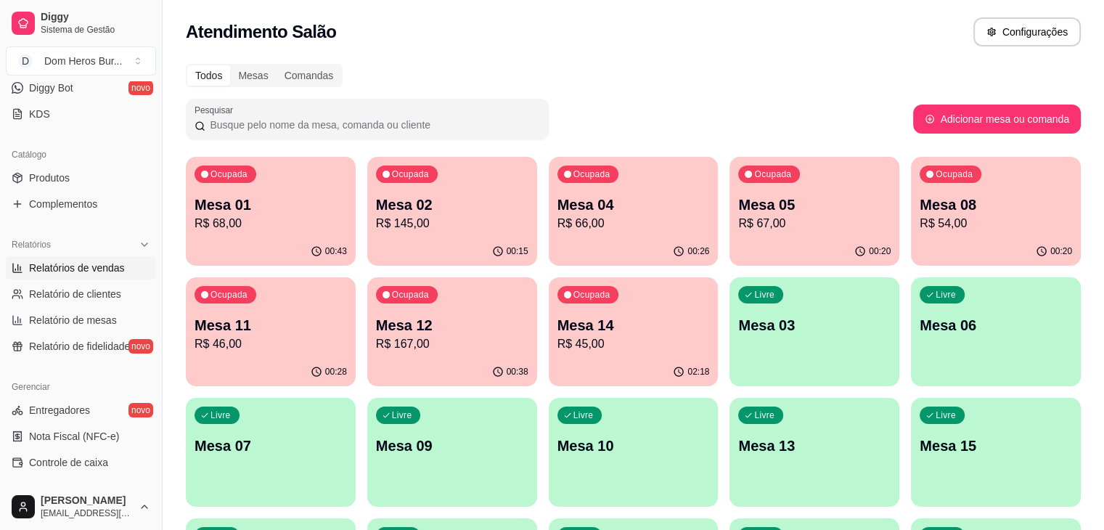
click at [109, 265] on span "Relatórios de vendas" at bounding box center [77, 268] width 96 height 15
select select "ALL"
select select "0"
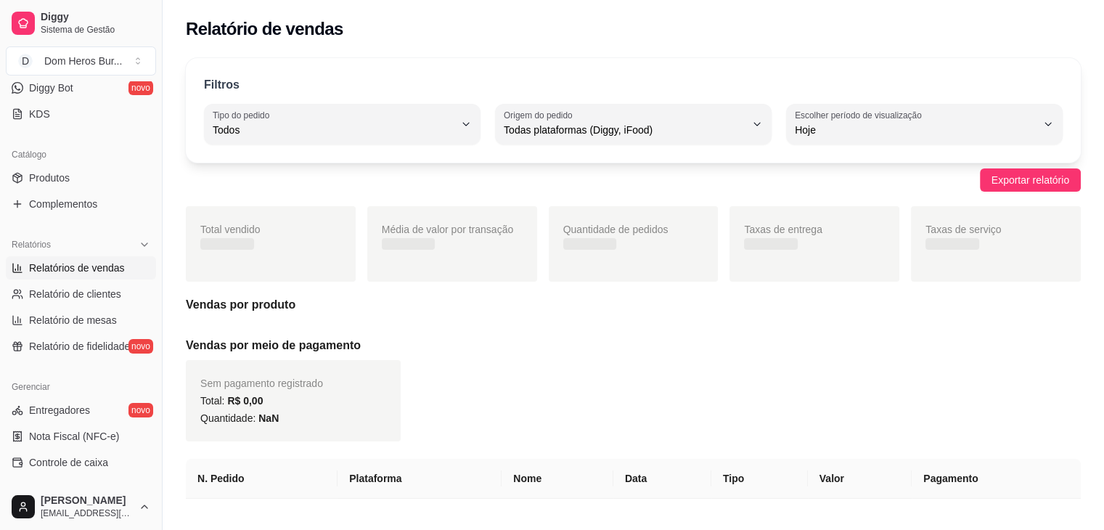
click at [0, 192] on div "Catálogo Produtos Complementos" at bounding box center [81, 179] width 162 height 84
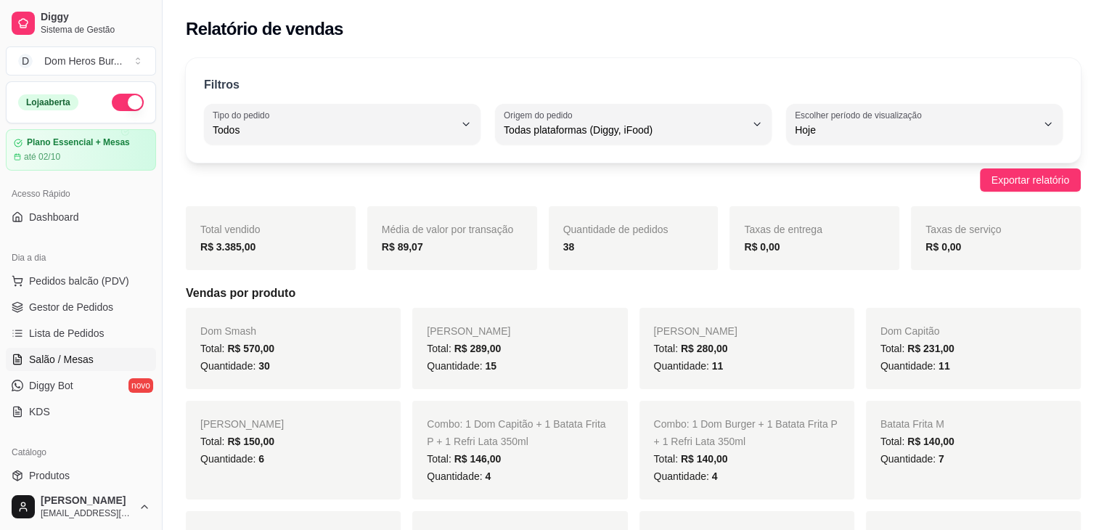
click at [97, 354] on link "Salão / Mesas" at bounding box center [81, 359] width 150 height 23
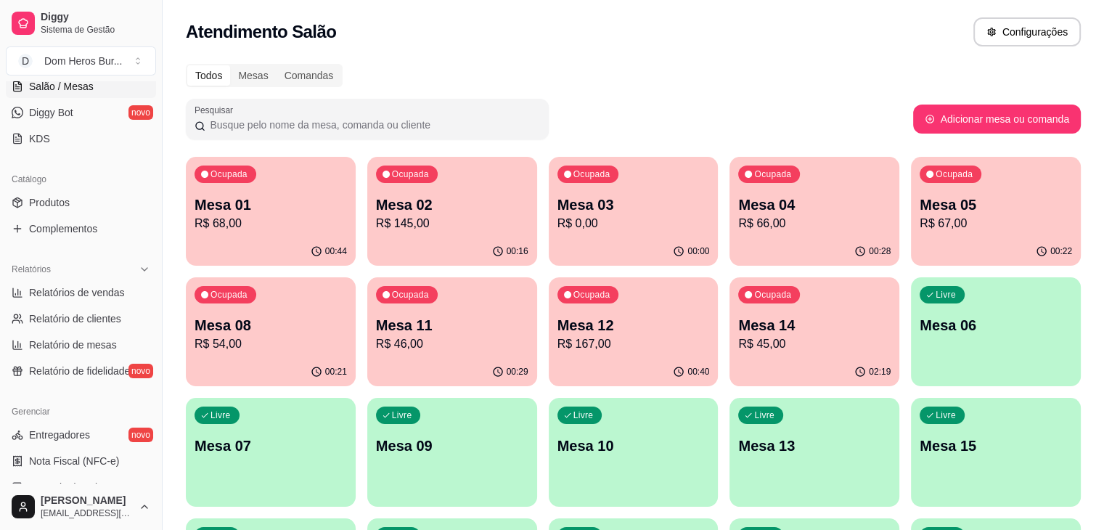
scroll to position [270, 0]
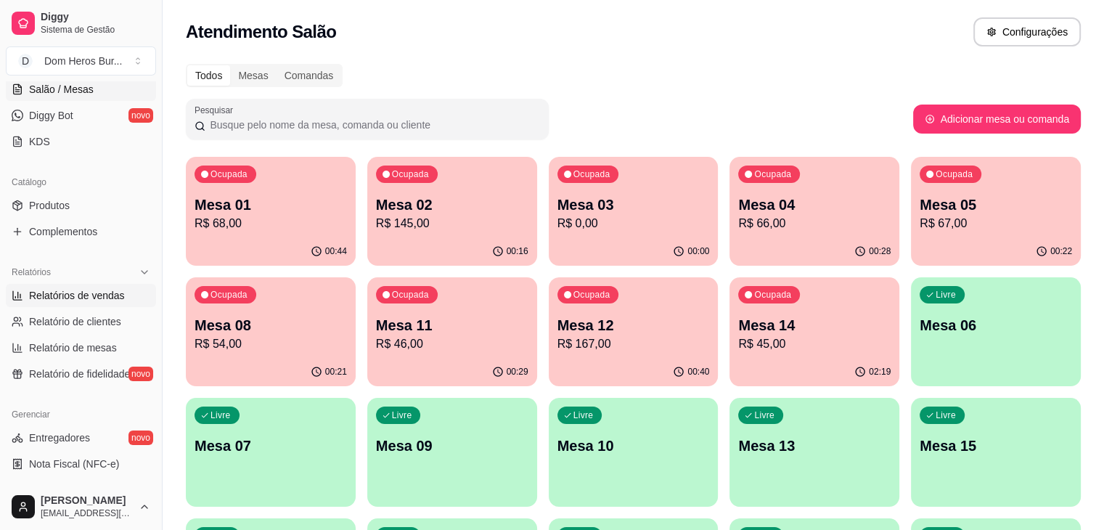
click at [91, 300] on span "Relatórios de vendas" at bounding box center [77, 295] width 96 height 15
select select "ALL"
select select "0"
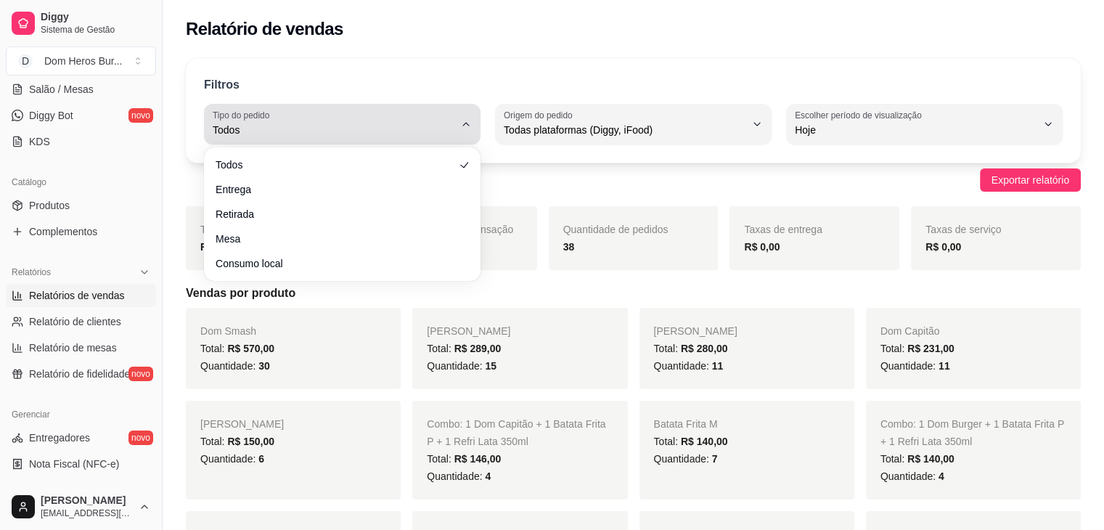
click at [415, 133] on span "Todos" at bounding box center [334, 130] width 242 height 15
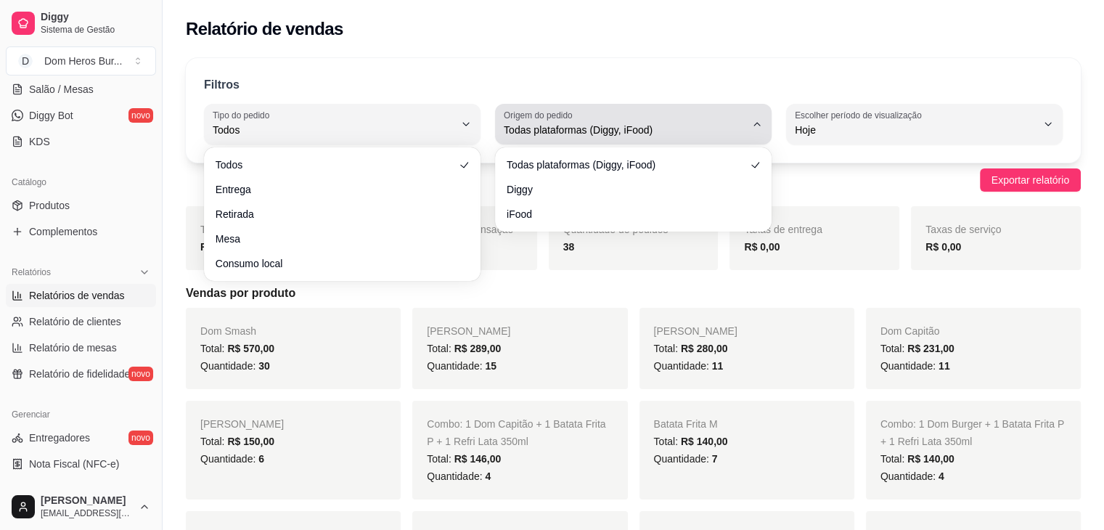
click at [577, 126] on span "Todas plataformas (Diggy, iFood)" at bounding box center [625, 130] width 242 height 15
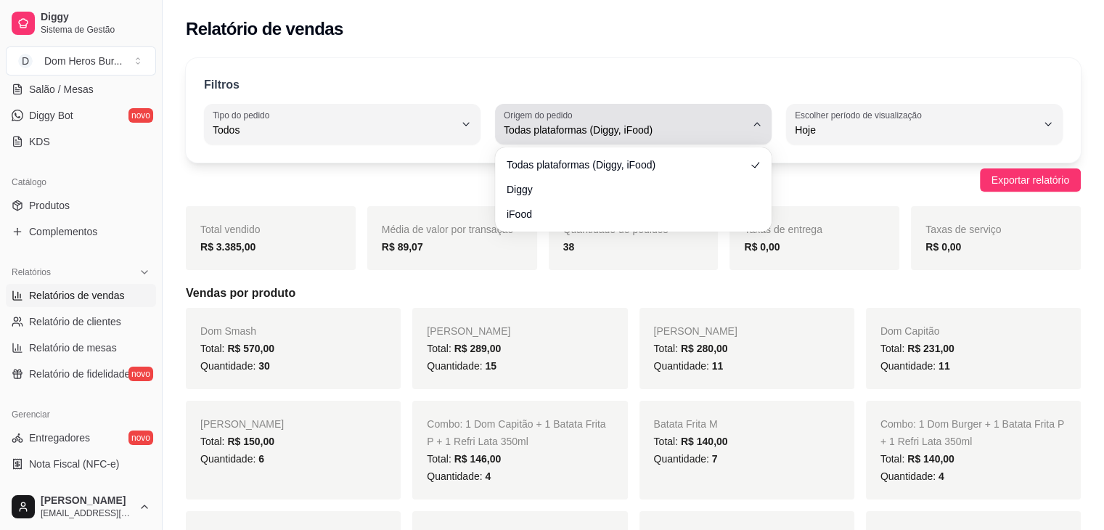
click at [577, 126] on span "Todas plataformas (Diggy, iFood)" at bounding box center [625, 130] width 242 height 15
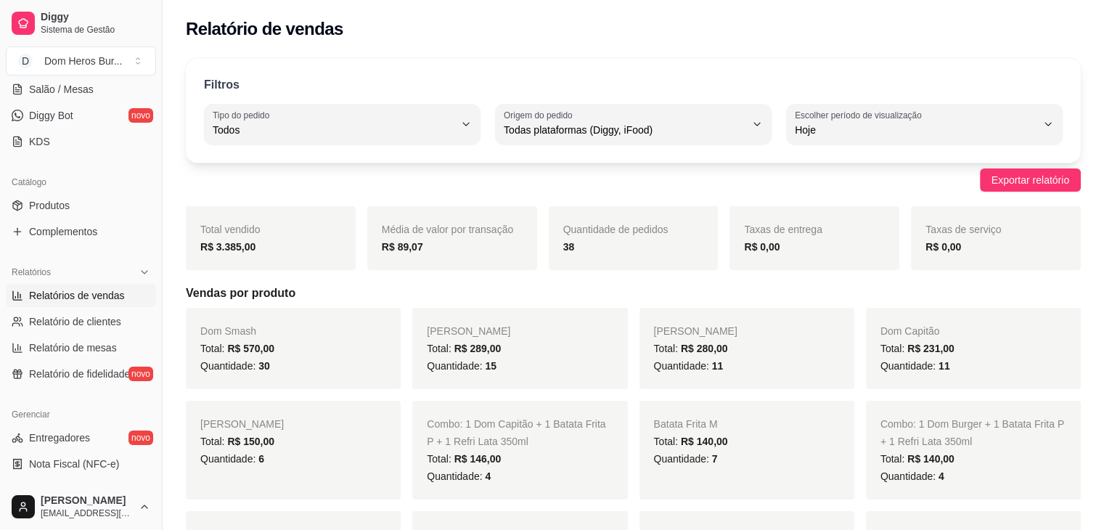
click at [867, 172] on div "Exportar relatório" at bounding box center [633, 179] width 895 height 23
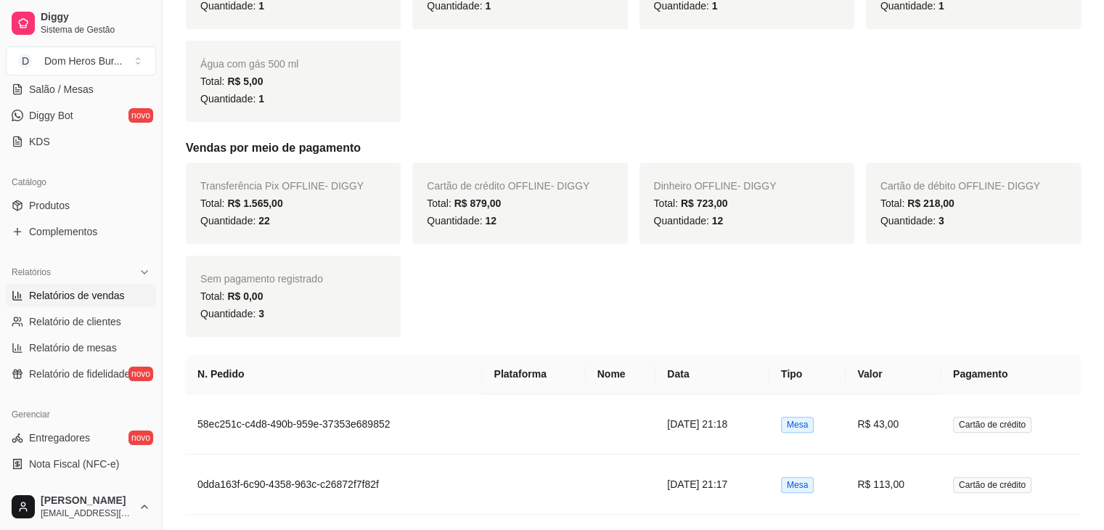
scroll to position [1307, 0]
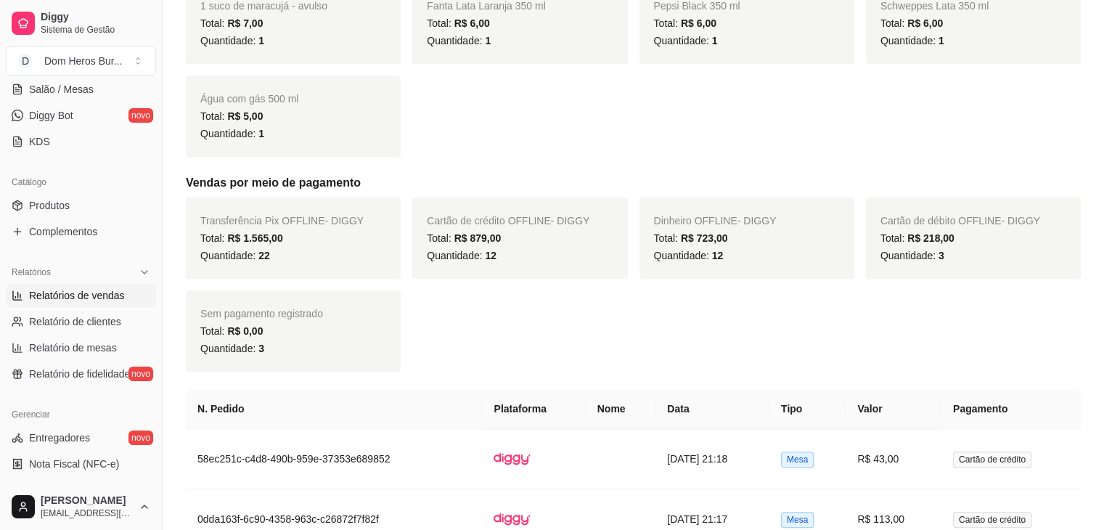
click at [10, 152] on div "Dia a dia Pedidos balcão (PDV) Gestor de Pedidos Lista de Pedidos Salão / Mesas…" at bounding box center [81, 64] width 162 height 189
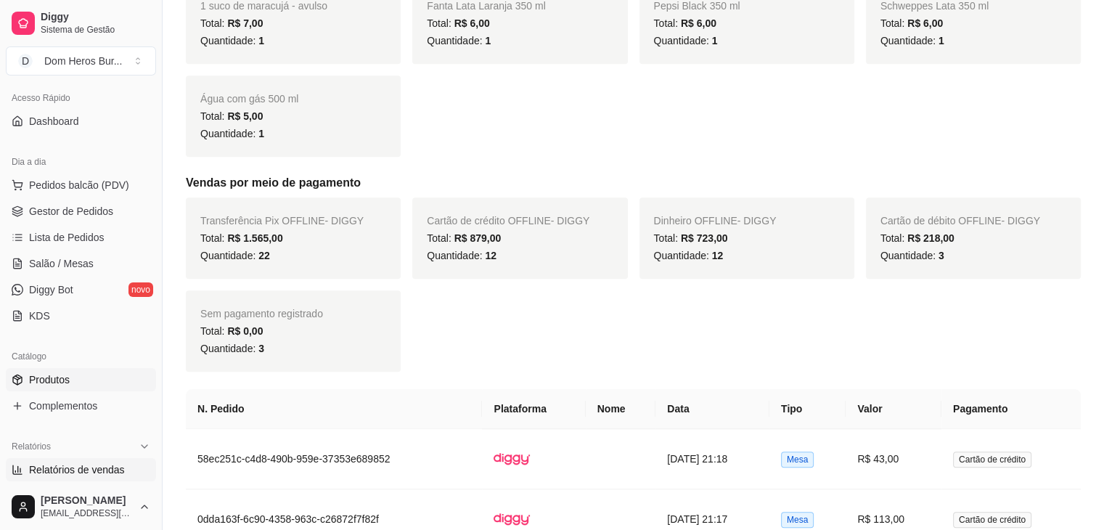
scroll to position [67, 0]
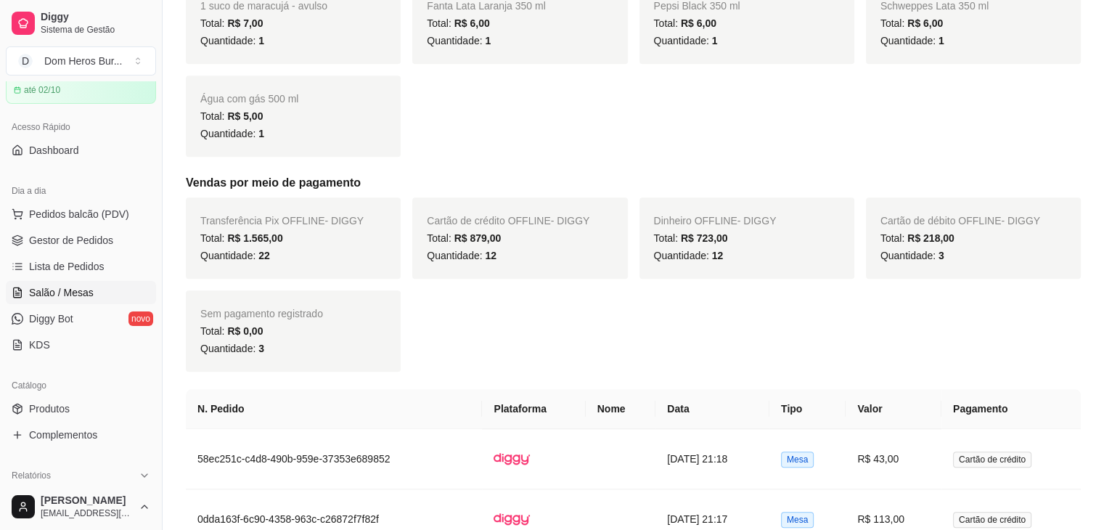
click at [65, 292] on span "Salão / Mesas" at bounding box center [61, 292] width 65 height 15
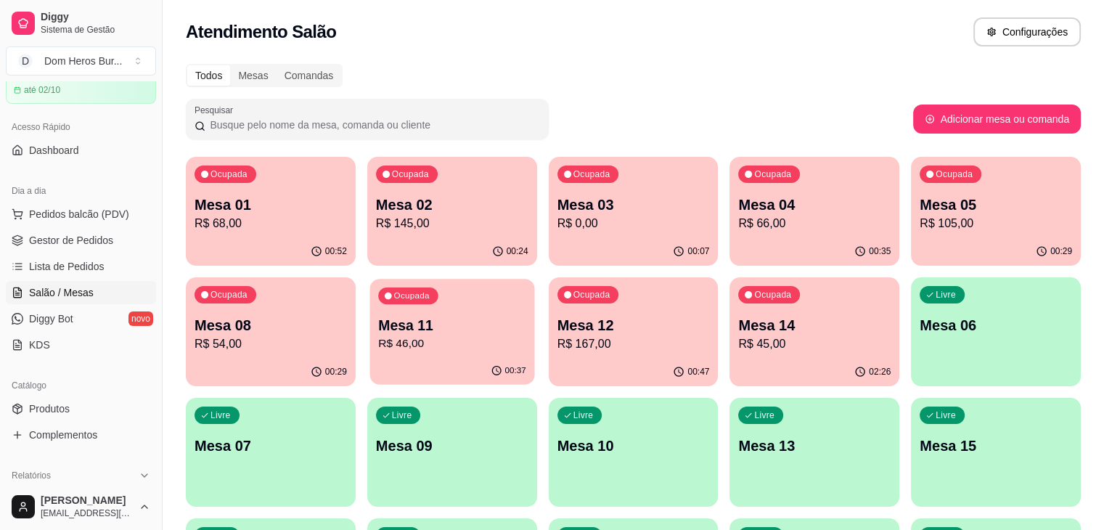
click at [378, 320] on p "Mesa 11" at bounding box center [452, 326] width 148 height 20
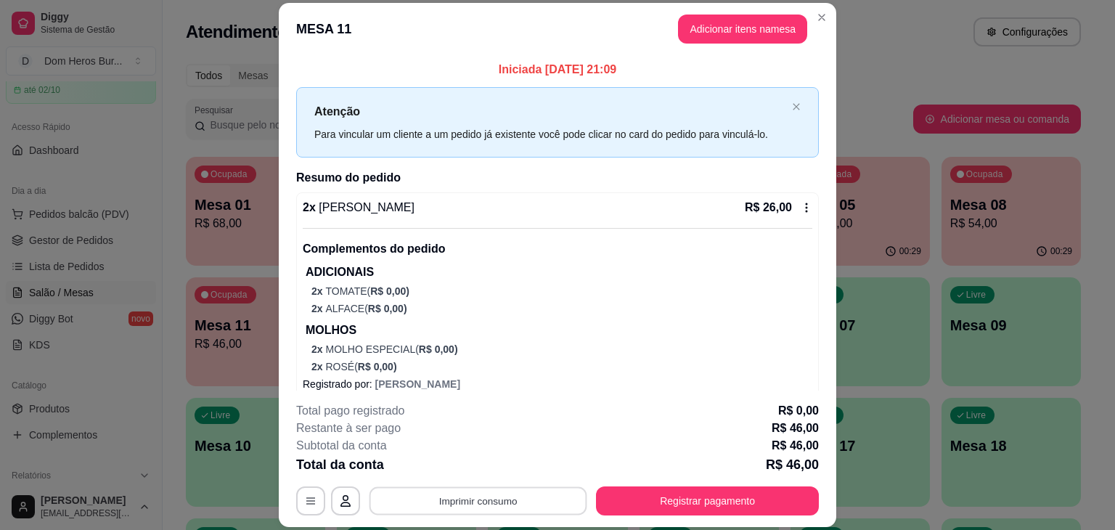
click at [473, 497] on button "Imprimir consumo" at bounding box center [479, 501] width 218 height 28
click at [464, 458] on button "IMPRESSORA" at bounding box center [477, 467] width 102 height 23
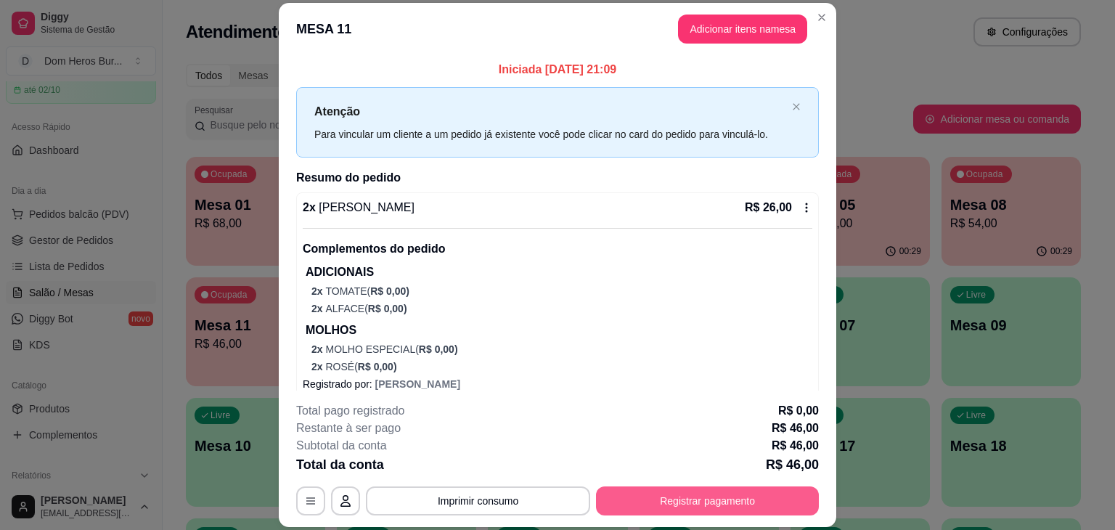
click at [645, 497] on button "Registrar pagamento" at bounding box center [707, 500] width 223 height 29
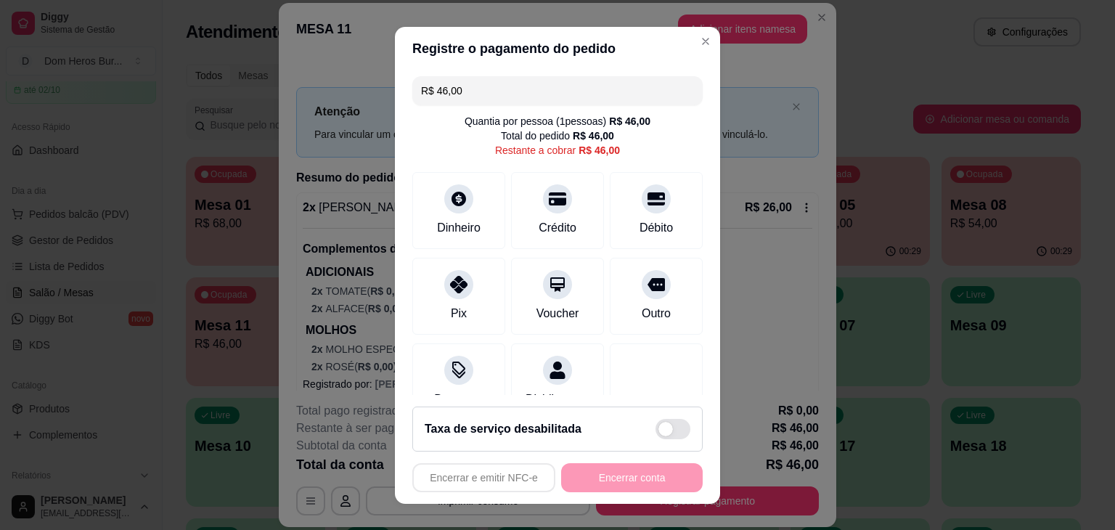
click at [571, 77] on input "R$ 46,00" at bounding box center [557, 90] width 273 height 29
click at [569, 189] on div "Crédito" at bounding box center [558, 207] width 102 height 85
click at [457, 221] on div "Dinheiro" at bounding box center [459, 226] width 48 height 19
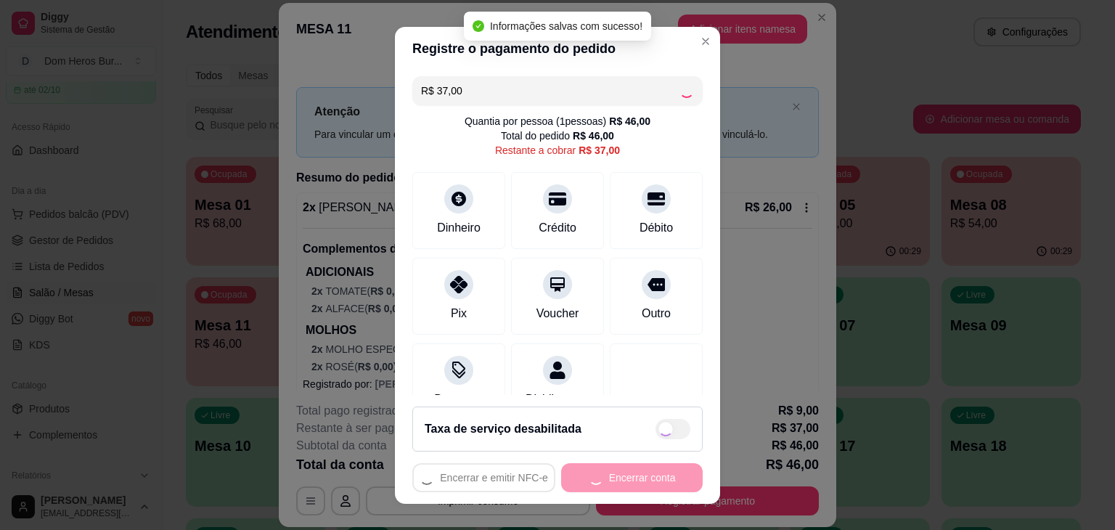
type input "R$ 0,00"
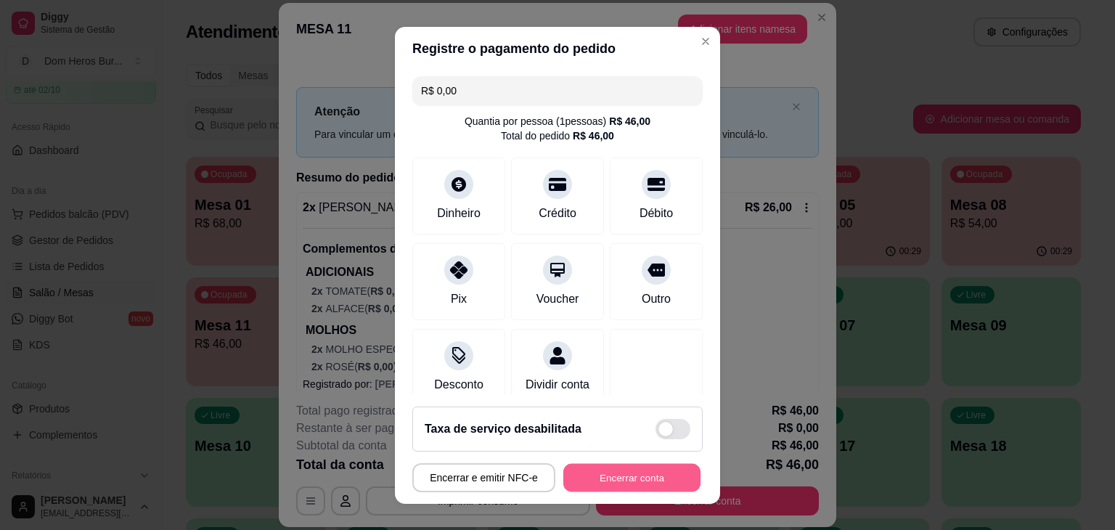
click at [607, 482] on button "Encerrar conta" at bounding box center [631, 477] width 137 height 28
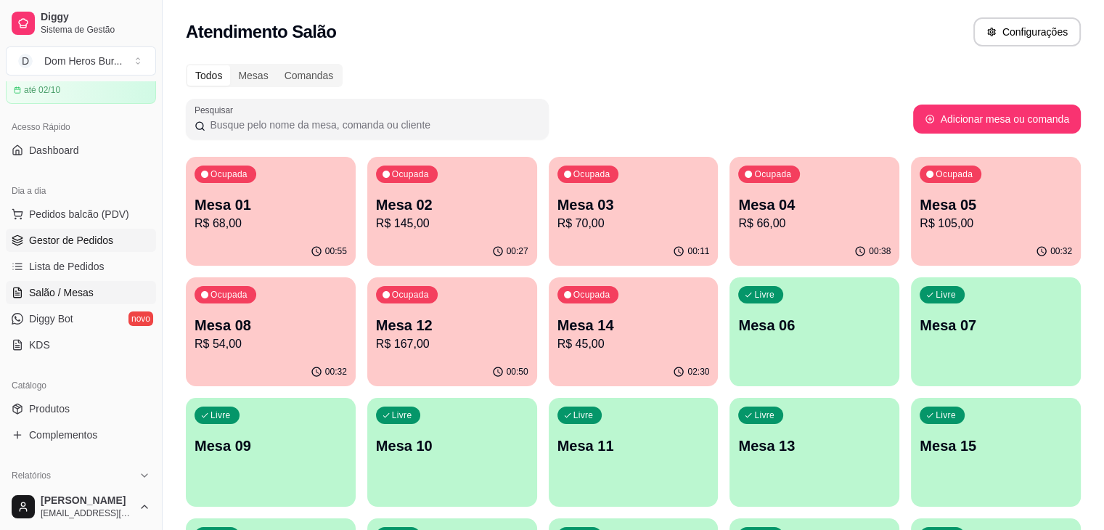
click at [96, 239] on span "Gestor de Pedidos" at bounding box center [71, 240] width 84 height 15
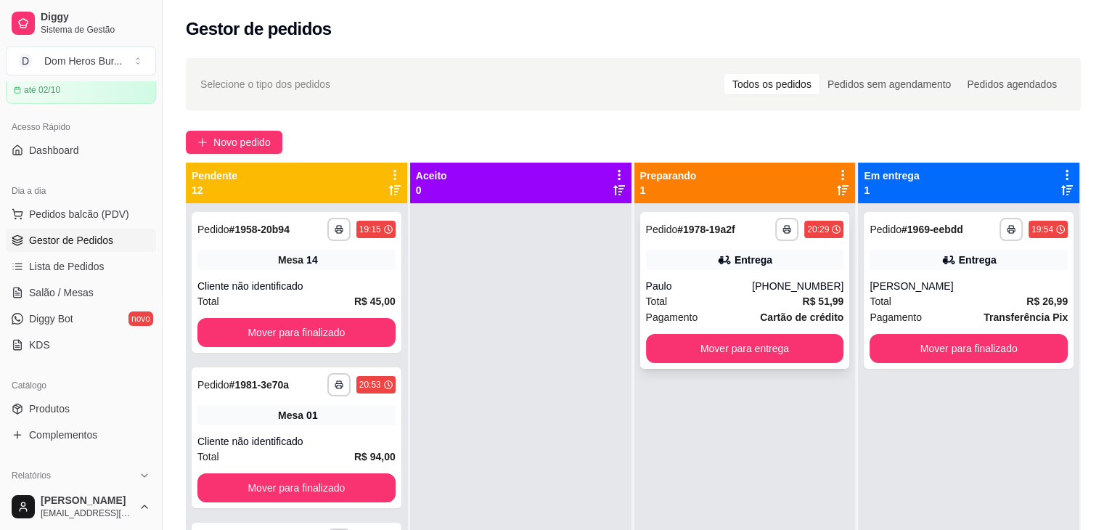
click at [757, 305] on div "Total R$ 51,99" at bounding box center [745, 301] width 198 height 16
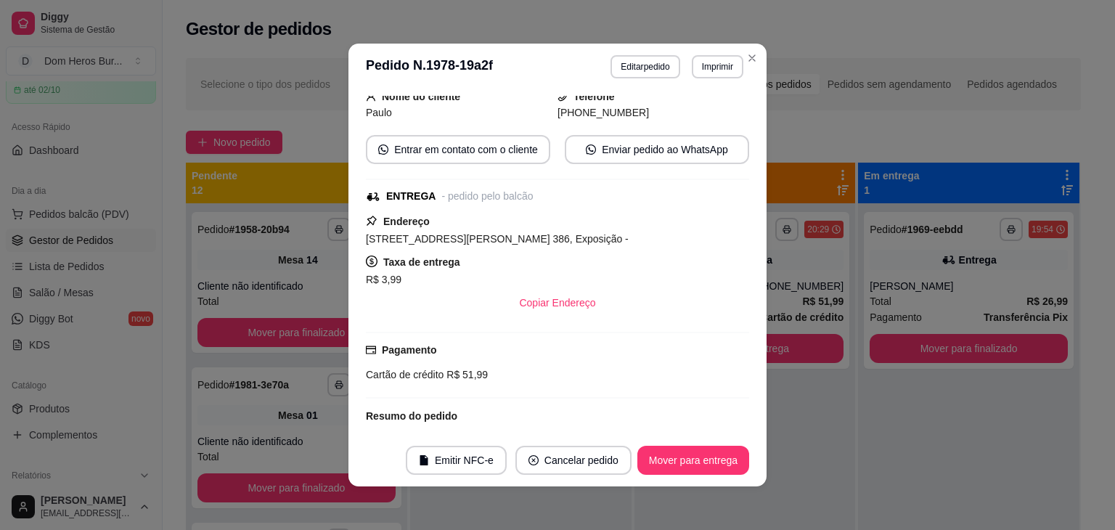
scroll to position [110, 0]
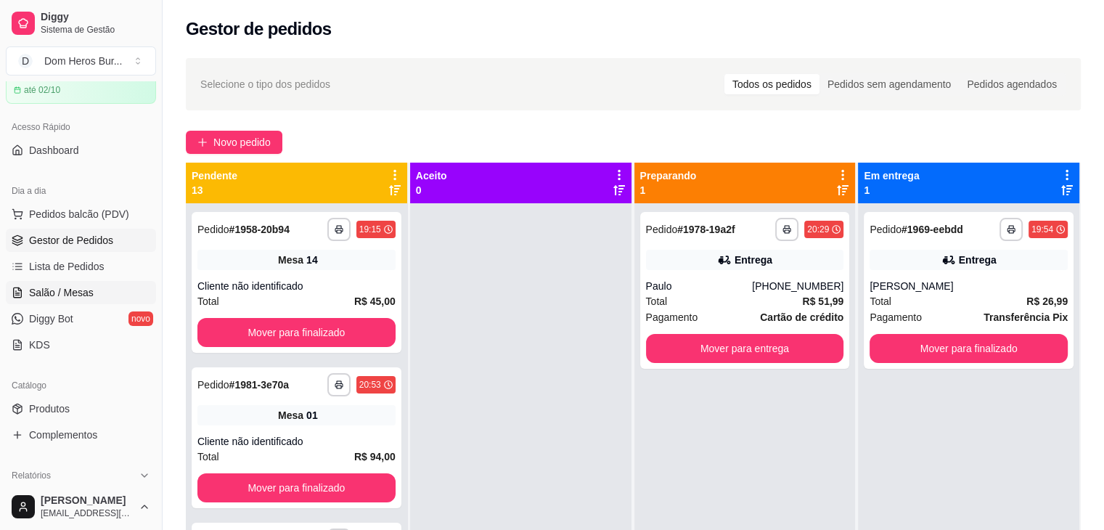
click at [23, 288] on link "Salão / Mesas" at bounding box center [81, 292] width 150 height 23
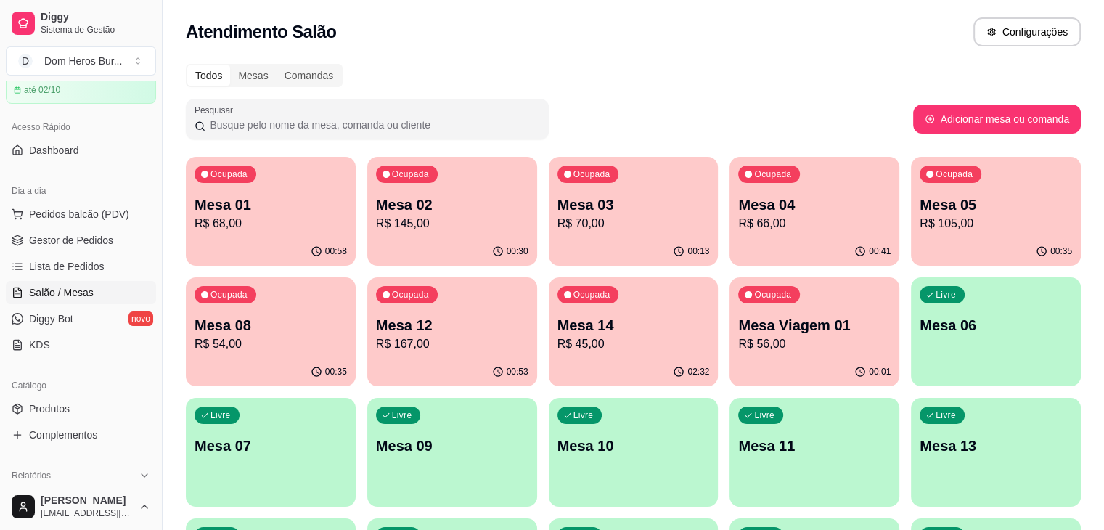
click at [738, 227] on p "R$ 66,00" at bounding box center [814, 223] width 152 height 17
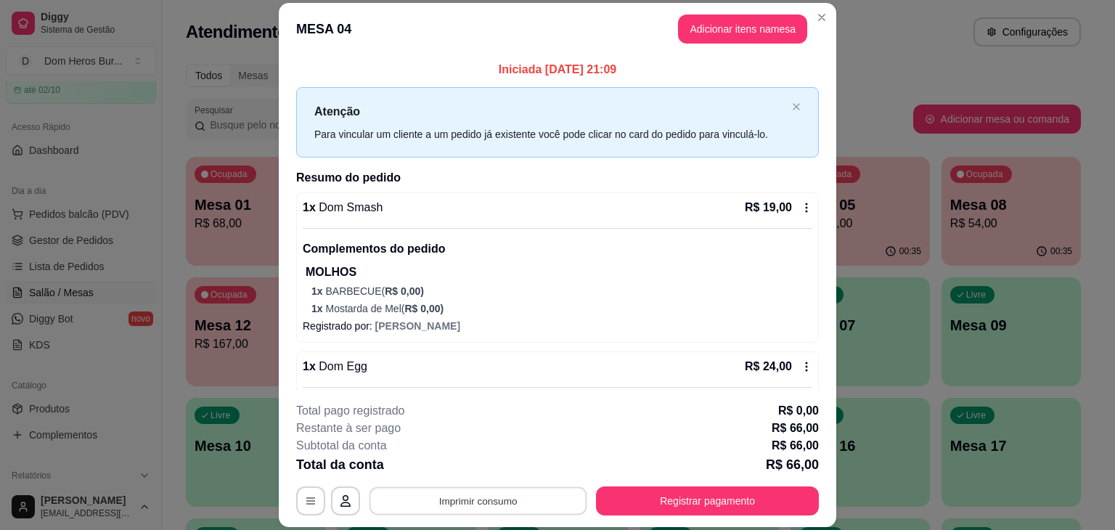
click at [510, 505] on button "Imprimir consumo" at bounding box center [479, 501] width 218 height 28
click at [470, 470] on button "IMPRESSORA" at bounding box center [477, 467] width 102 height 23
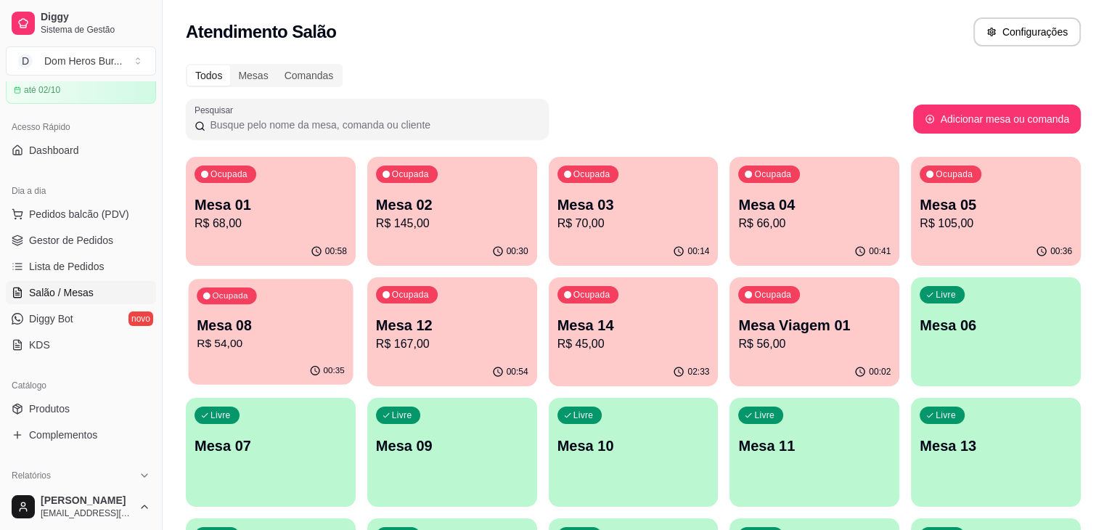
click at [345, 335] on p "R$ 54,00" at bounding box center [271, 343] width 148 height 17
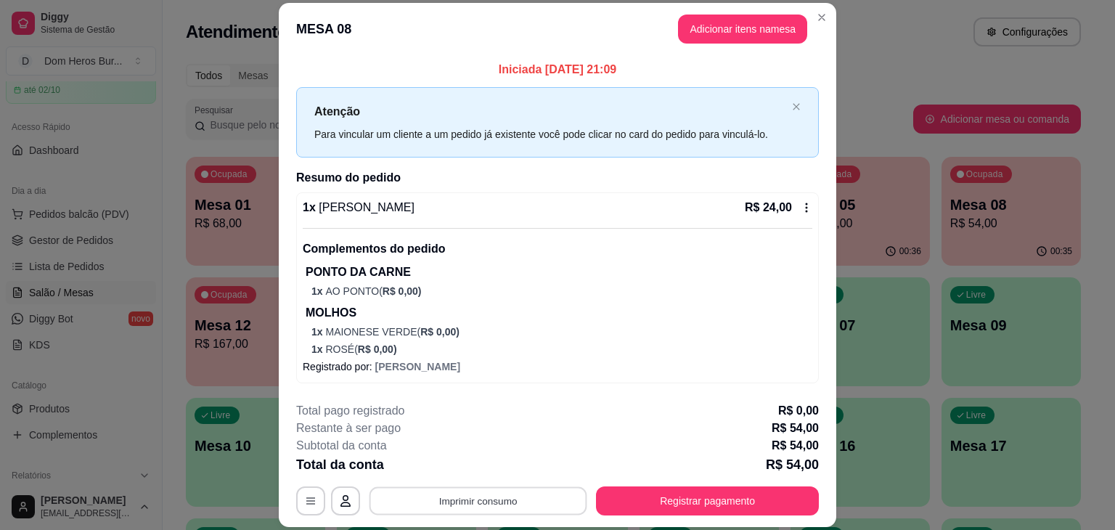
click at [468, 504] on button "Imprimir consumo" at bounding box center [479, 501] width 218 height 28
click at [430, 473] on button "IMPRESSORA" at bounding box center [477, 467] width 102 height 23
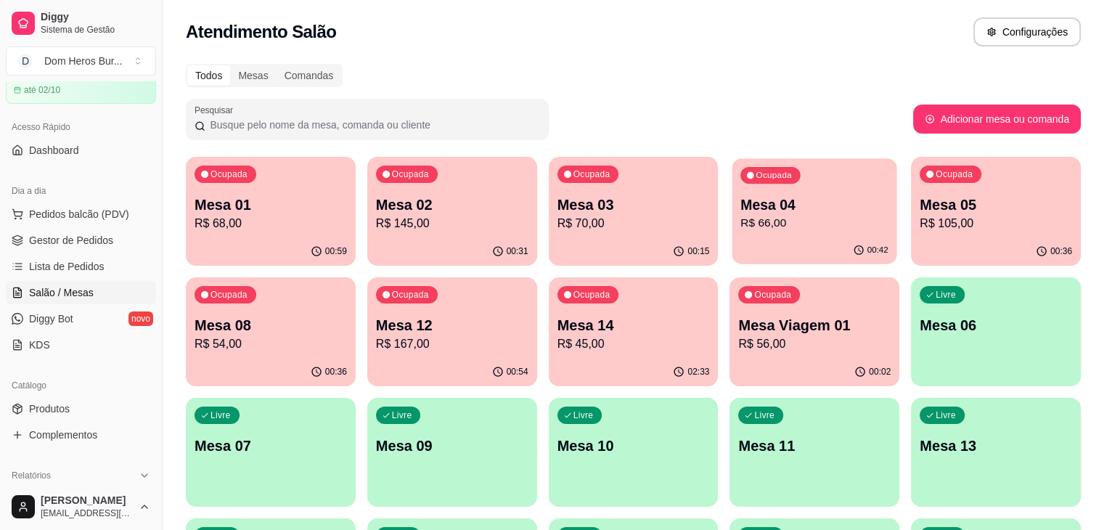
click at [733, 238] on div "00:42" at bounding box center [815, 251] width 165 height 28
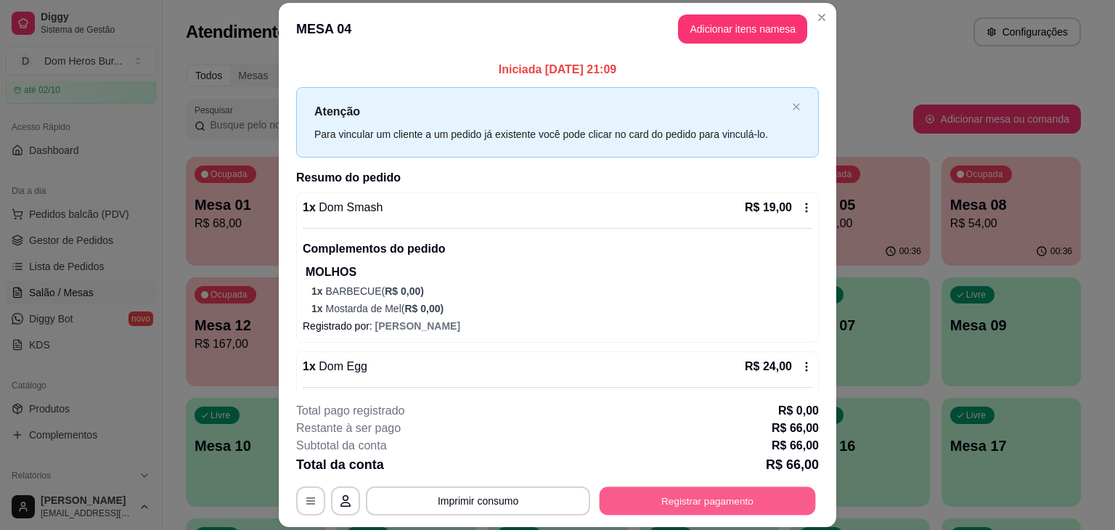
click at [735, 507] on button "Registrar pagamento" at bounding box center [708, 501] width 216 height 28
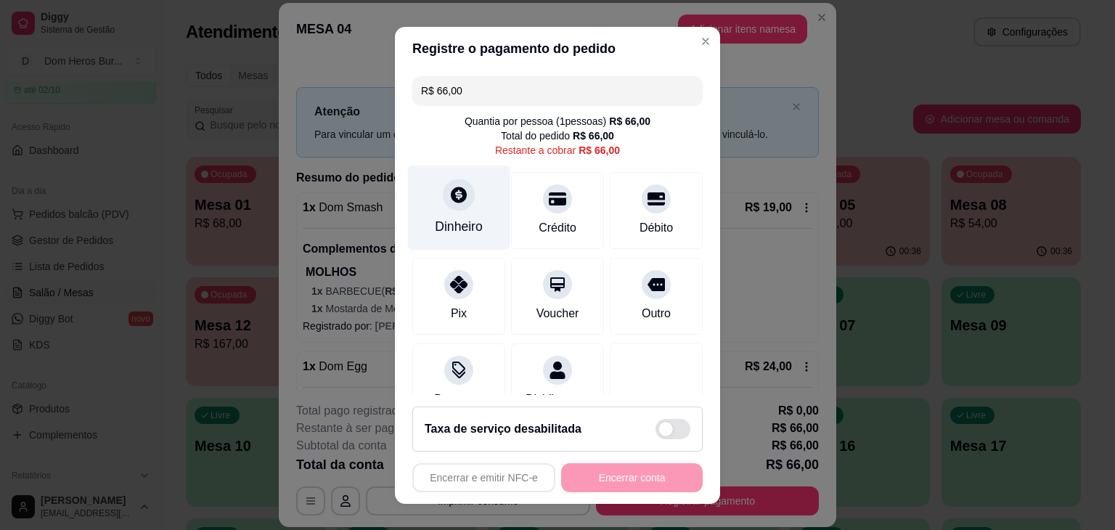
click at [474, 197] on div "Dinheiro" at bounding box center [459, 207] width 102 height 85
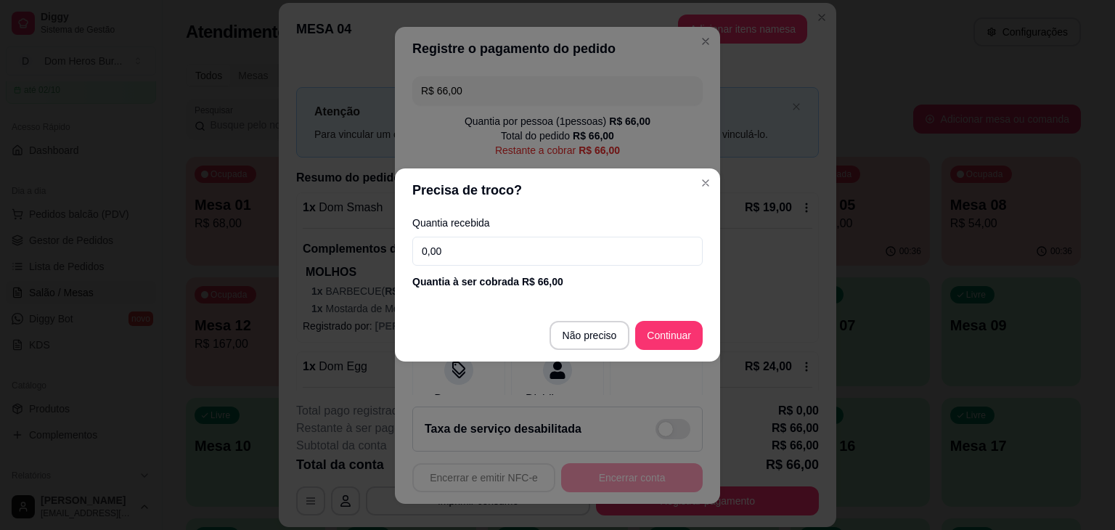
click at [500, 255] on input "0,00" at bounding box center [557, 251] width 290 height 29
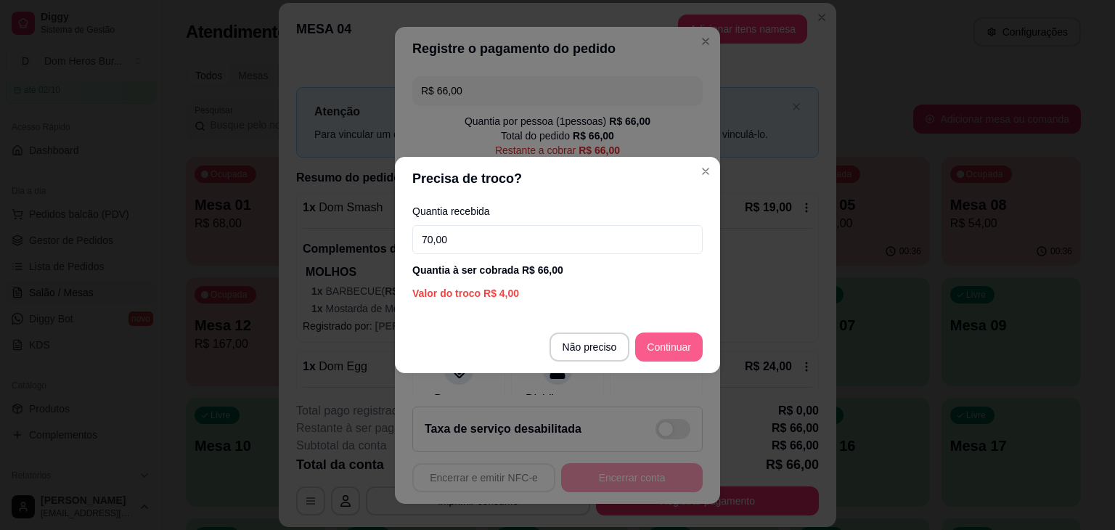
type input "70,00"
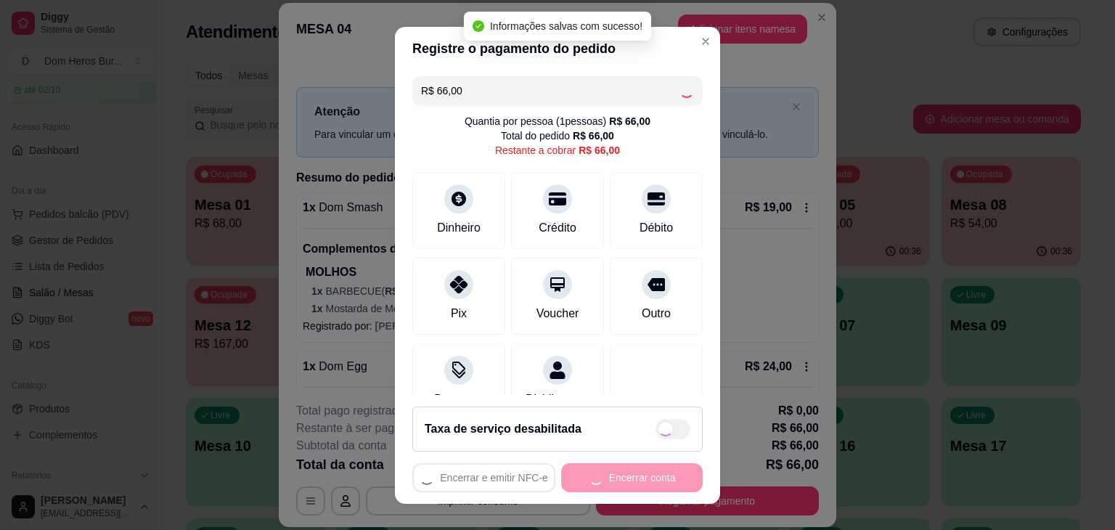
type input "R$ 0,00"
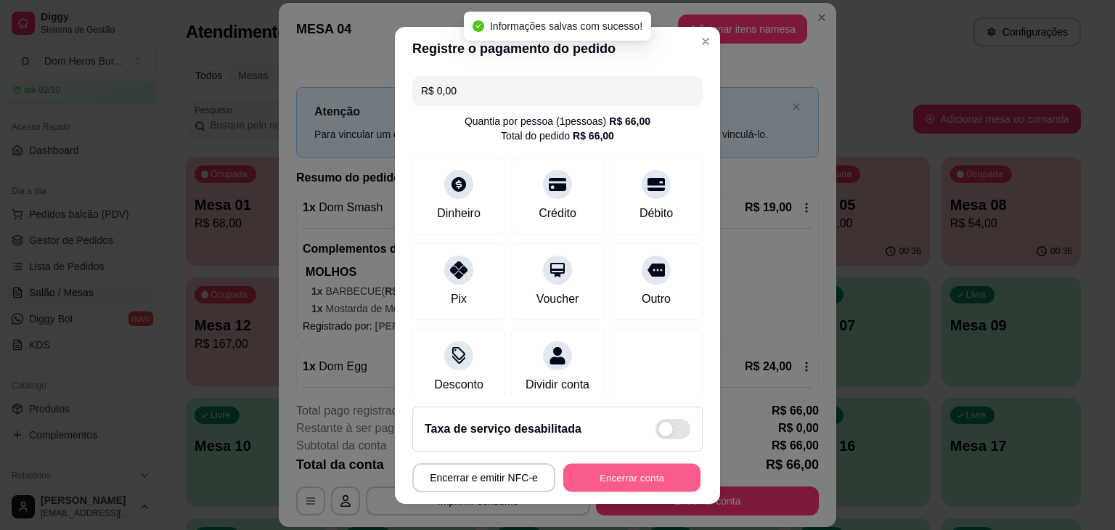
click at [608, 483] on button "Encerrar conta" at bounding box center [631, 477] width 137 height 28
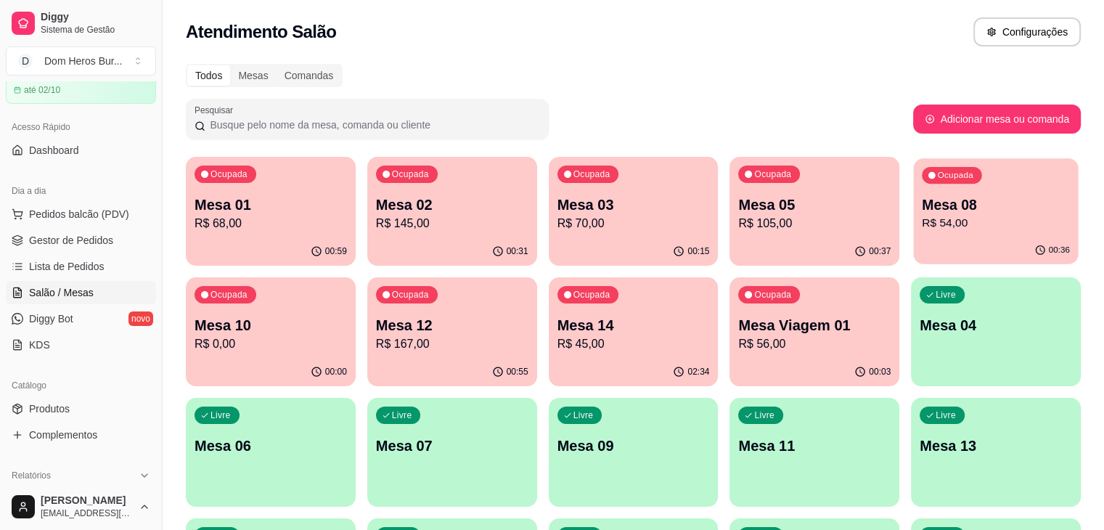
click at [914, 234] on div "Ocupada Mesa 08 R$ 54,00" at bounding box center [996, 197] width 165 height 78
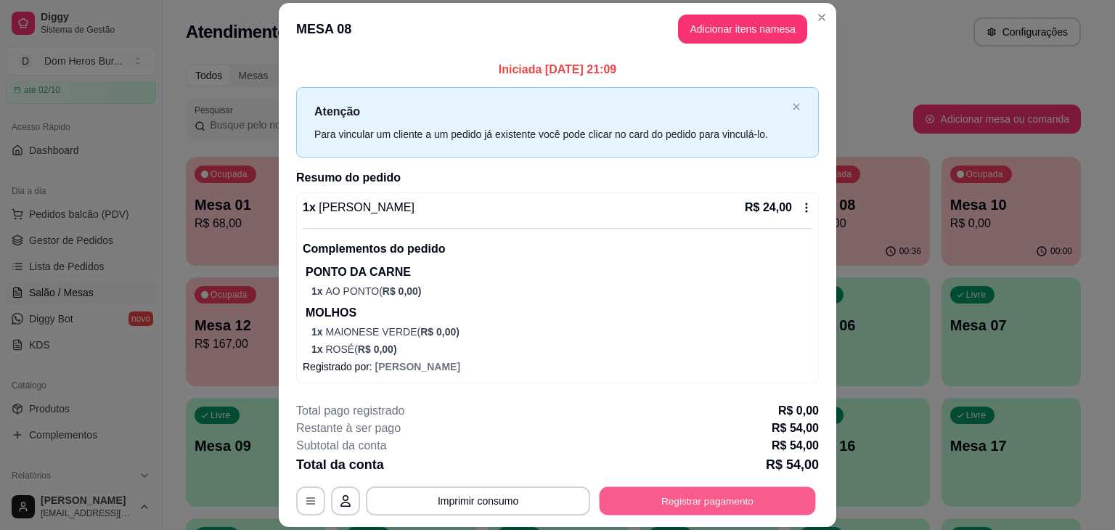
click at [749, 494] on button "Registrar pagamento" at bounding box center [708, 501] width 216 height 28
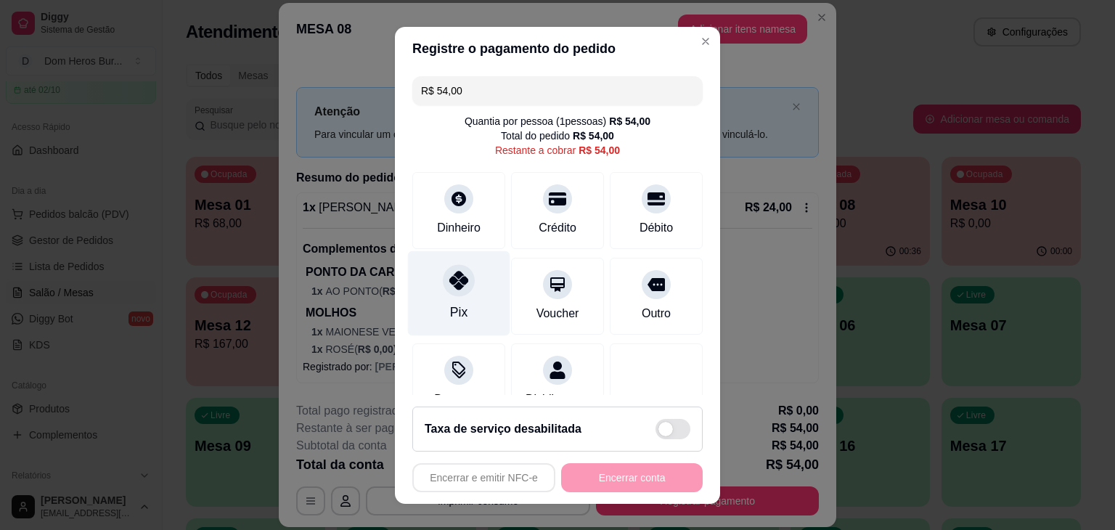
click at [457, 285] on icon at bounding box center [458, 280] width 19 height 19
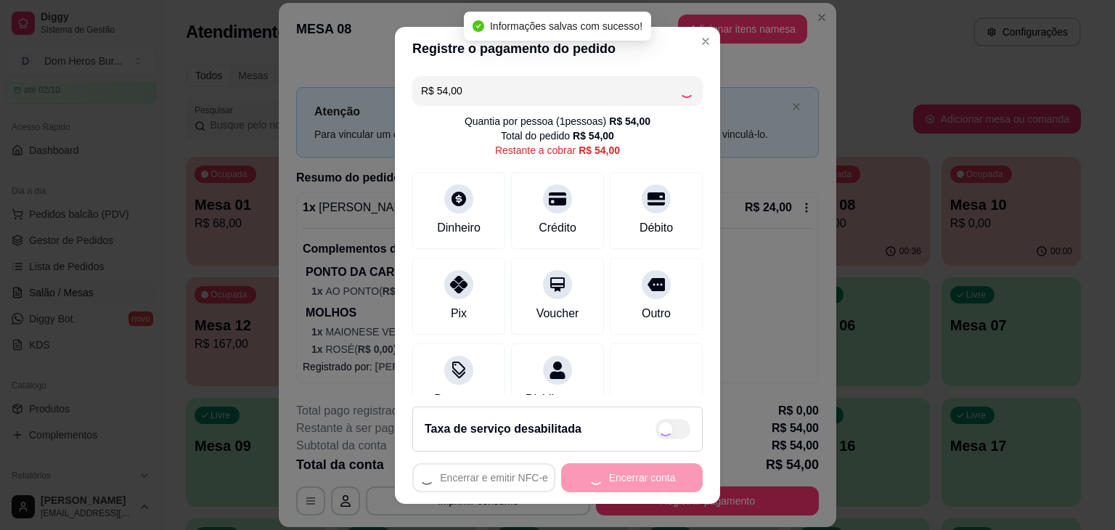
type input "R$ 0,00"
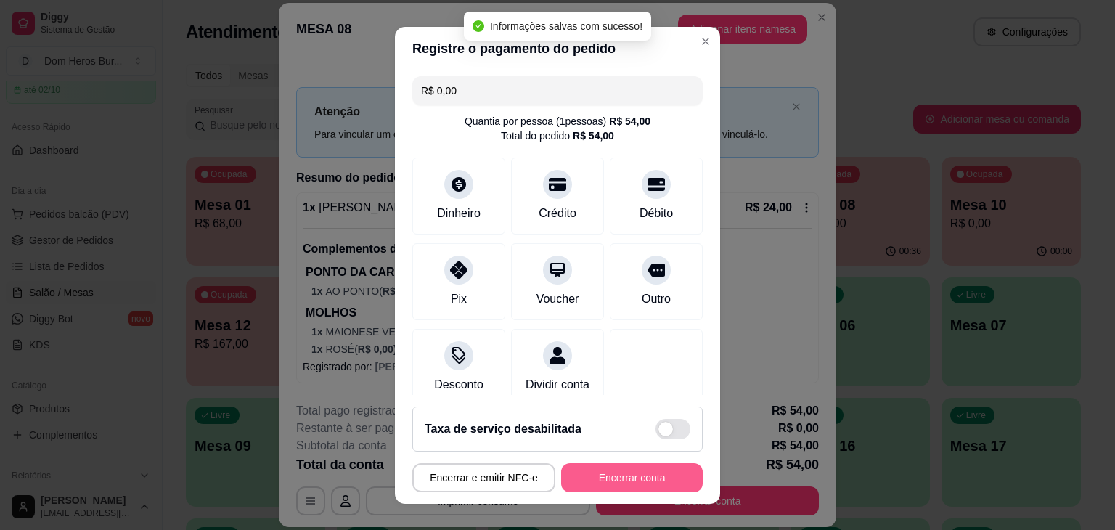
click at [602, 476] on button "Encerrar conta" at bounding box center [632, 477] width 142 height 29
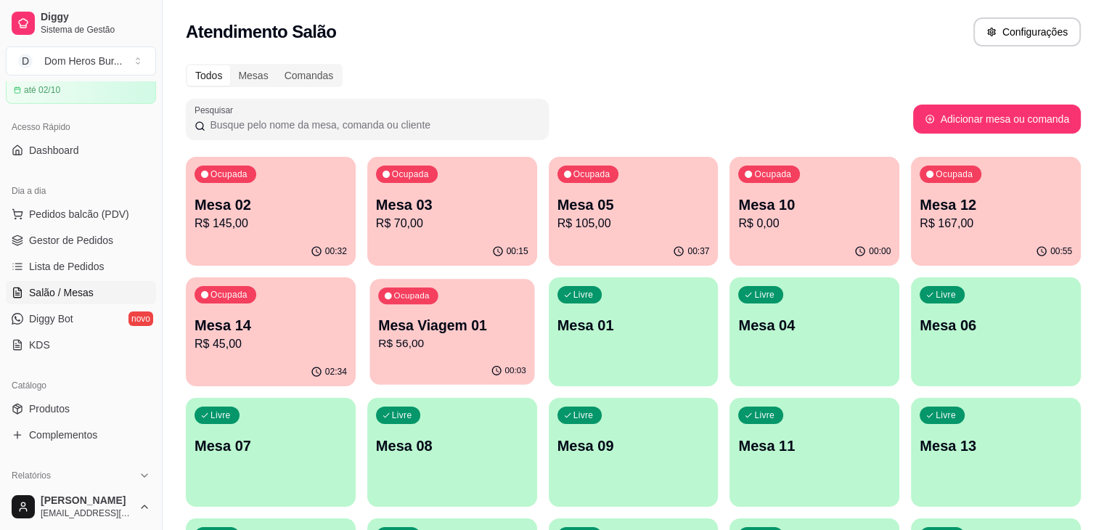
click at [378, 317] on p "Mesa Viagem 01" at bounding box center [452, 326] width 148 height 20
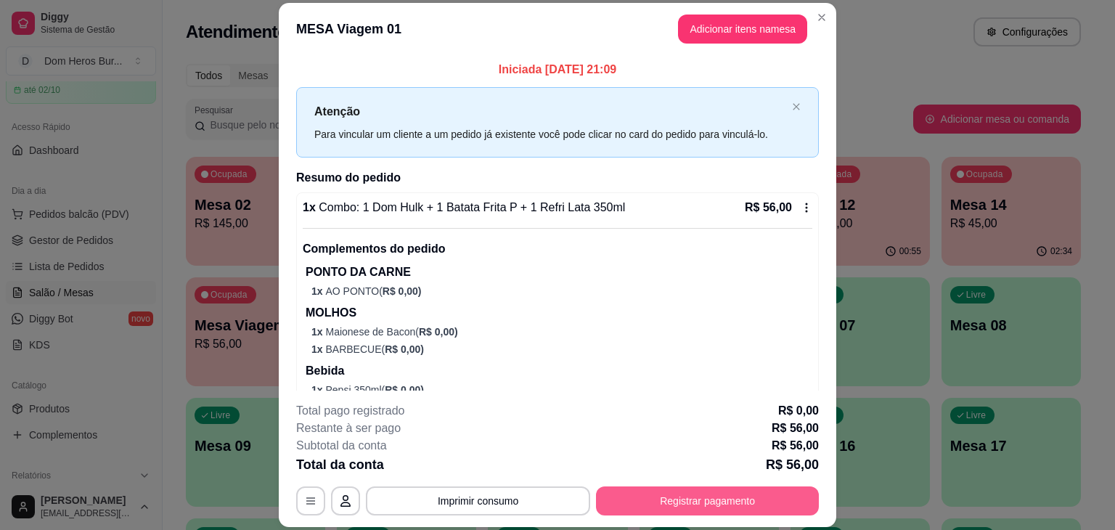
click at [709, 495] on button "Registrar pagamento" at bounding box center [707, 500] width 223 height 29
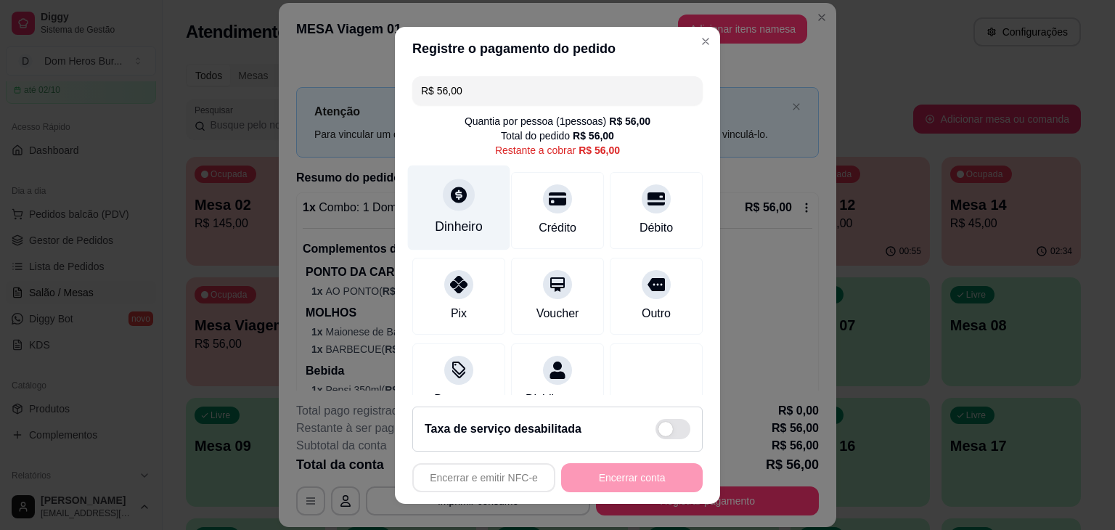
click at [475, 208] on div "Dinheiro" at bounding box center [459, 207] width 102 height 85
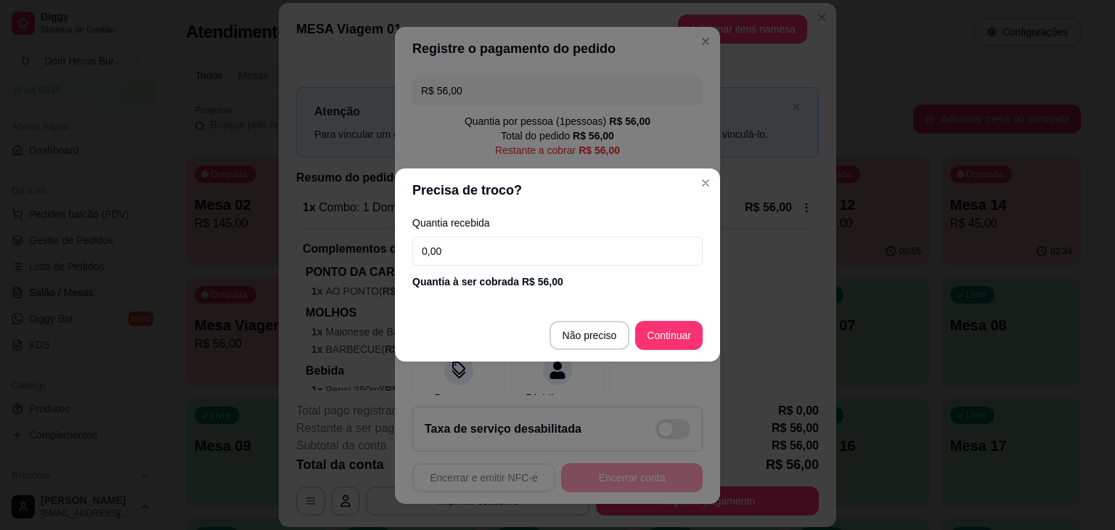
click at [484, 257] on input "0,00" at bounding box center [557, 251] width 290 height 29
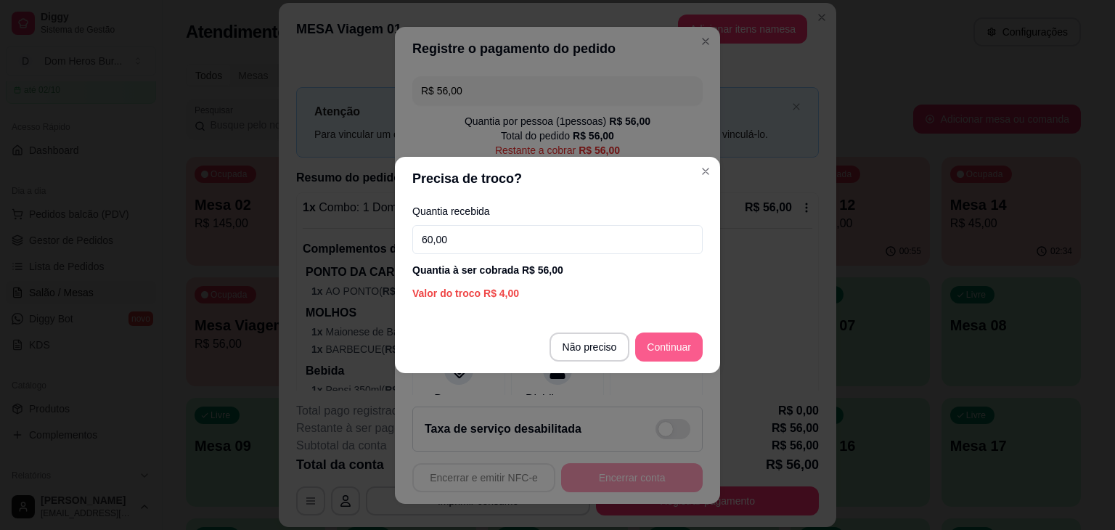
type input "60,00"
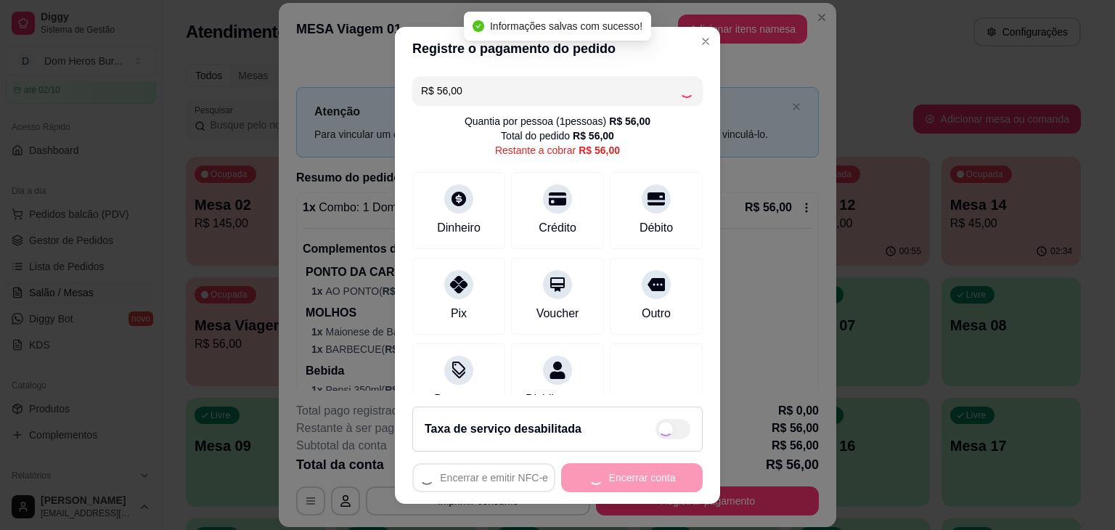
type input "R$ 0,00"
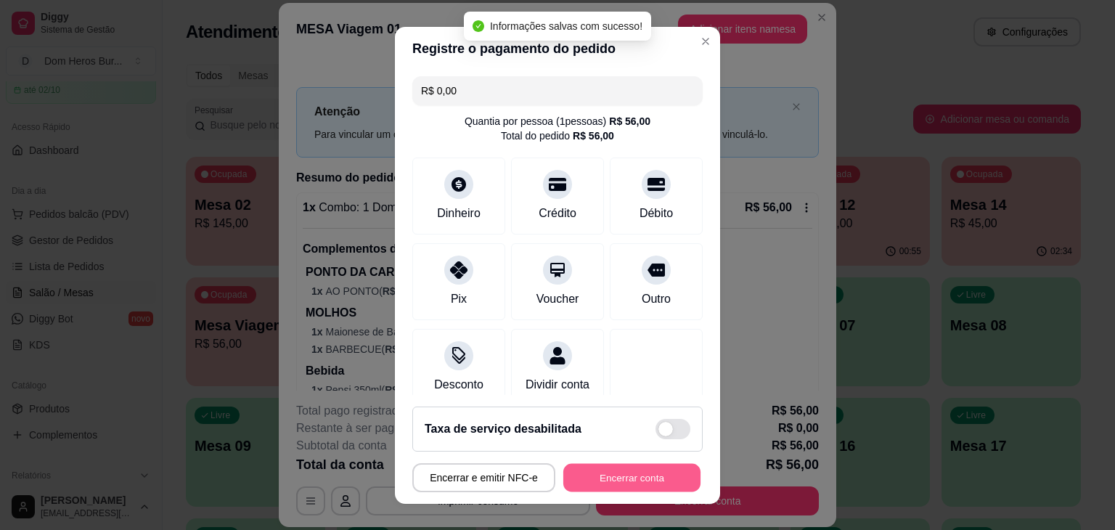
click at [648, 473] on button "Encerrar conta" at bounding box center [631, 477] width 137 height 28
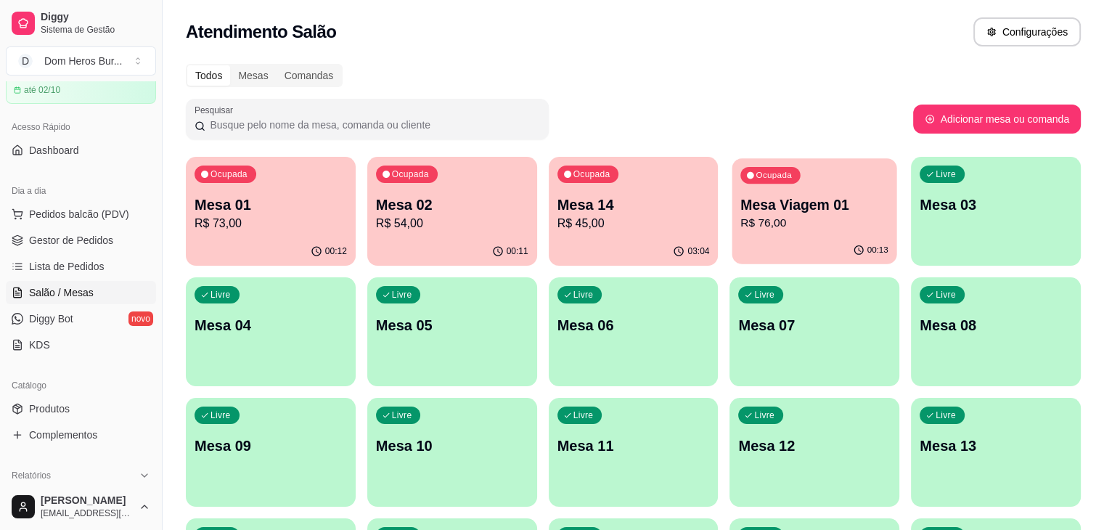
click at [733, 190] on div "Ocupada Mesa Viagem 01 R$ 76,00" at bounding box center [815, 197] width 165 height 78
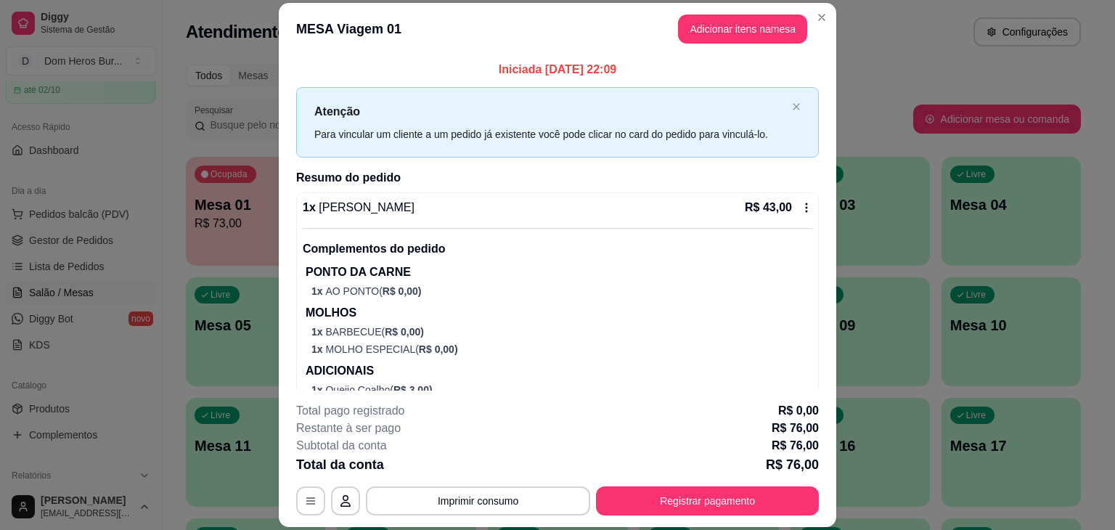
click at [725, 250] on p "Complementos do pedido" at bounding box center [558, 248] width 510 height 17
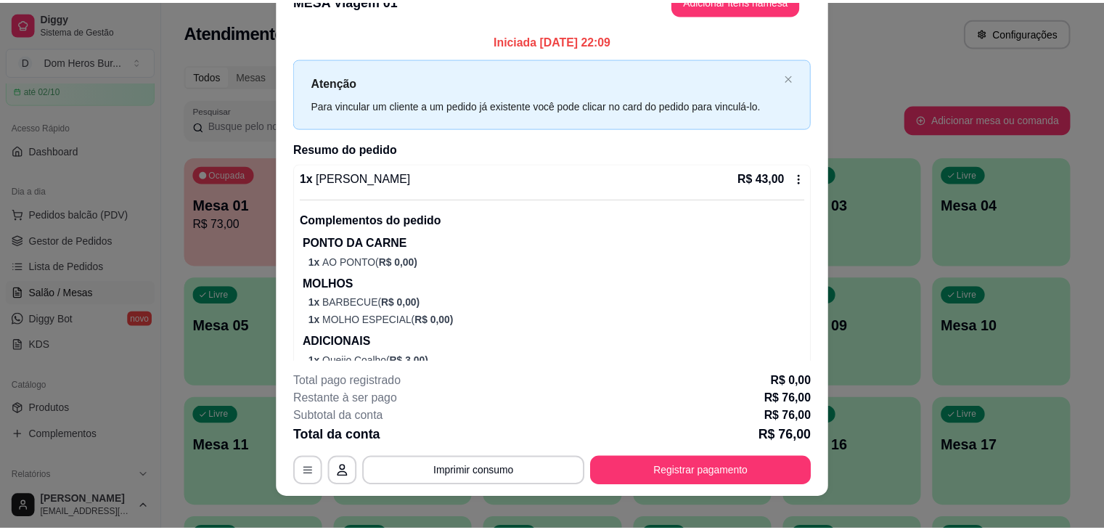
scroll to position [44, 0]
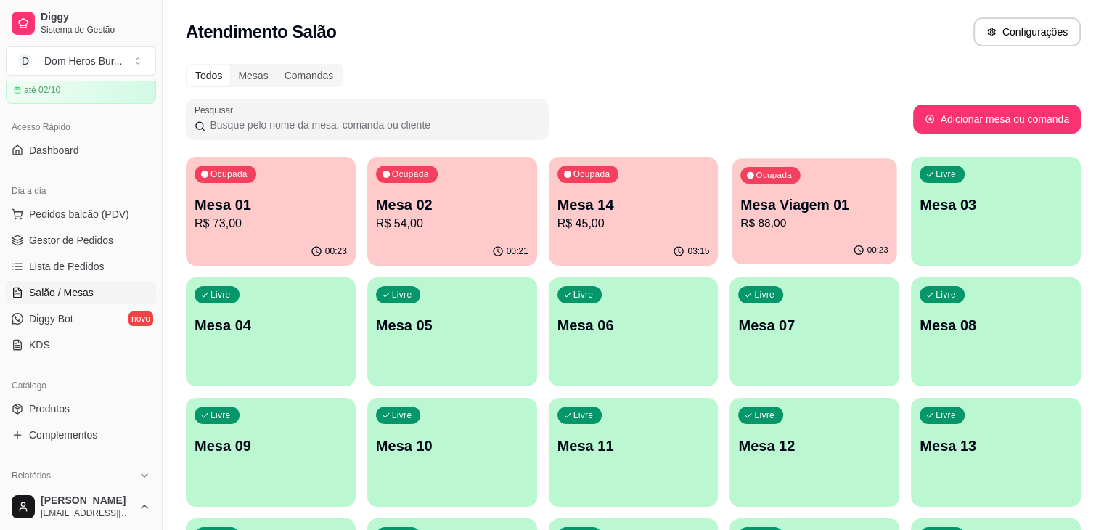
click at [733, 247] on div "00:23" at bounding box center [815, 251] width 165 height 28
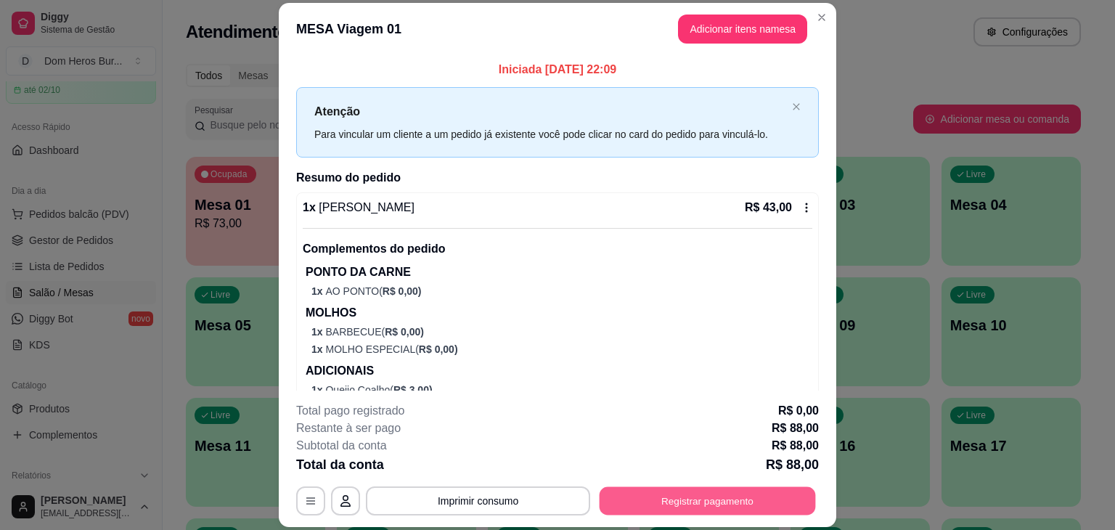
click at [746, 510] on button "Registrar pagamento" at bounding box center [708, 501] width 216 height 28
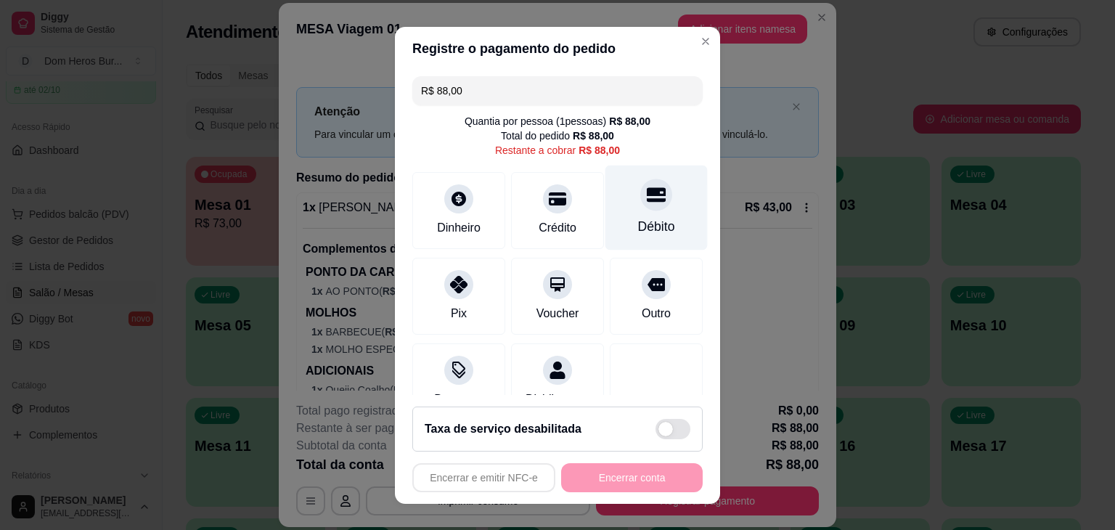
click at [623, 208] on div "Débito" at bounding box center [657, 207] width 102 height 85
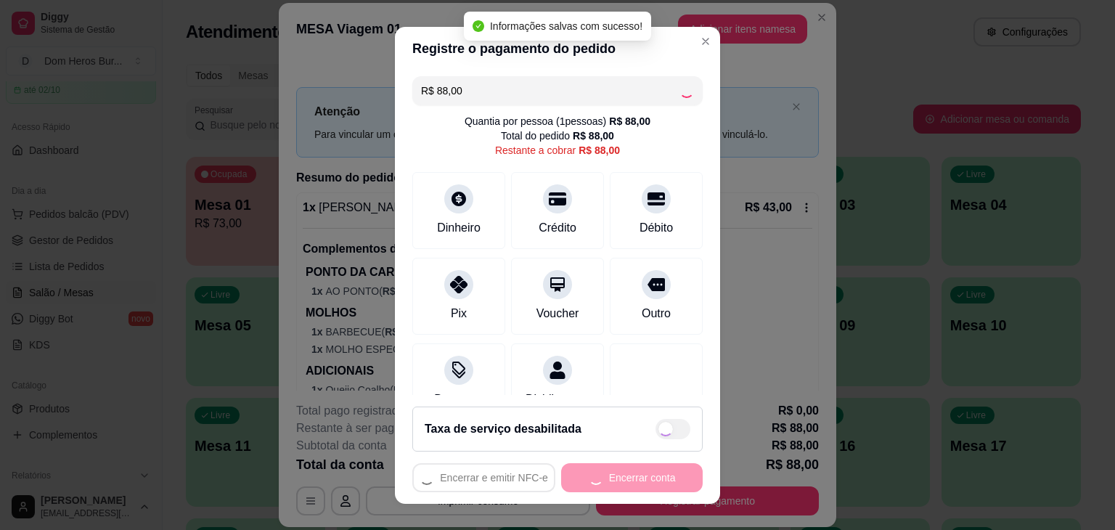
type input "R$ 0,00"
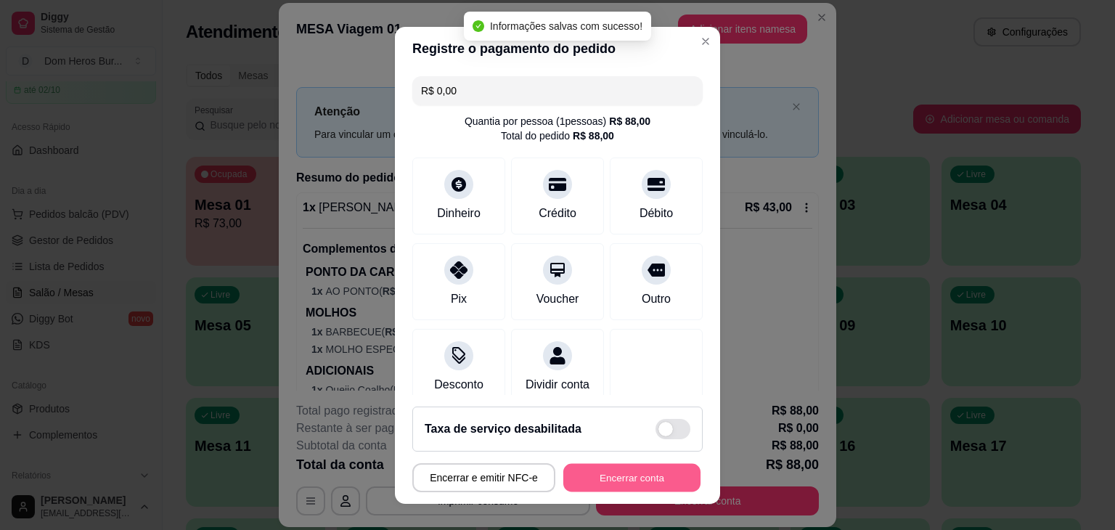
click at [627, 483] on button "Encerrar conta" at bounding box center [631, 477] width 137 height 28
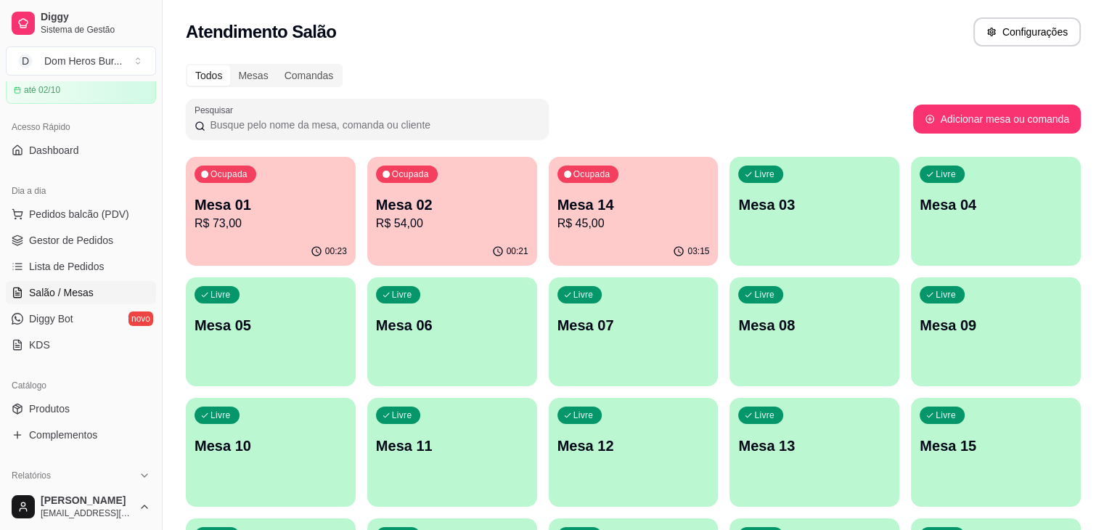
click at [0, 292] on div "Dia a dia Pedidos balcão (PDV) Gestor de Pedidos Lista de Pedidos Salão / Mesas…" at bounding box center [81, 268] width 162 height 189
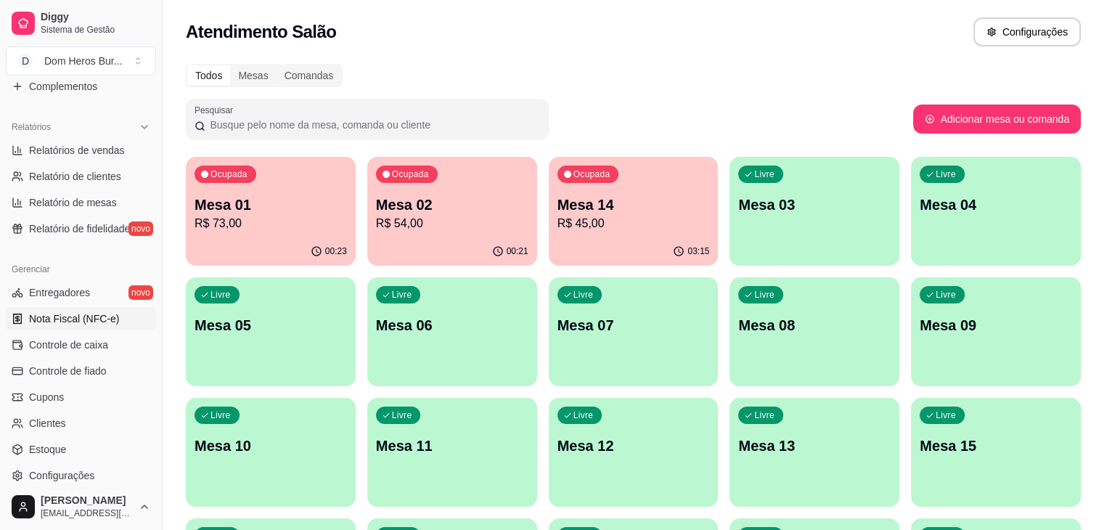
scroll to position [357, 0]
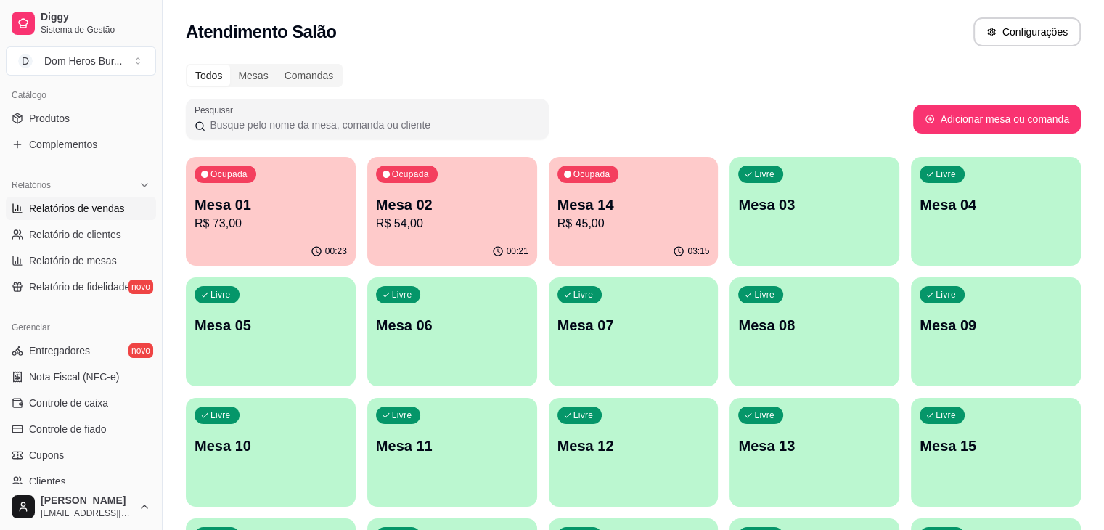
click at [73, 213] on span "Relatórios de vendas" at bounding box center [77, 208] width 96 height 15
select select "ALL"
select select "0"
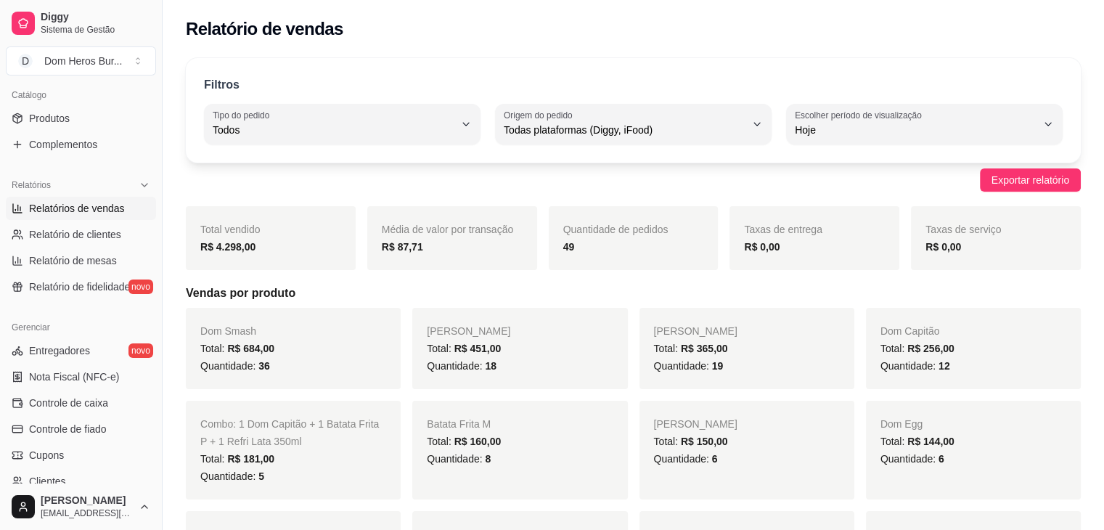
click at [0, 171] on div "Relatórios Relatórios de vendas Relatório de clientes Relatório de mesas Relató…" at bounding box center [81, 236] width 162 height 136
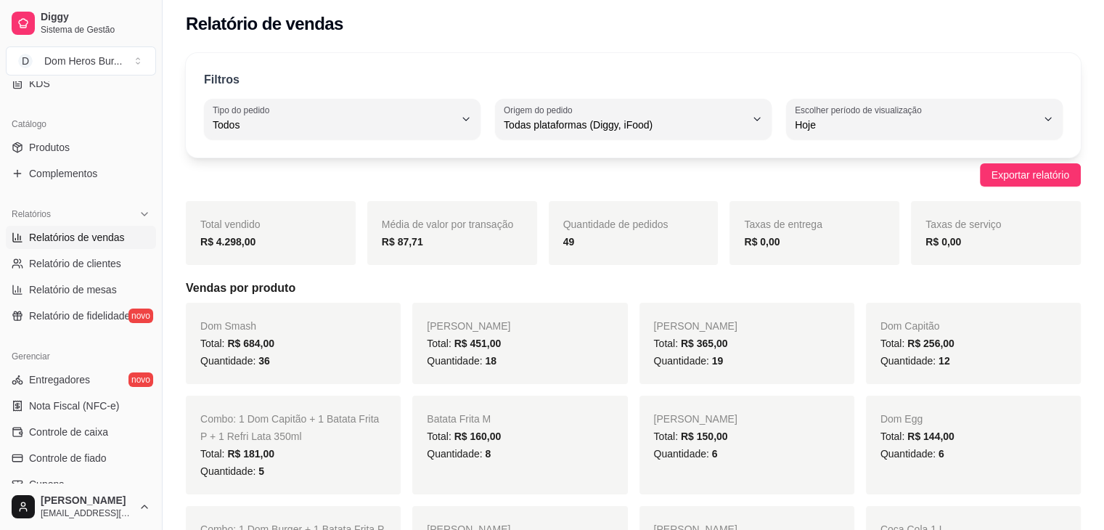
scroll to position [0, 0]
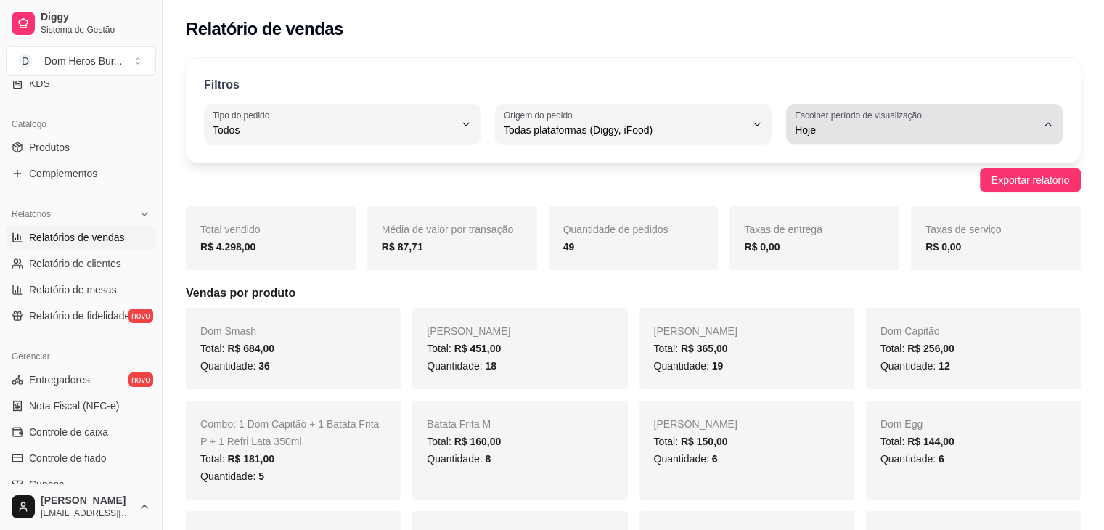
click at [894, 130] on span "Hoje" at bounding box center [916, 130] width 242 height 15
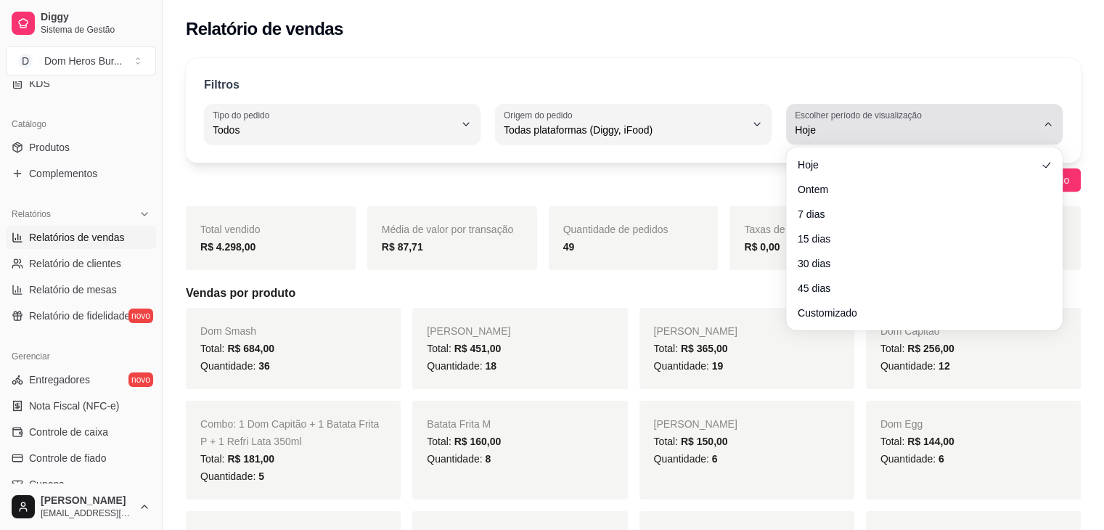
click at [894, 130] on span "Hoje" at bounding box center [916, 130] width 242 height 15
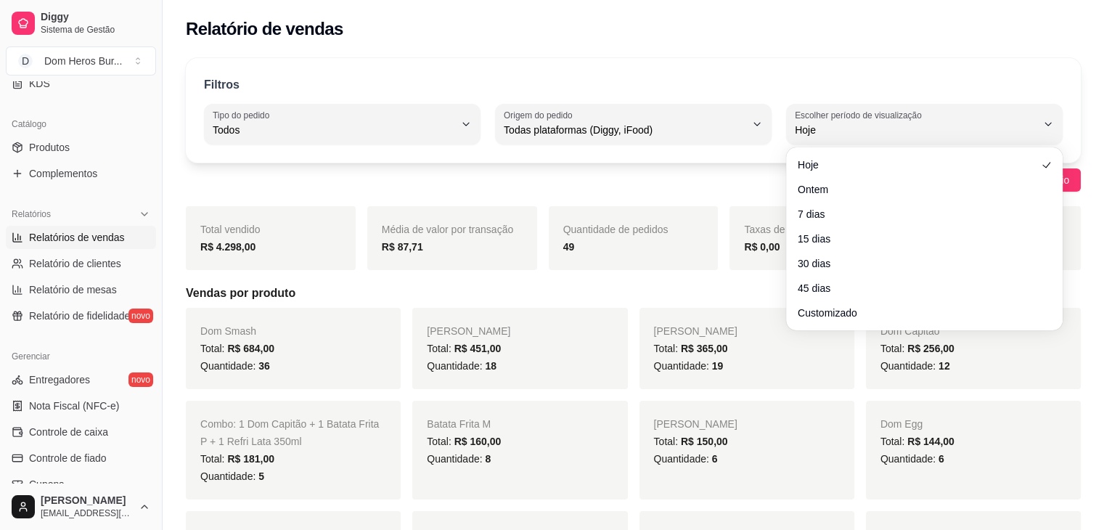
click at [0, 163] on div "Catálogo Produtos Complementos" at bounding box center [81, 149] width 162 height 84
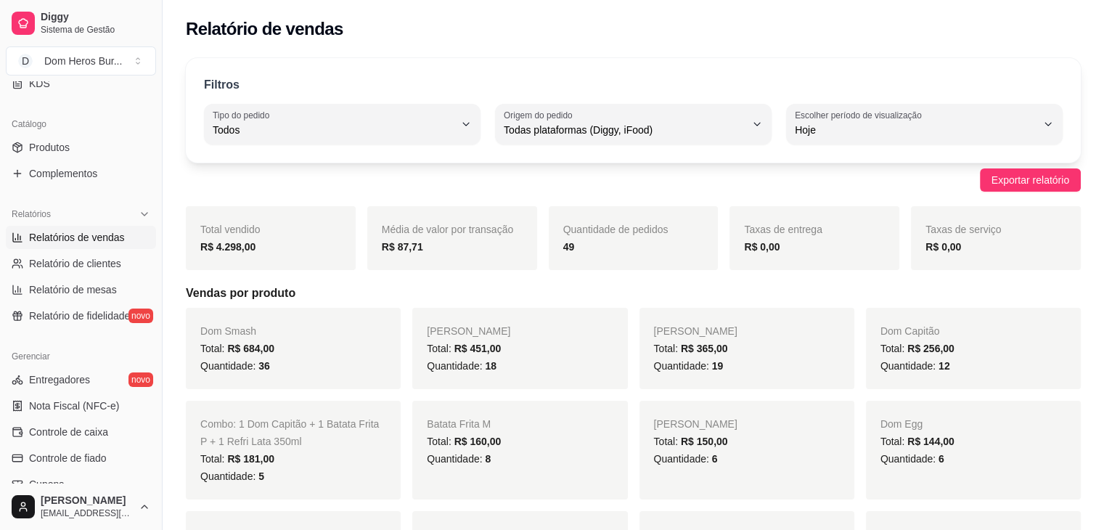
click at [0, 163] on div "Catálogo Produtos Complementos" at bounding box center [81, 149] width 162 height 84
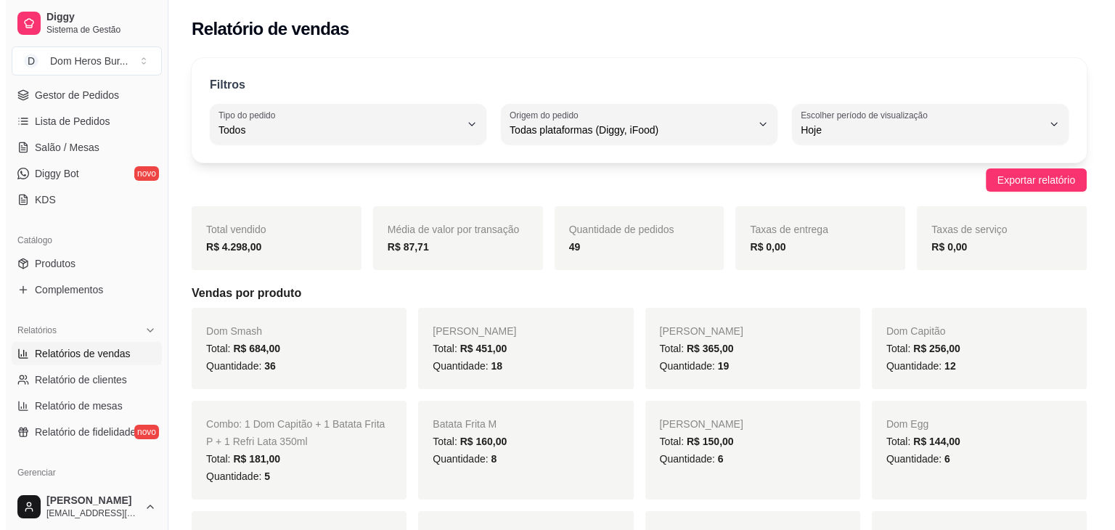
scroll to position [183, 0]
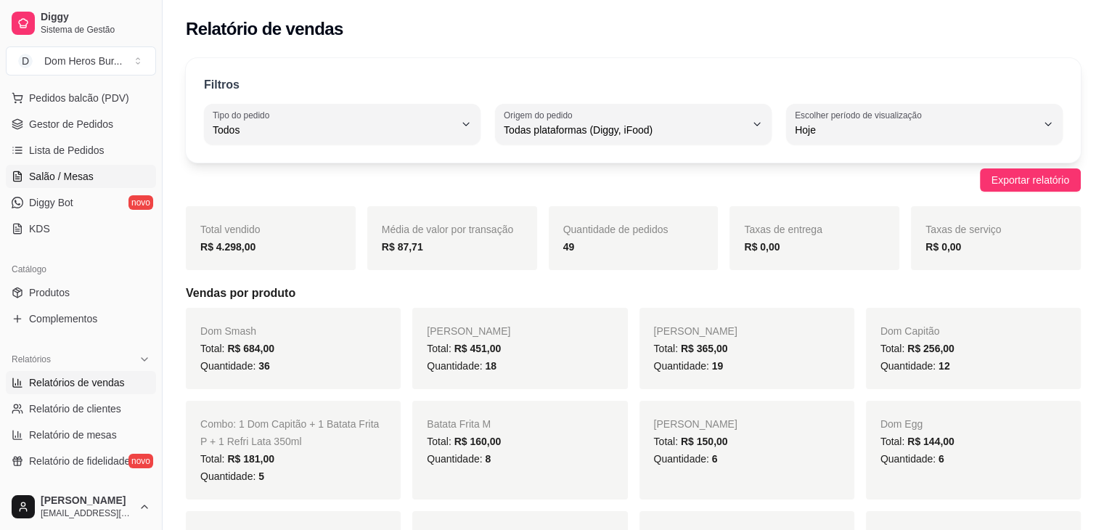
click at [35, 175] on span "Salão / Mesas" at bounding box center [61, 176] width 65 height 15
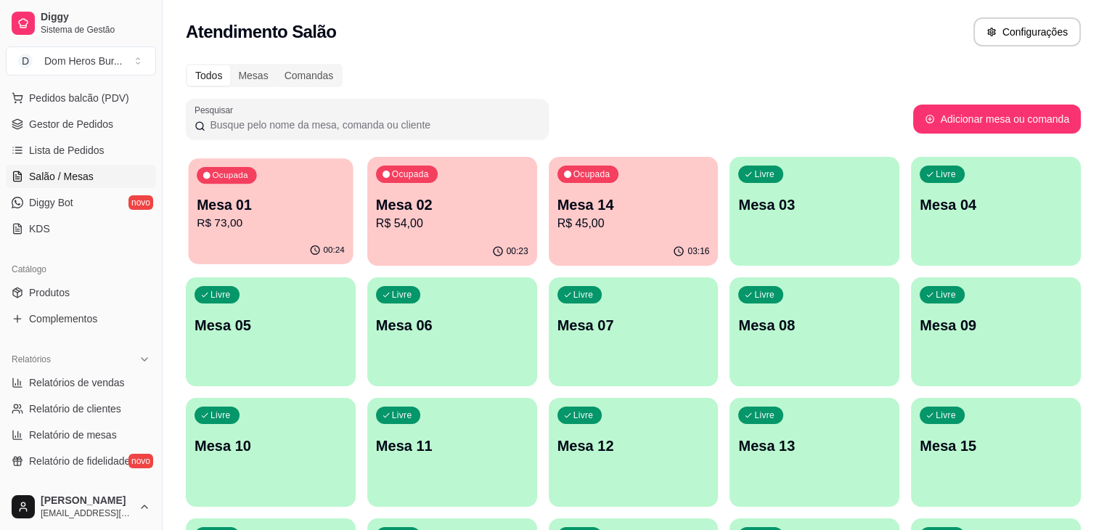
click at [261, 208] on p "Mesa 01" at bounding box center [271, 205] width 148 height 20
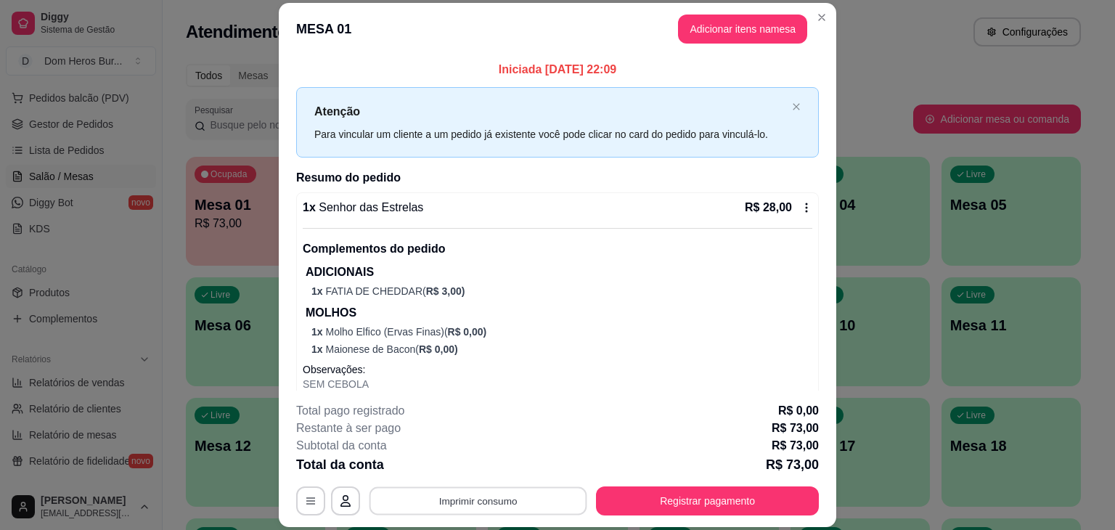
click at [538, 498] on button "Imprimir consumo" at bounding box center [479, 501] width 218 height 28
click at [509, 465] on button "IMPRESSORA" at bounding box center [477, 467] width 102 height 23
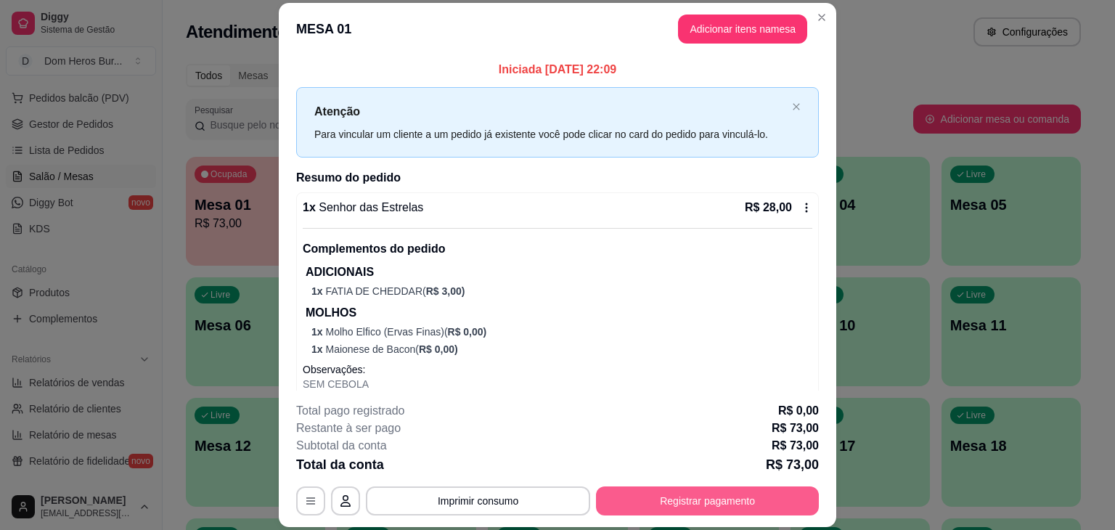
click at [653, 492] on button "Registrar pagamento" at bounding box center [707, 500] width 223 height 29
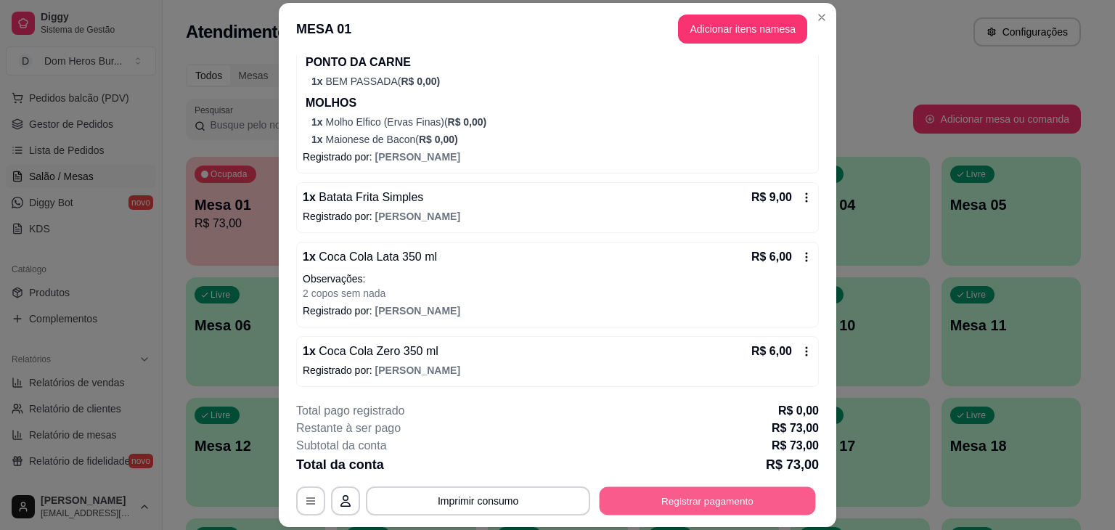
click at [671, 510] on button "Registrar pagamento" at bounding box center [708, 501] width 216 height 28
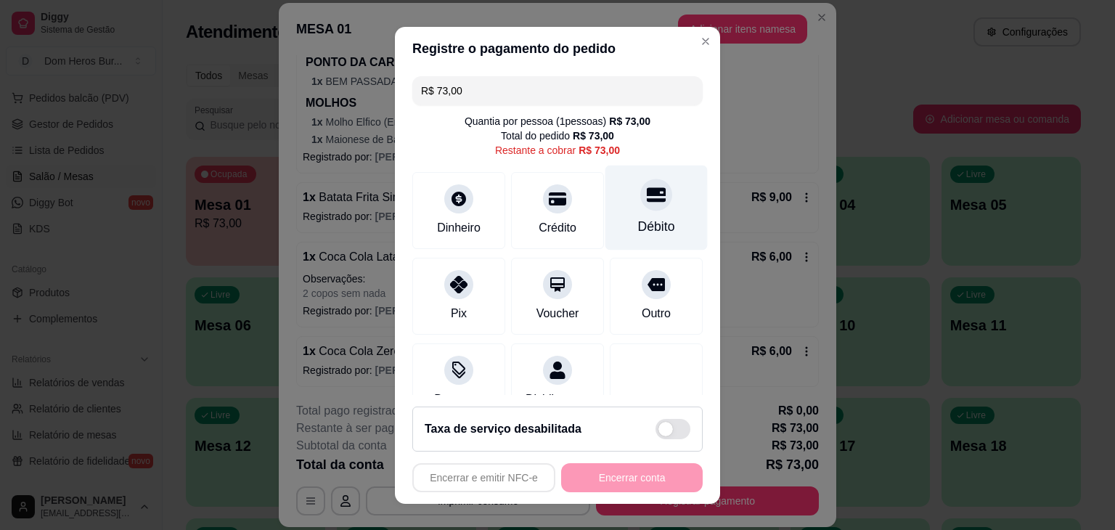
click at [650, 217] on div "Débito" at bounding box center [656, 226] width 37 height 19
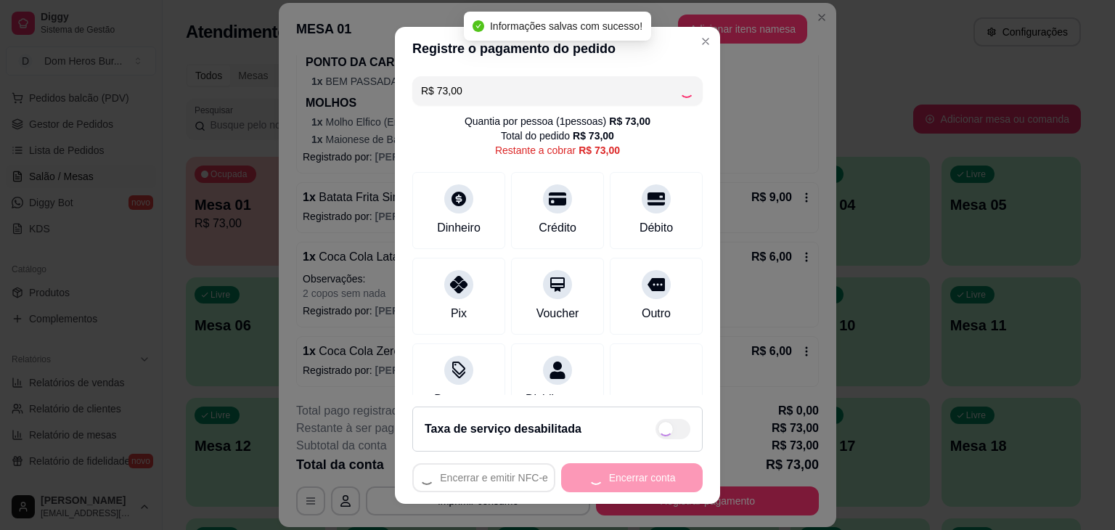
type input "R$ 0,00"
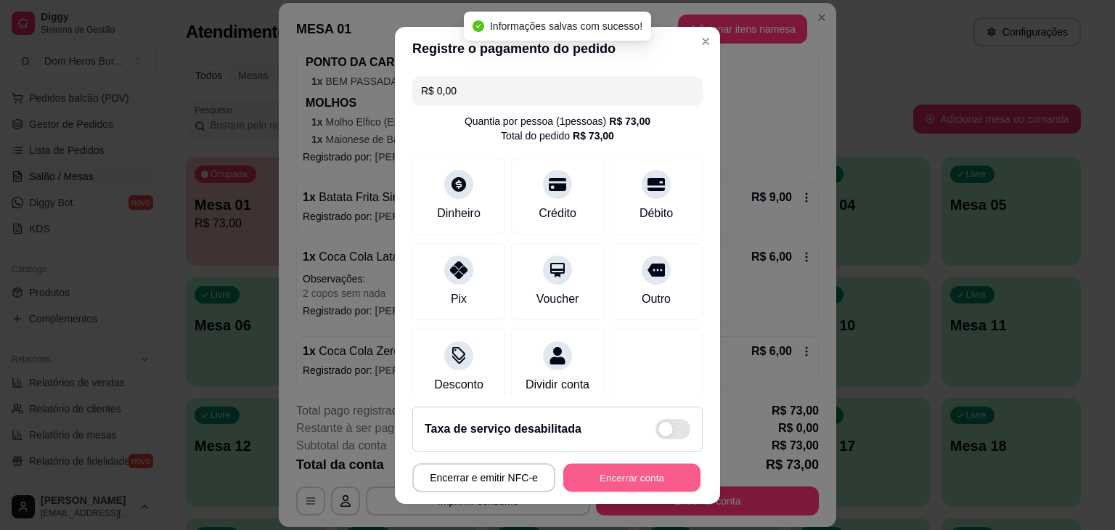
click at [640, 482] on button "Encerrar conta" at bounding box center [631, 477] width 137 height 28
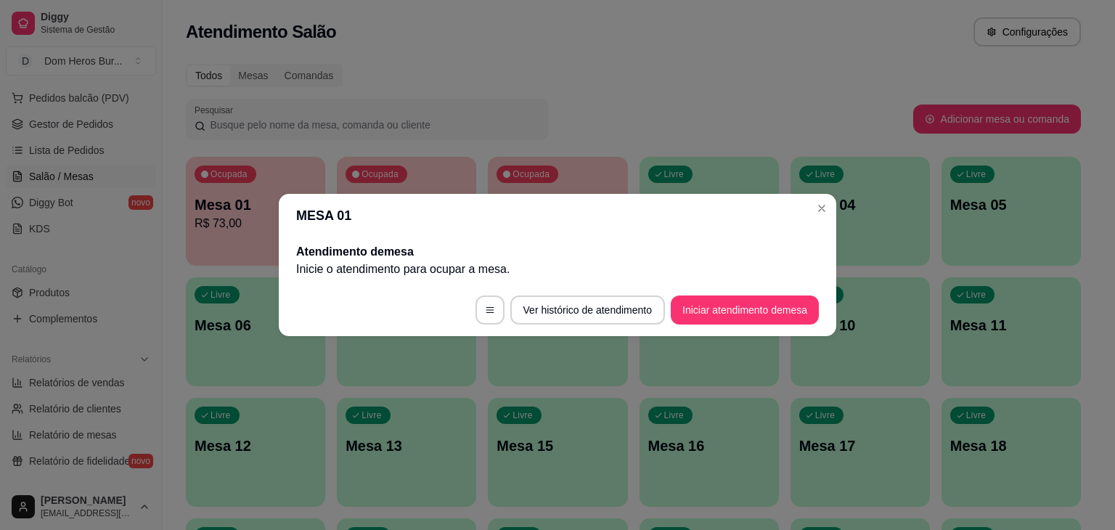
scroll to position [0, 0]
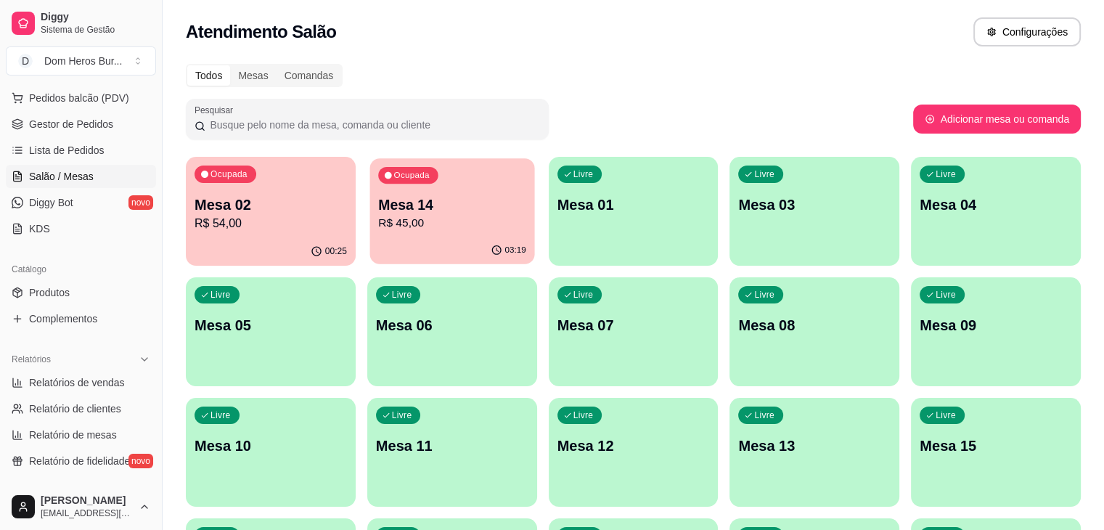
click at [378, 215] on p "R$ 45,00" at bounding box center [452, 223] width 148 height 17
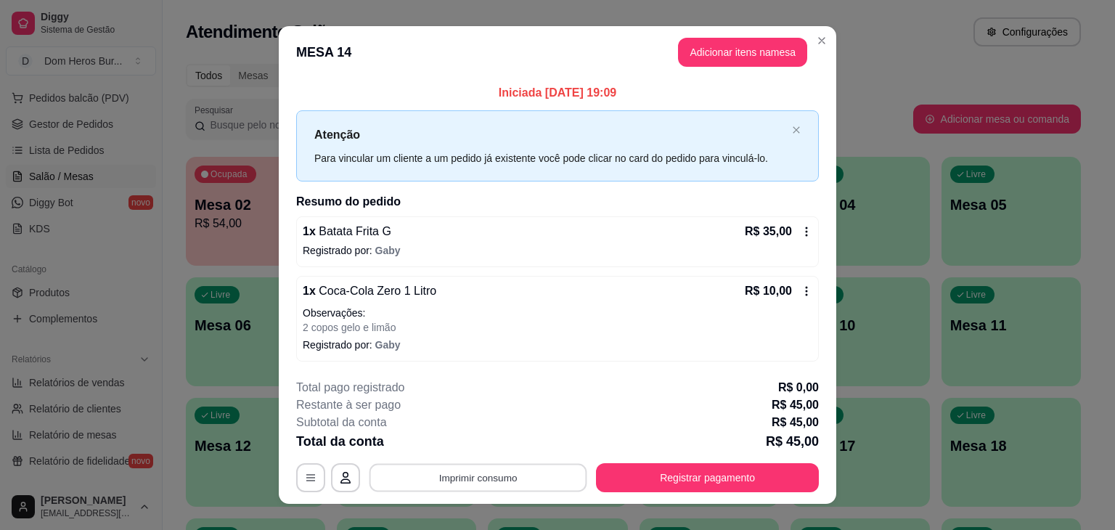
click at [488, 489] on button "Imprimir consumo" at bounding box center [479, 477] width 218 height 28
click at [457, 439] on button "IMPRESSORA" at bounding box center [477, 443] width 102 height 23
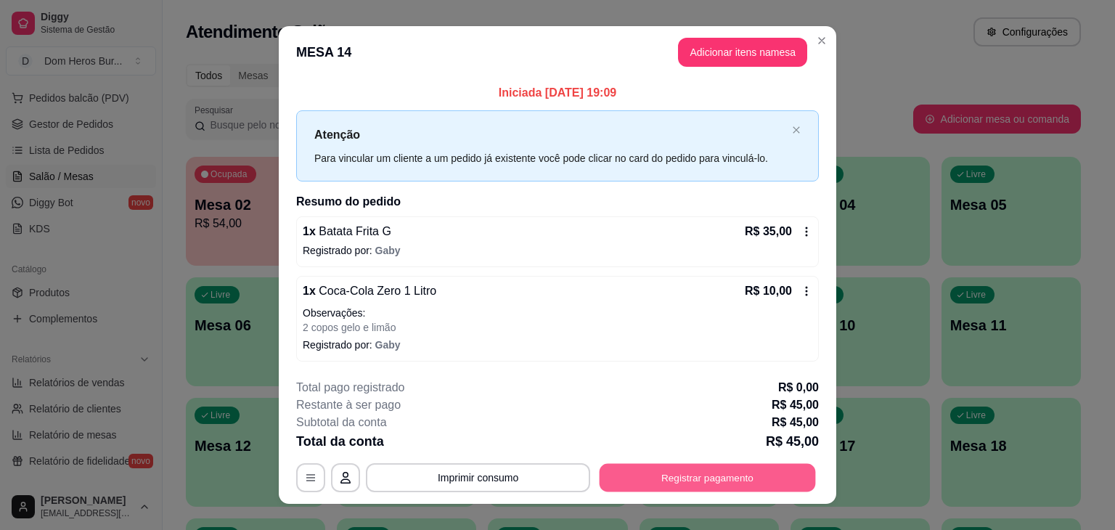
click at [626, 464] on button "Registrar pagamento" at bounding box center [708, 477] width 216 height 28
click at [692, 497] on footer "**********" at bounding box center [558, 435] width 558 height 136
click at [686, 483] on button "Registrar pagamento" at bounding box center [708, 477] width 216 height 28
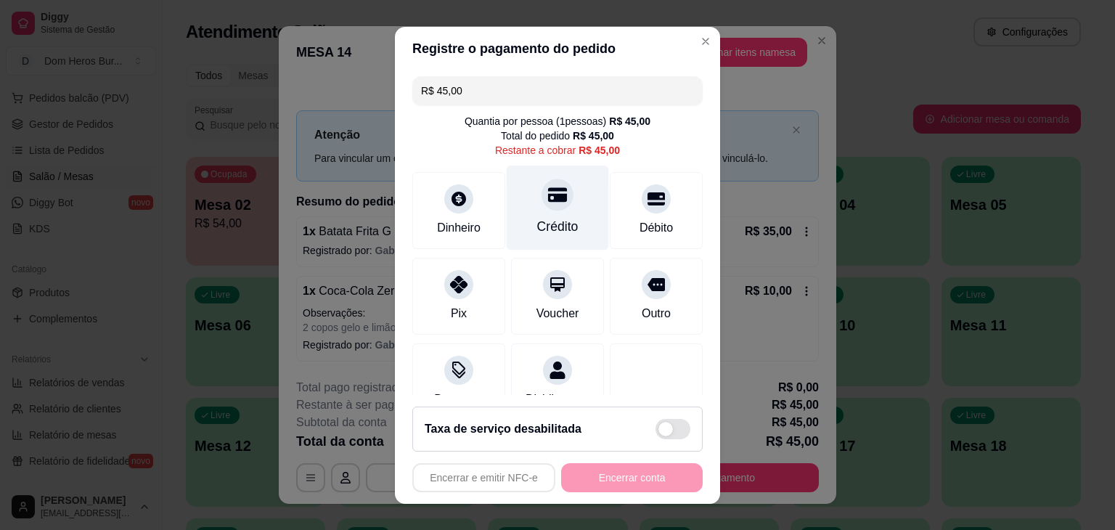
click at [539, 237] on div "Crédito" at bounding box center [558, 207] width 102 height 85
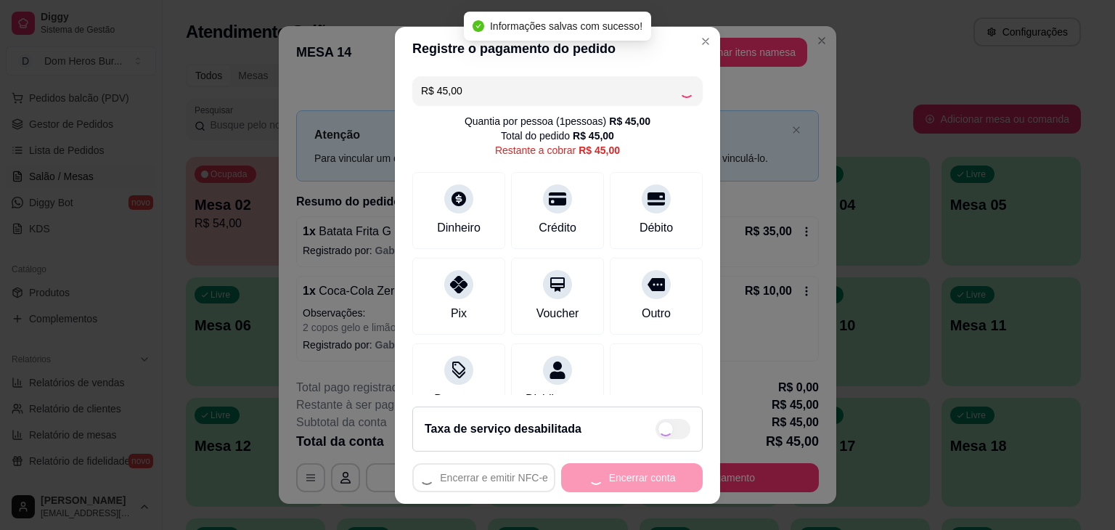
type input "R$ 0,00"
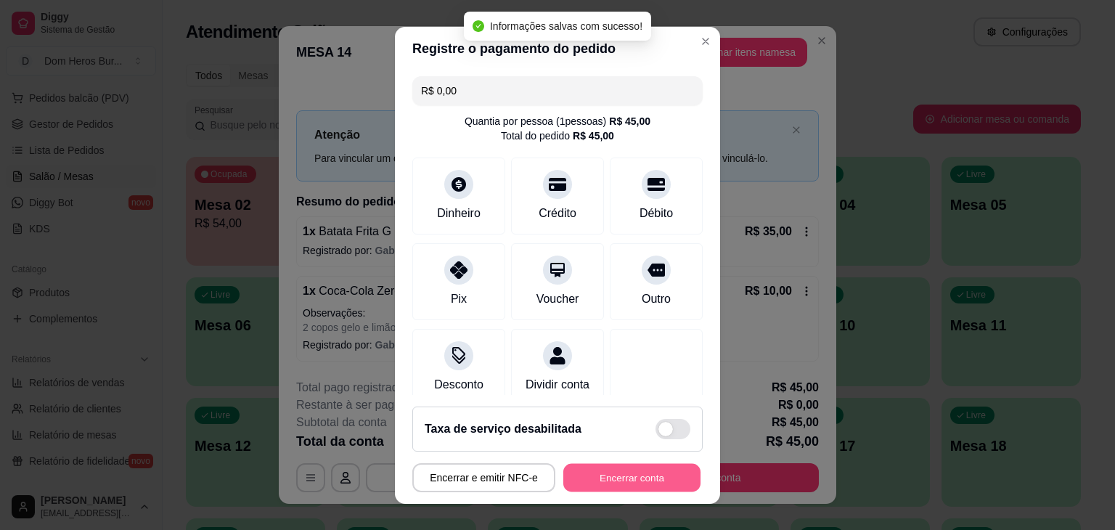
click at [590, 481] on button "Encerrar conta" at bounding box center [631, 477] width 137 height 28
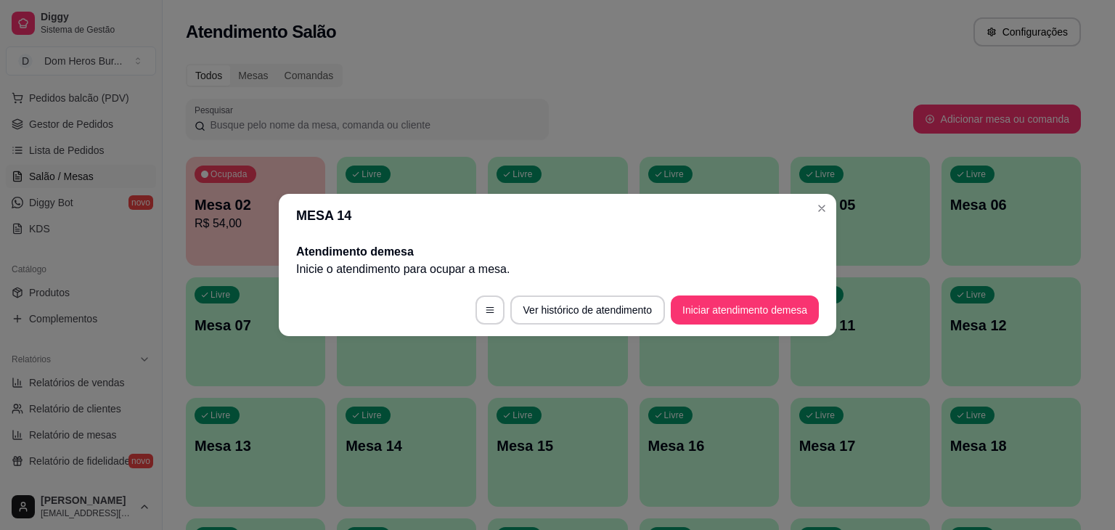
click at [288, 268] on div "Atendimento de mesa Inicie o atendimento para ocupar a mesa ." at bounding box center [558, 260] width 558 height 46
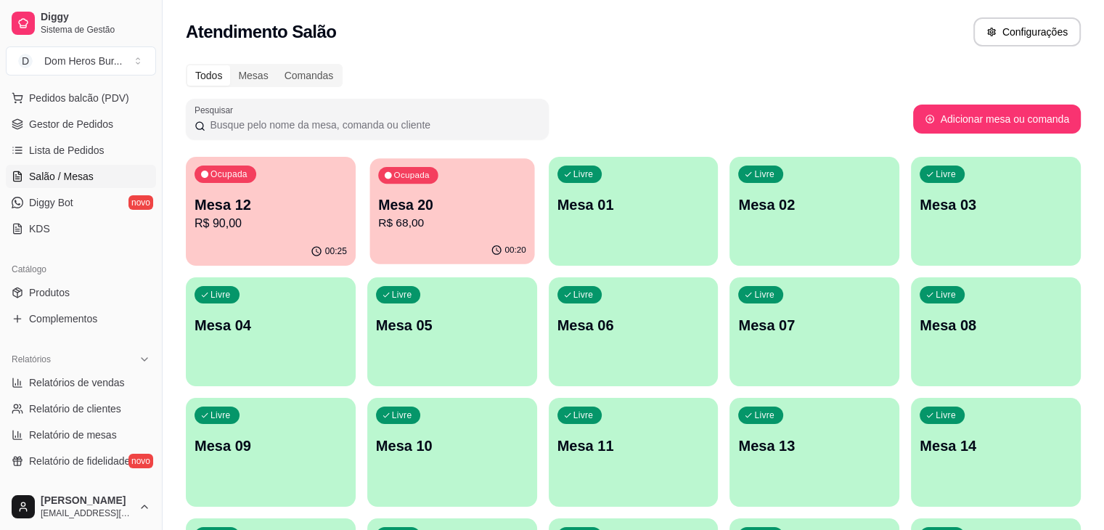
click at [466, 225] on div "Ocupada Mesa 20 R$ 68,00" at bounding box center [452, 197] width 165 height 78
click at [218, 221] on p "R$ 90,00" at bounding box center [271, 223] width 148 height 17
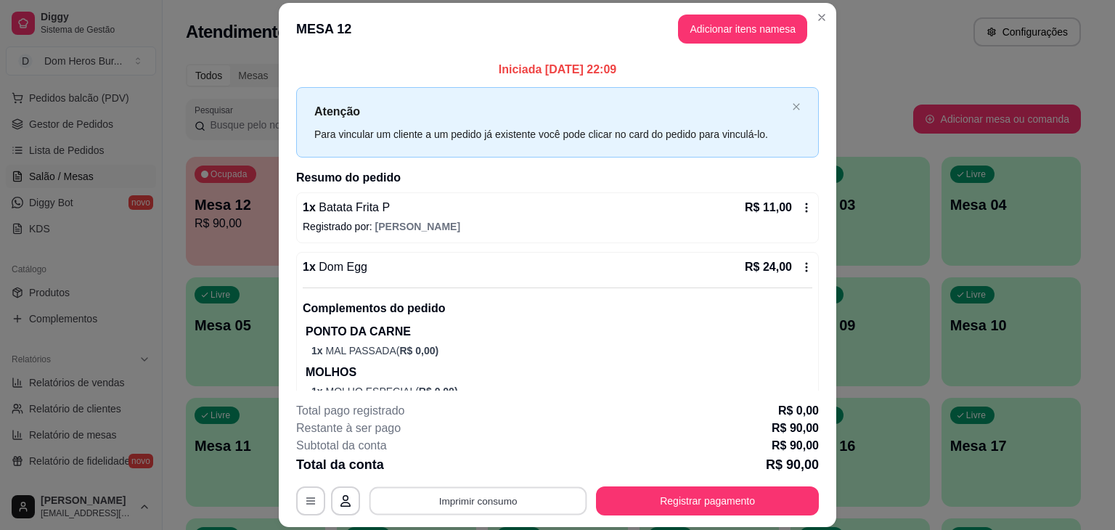
click at [476, 505] on button "Imprimir consumo" at bounding box center [479, 501] width 218 height 28
click at [476, 470] on button "IMPRESSORA" at bounding box center [477, 467] width 102 height 23
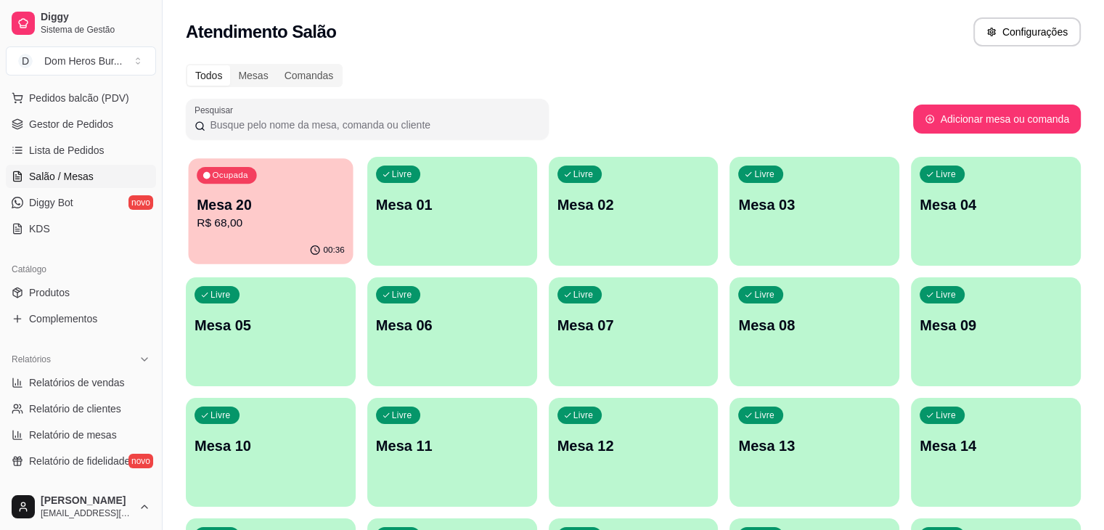
click at [229, 234] on div "Ocupada Mesa 20 R$ 68,00" at bounding box center [271, 197] width 165 height 78
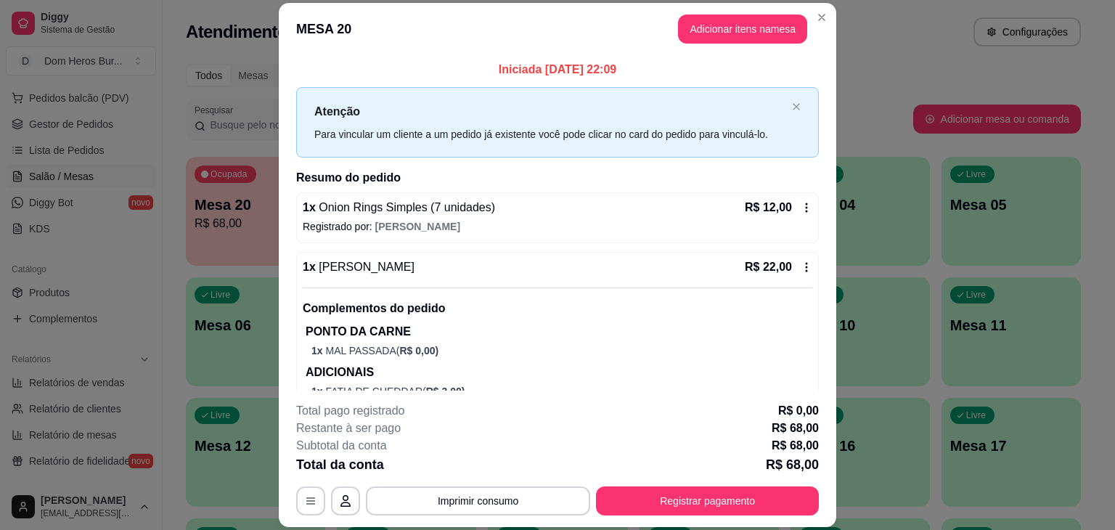
click at [392, 218] on div "1 x Onion Rings Simples (7 unidades) R$ 12,00 Registrado por: [PERSON_NAME]" at bounding box center [557, 217] width 523 height 51
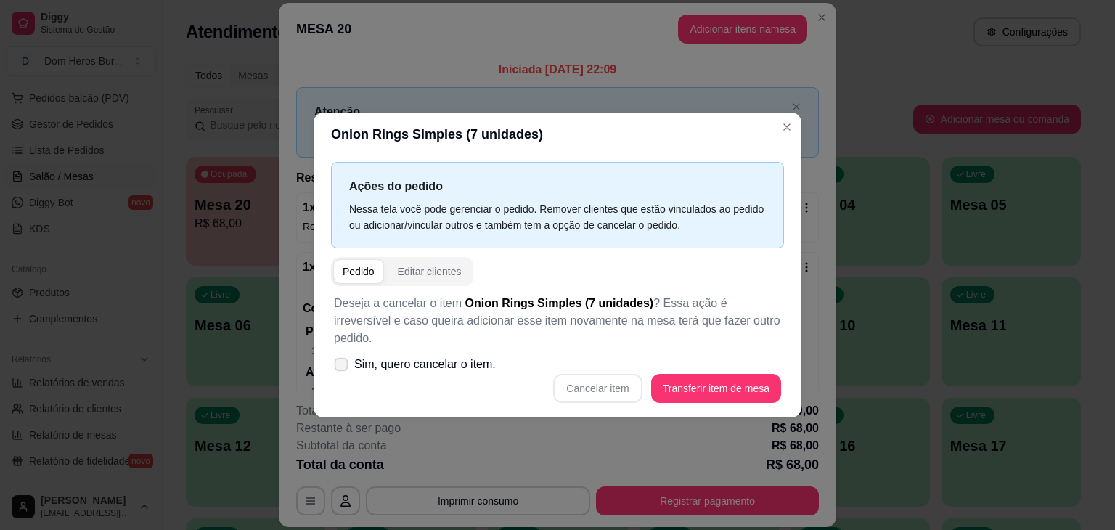
click at [430, 359] on span "Sim, quero cancelar o item." at bounding box center [425, 364] width 142 height 17
click at [343, 367] on input "Sim, quero cancelar o item." at bounding box center [337, 371] width 9 height 9
checkbox input "true"
click at [582, 377] on button "Cancelar item" at bounding box center [598, 389] width 86 height 28
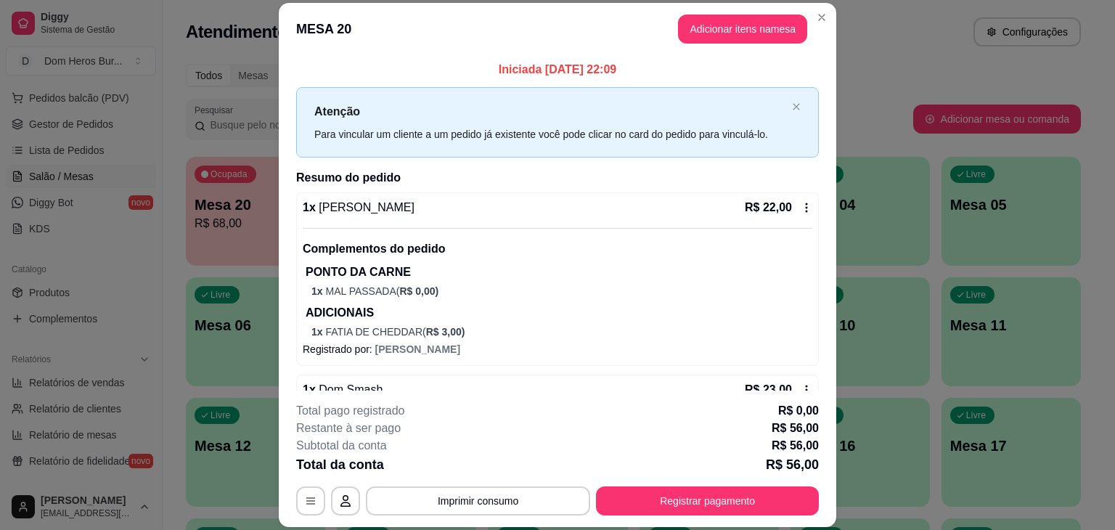
click at [418, 223] on div "1 x Dom Burger R$ 22,00 Complementos do pedido PONTO DA CARNE 1 x MAL PASSADA (…" at bounding box center [558, 269] width 510 height 140
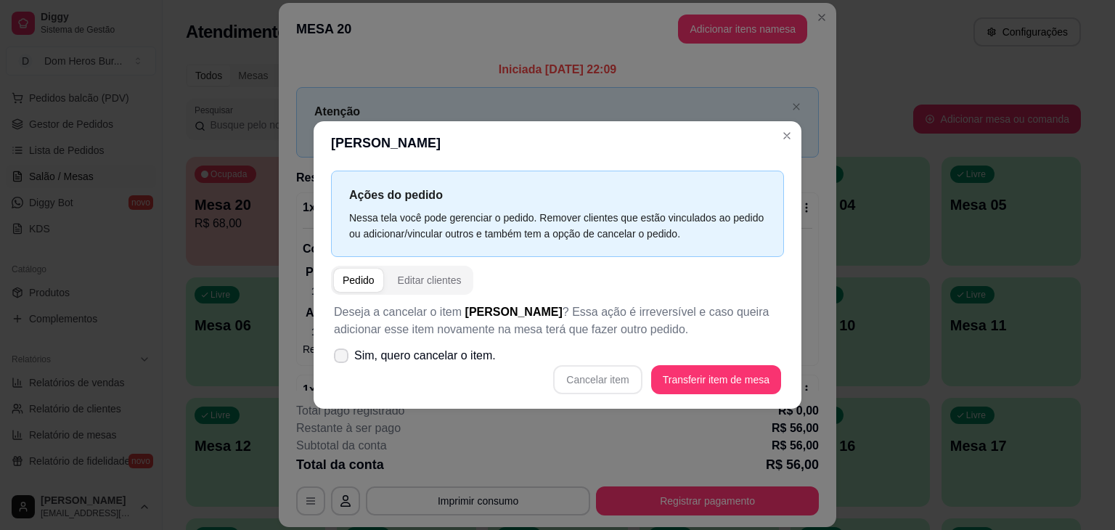
click at [439, 351] on span "Sim, quero cancelar o item." at bounding box center [425, 355] width 142 height 17
click at [343, 359] on input "Sim, quero cancelar o item." at bounding box center [337, 363] width 9 height 9
checkbox input "true"
click at [610, 378] on button "Cancelar item" at bounding box center [598, 380] width 86 height 28
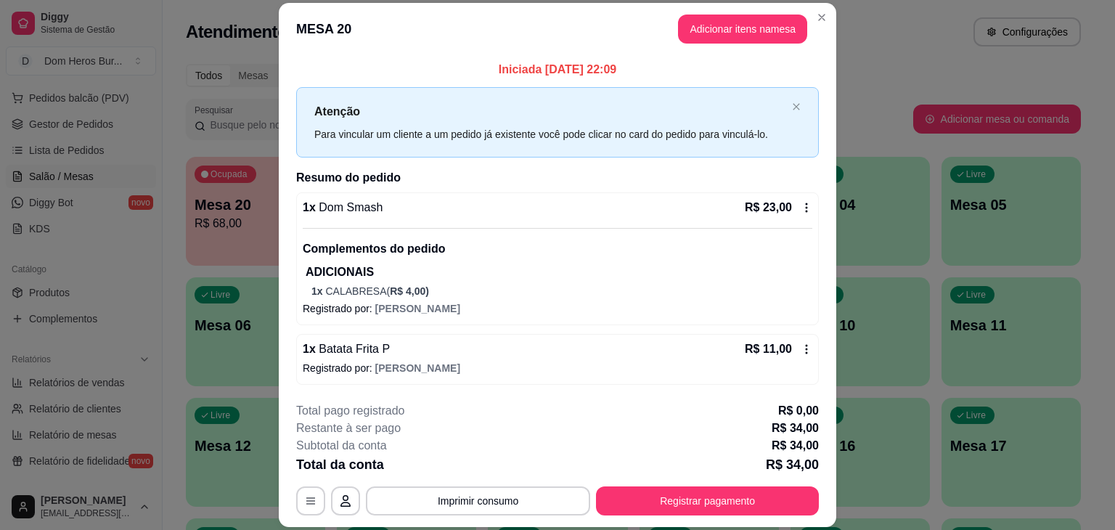
click at [556, 243] on p "Complementos do pedido" at bounding box center [558, 248] width 510 height 17
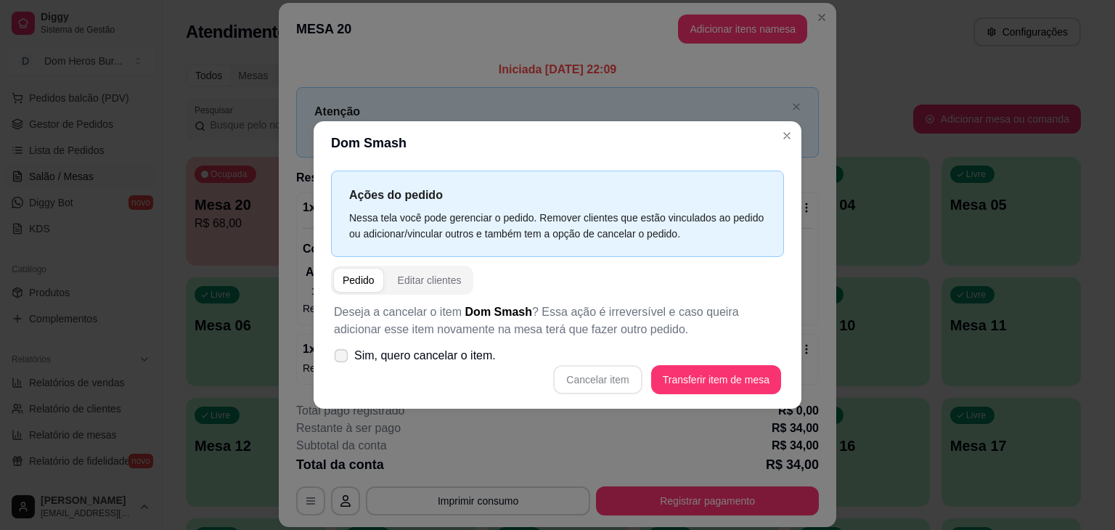
click at [418, 369] on label "Sim, quero cancelar o item." at bounding box center [415, 355] width 174 height 29
click at [343, 368] on input "Sim, quero cancelar o item." at bounding box center [337, 363] width 9 height 9
checkbox input "true"
click at [619, 389] on button "Cancelar item" at bounding box center [598, 380] width 86 height 28
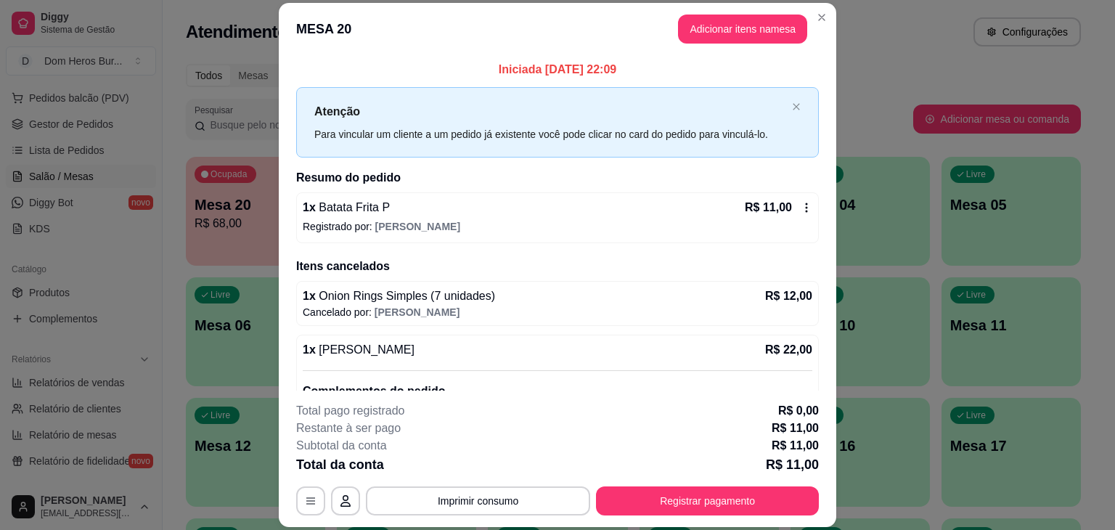
click at [606, 211] on div "1 x Batata Frita P R$ 11,00" at bounding box center [558, 207] width 510 height 17
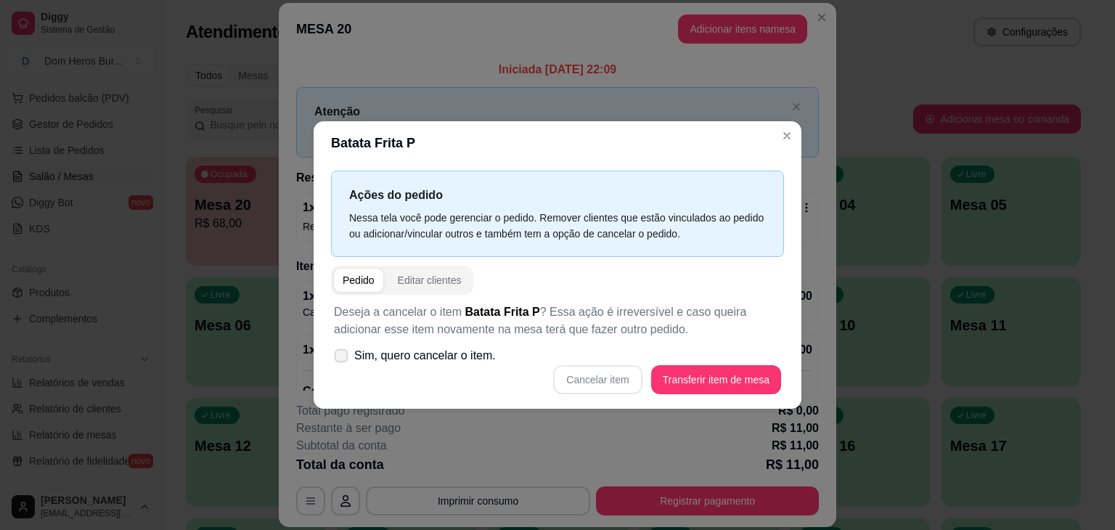
click at [462, 352] on span "Sim, quero cancelar o item." at bounding box center [425, 355] width 142 height 17
click at [343, 359] on input "Sim, quero cancelar o item." at bounding box center [337, 363] width 9 height 9
checkbox input "true"
click at [574, 380] on button "Cancelar item" at bounding box center [597, 379] width 89 height 29
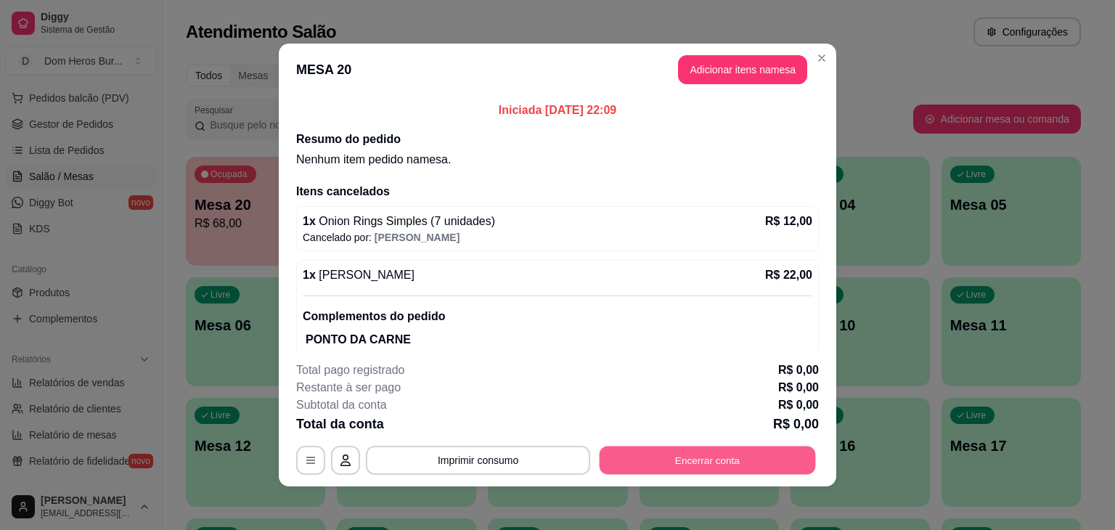
click at [650, 457] on button "Encerrar conta" at bounding box center [708, 461] width 216 height 28
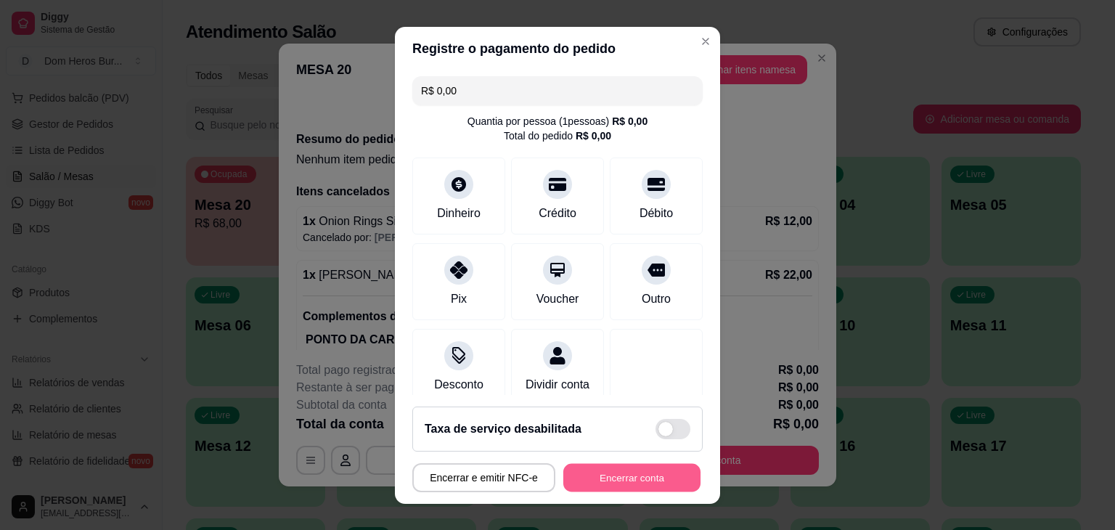
click at [660, 476] on button "Encerrar conta" at bounding box center [631, 477] width 137 height 28
